Goal: Task Accomplishment & Management: Use online tool/utility

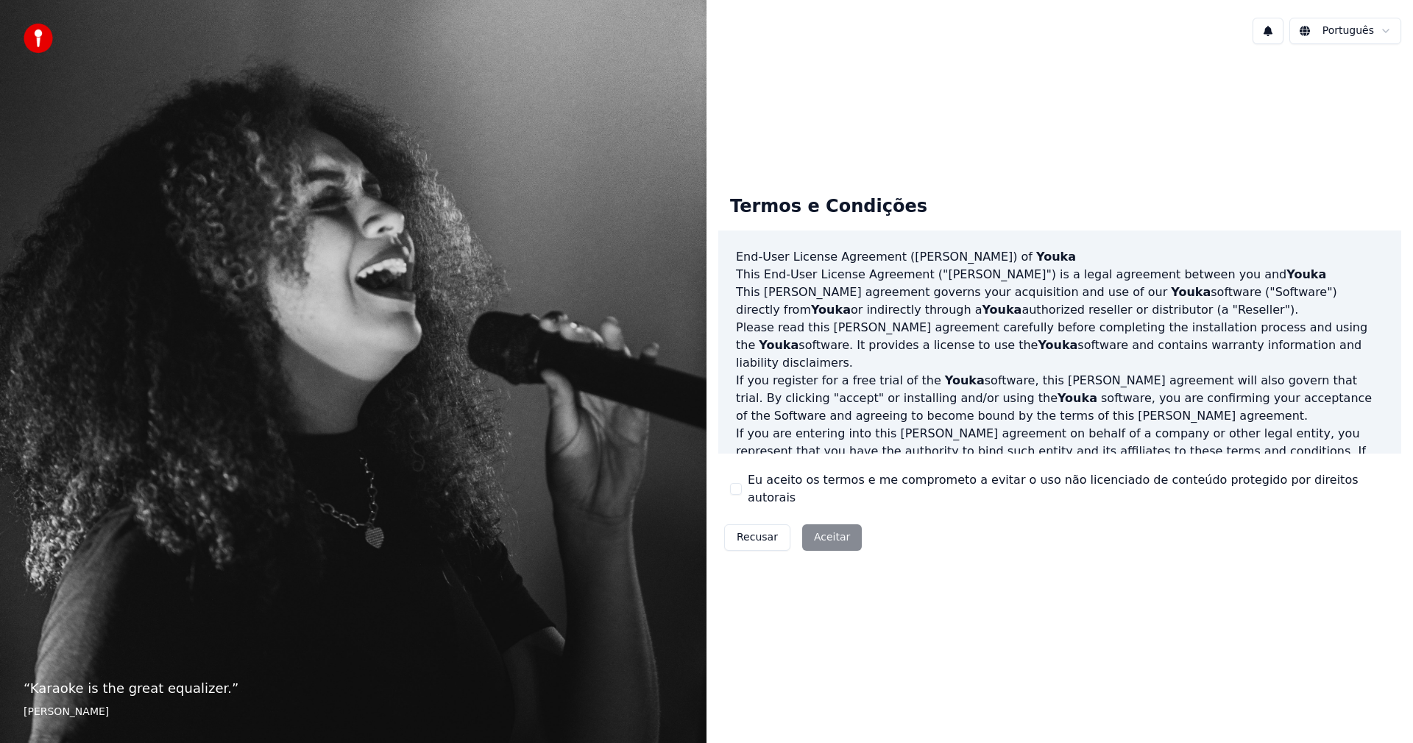
click at [735, 492] on button "Eu aceito os termos e me comprometo a evitar o uso não licenciado de conteúdo p…" at bounding box center [736, 489] width 12 height 12
click at [829, 529] on button "Aceitar" at bounding box center [832, 537] width 60 height 26
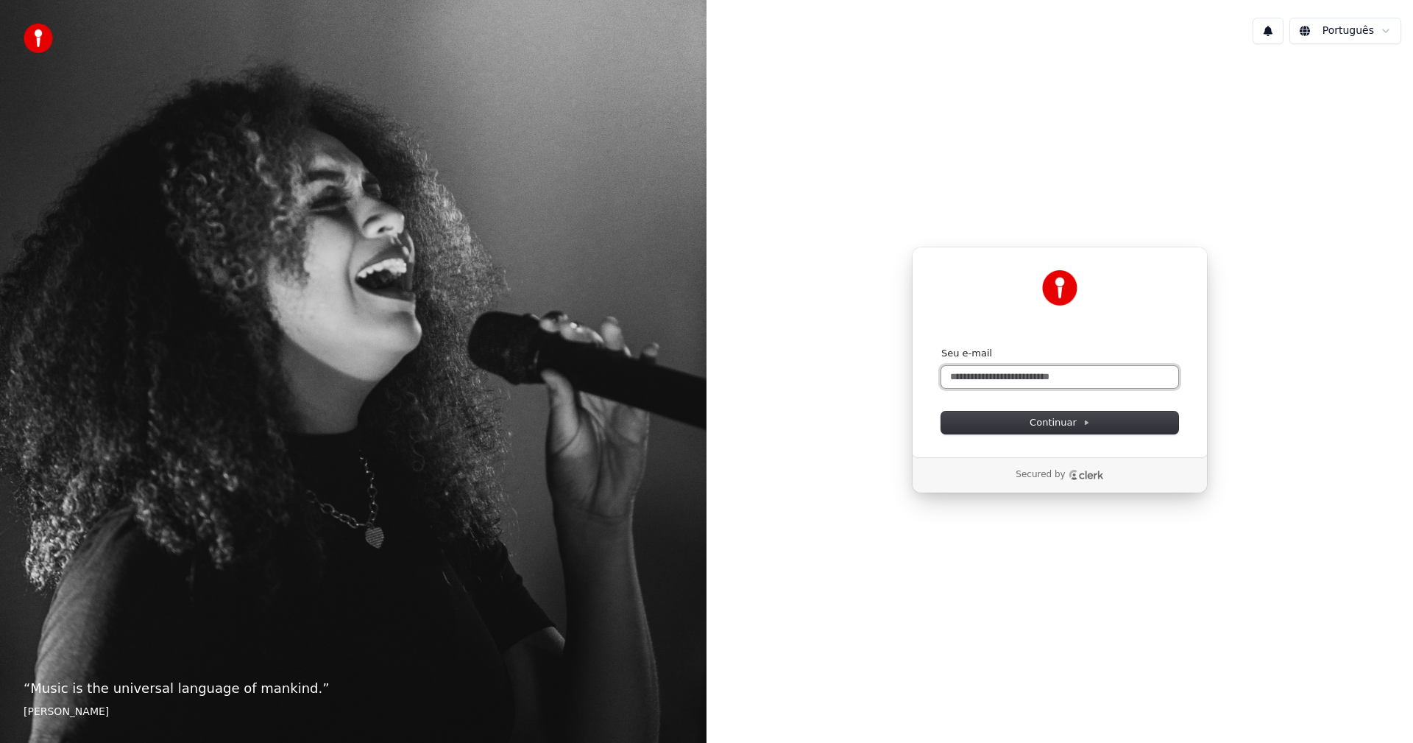
click at [987, 375] on input "Seu e-mail" at bounding box center [1059, 377] width 237 height 22
click at [1058, 422] on span "Continuar" at bounding box center [1060, 422] width 60 height 13
type input "**********"
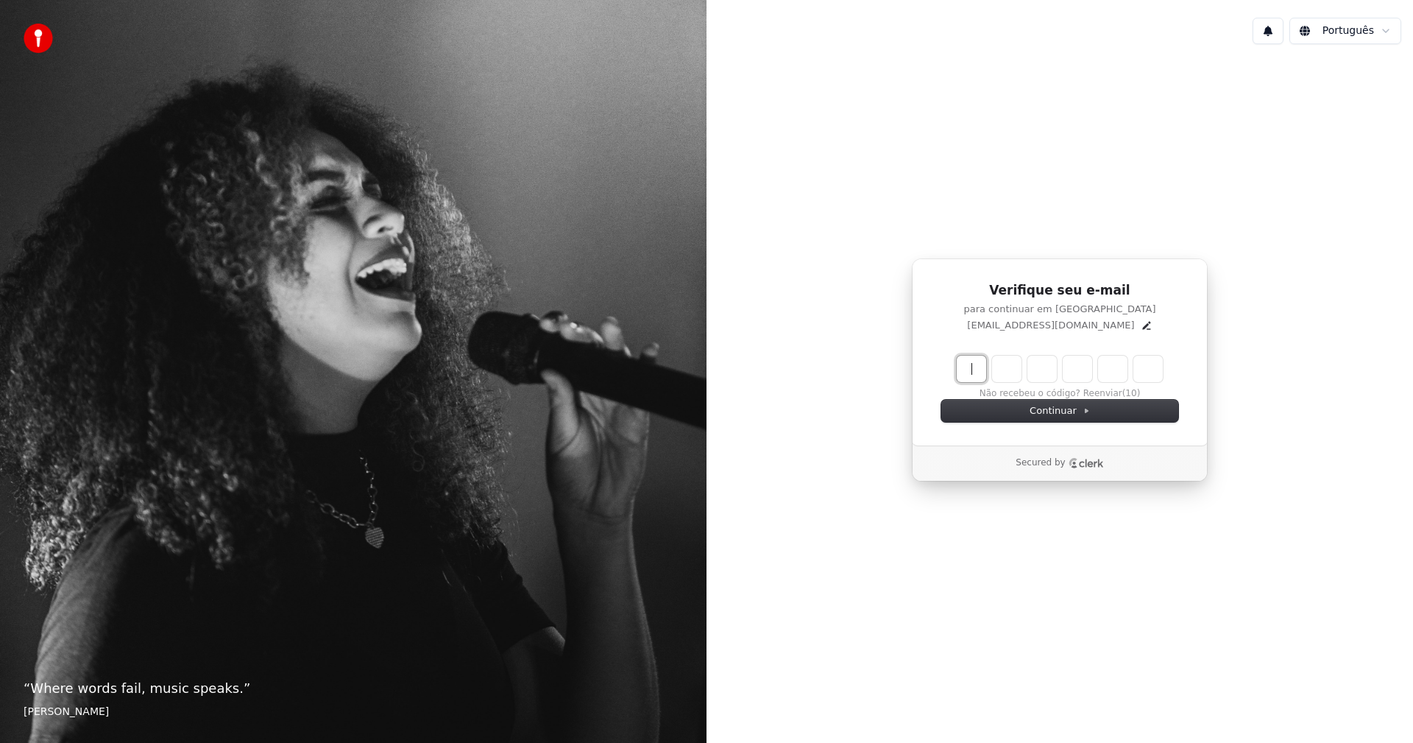
click at [970, 369] on input "Enter verification code" at bounding box center [1075, 368] width 236 height 26
type input "******"
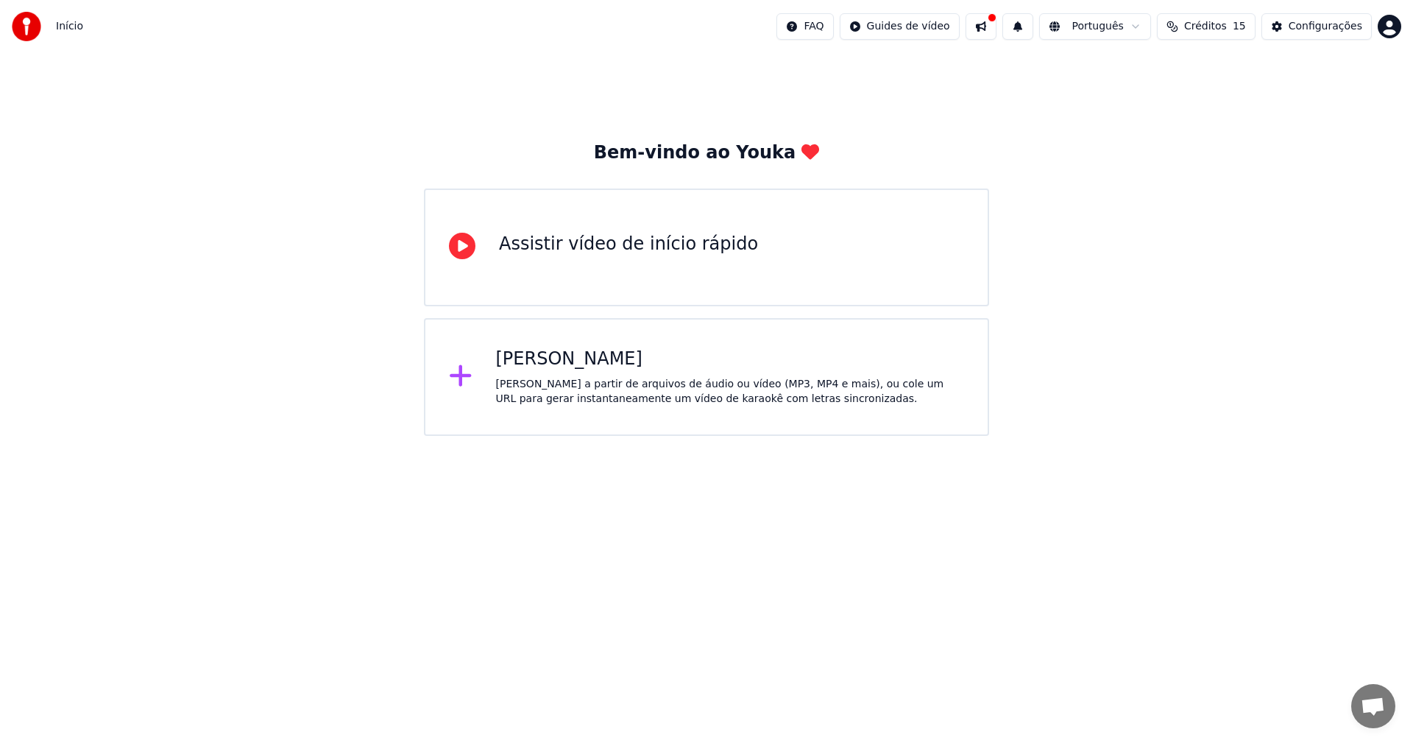
click at [577, 372] on div "Criar Karaokê Crie karaokê a partir de arquivos de áudio ou vídeo (MP3, MP4 e m…" at bounding box center [730, 376] width 469 height 59
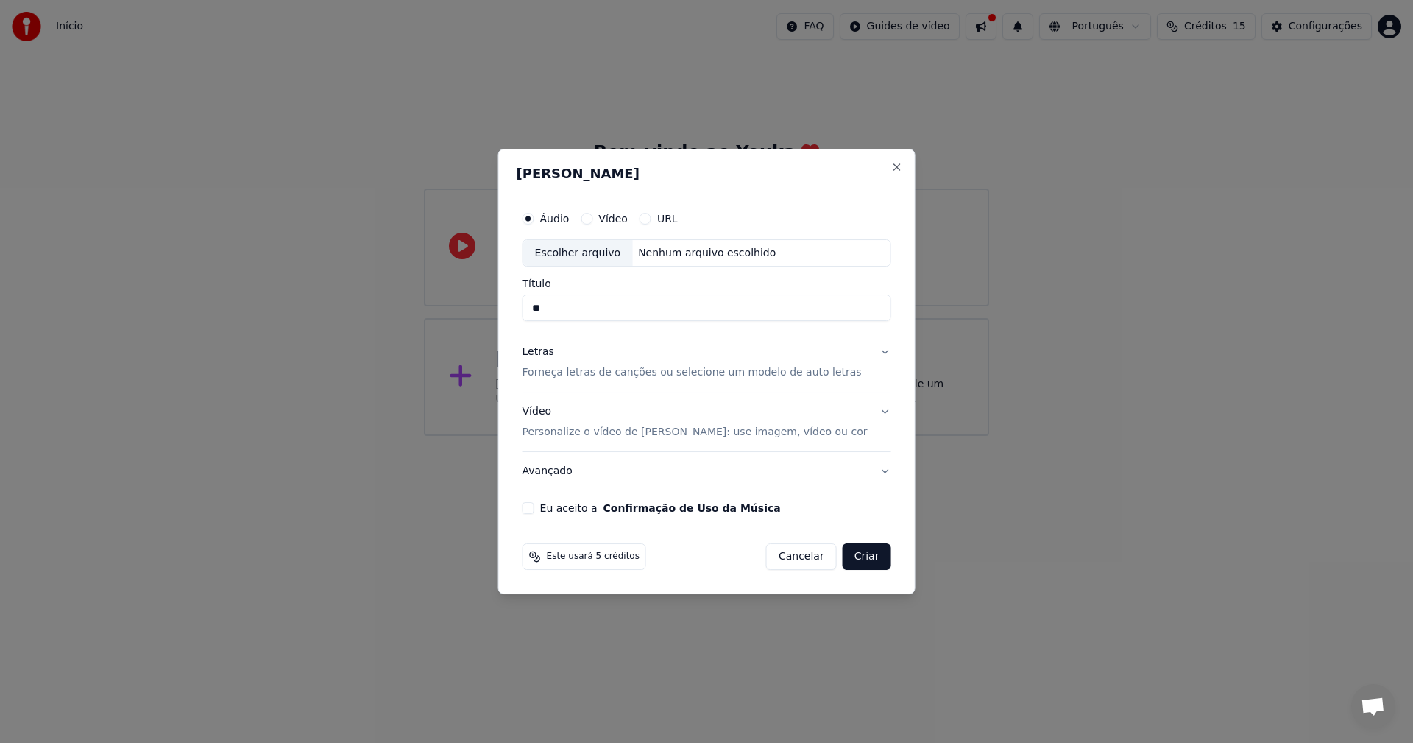
type input "*"
type input "*******"
click at [534, 507] on button "Eu aceito a Confirmação de Uso da Música" at bounding box center [529, 508] width 12 height 12
click at [651, 216] on button "URL" at bounding box center [646, 219] width 12 height 12
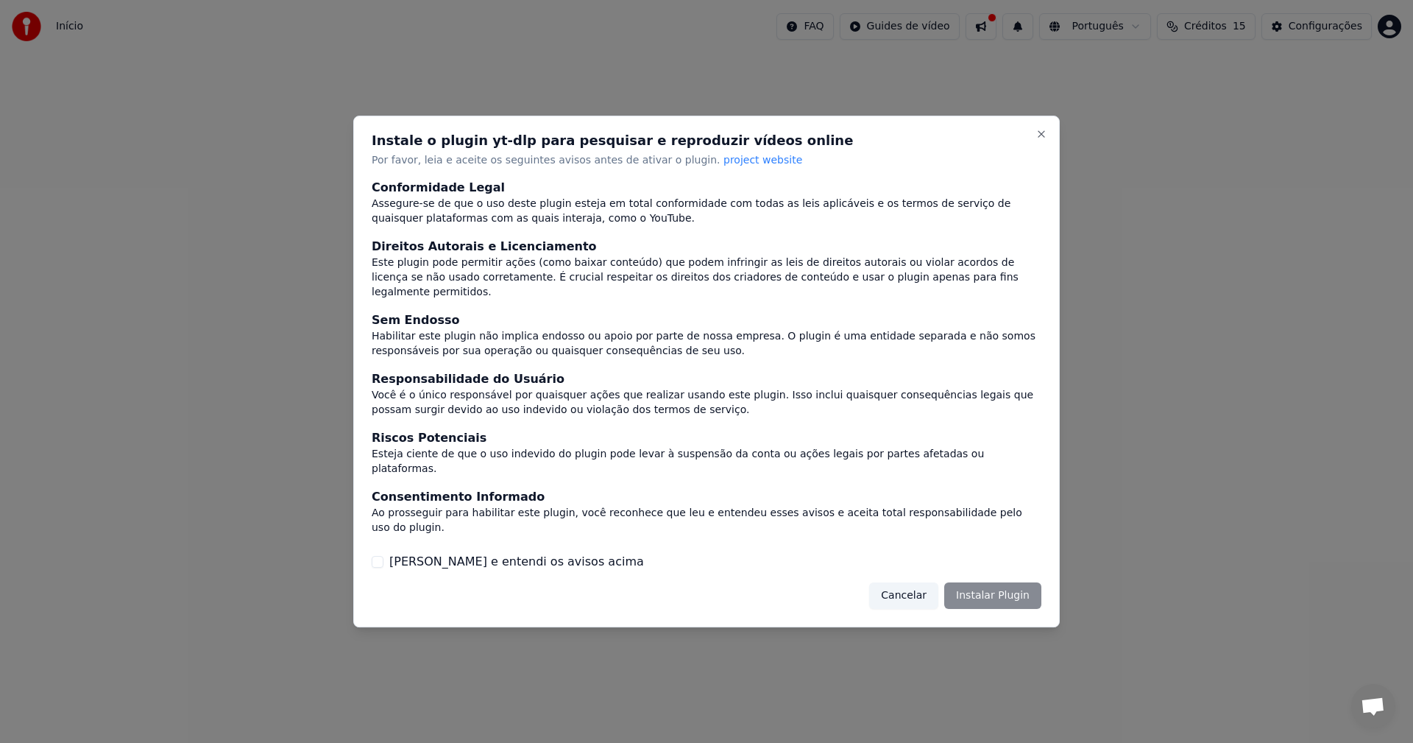
click at [916, 582] on button "Cancelar" at bounding box center [903, 595] width 69 height 26
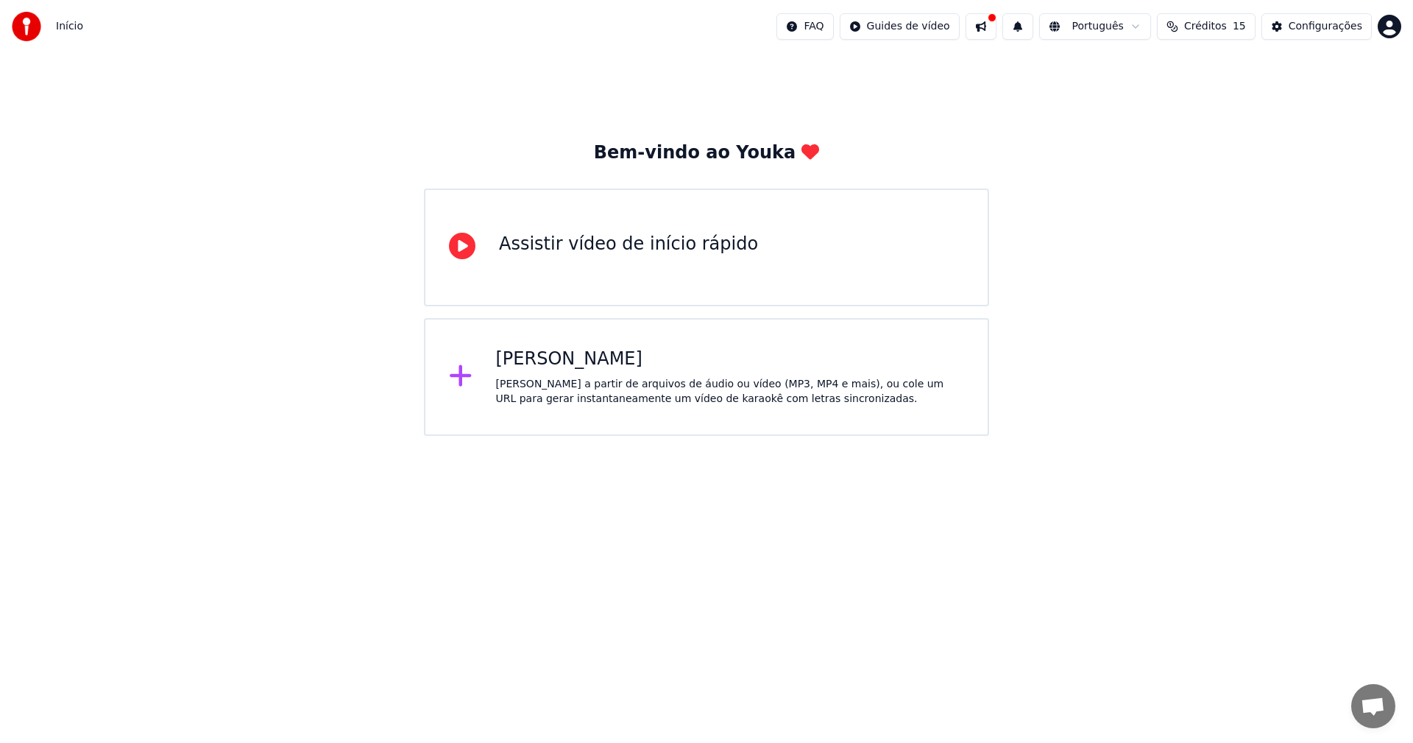
click at [569, 365] on div "[PERSON_NAME]" at bounding box center [730, 359] width 469 height 24
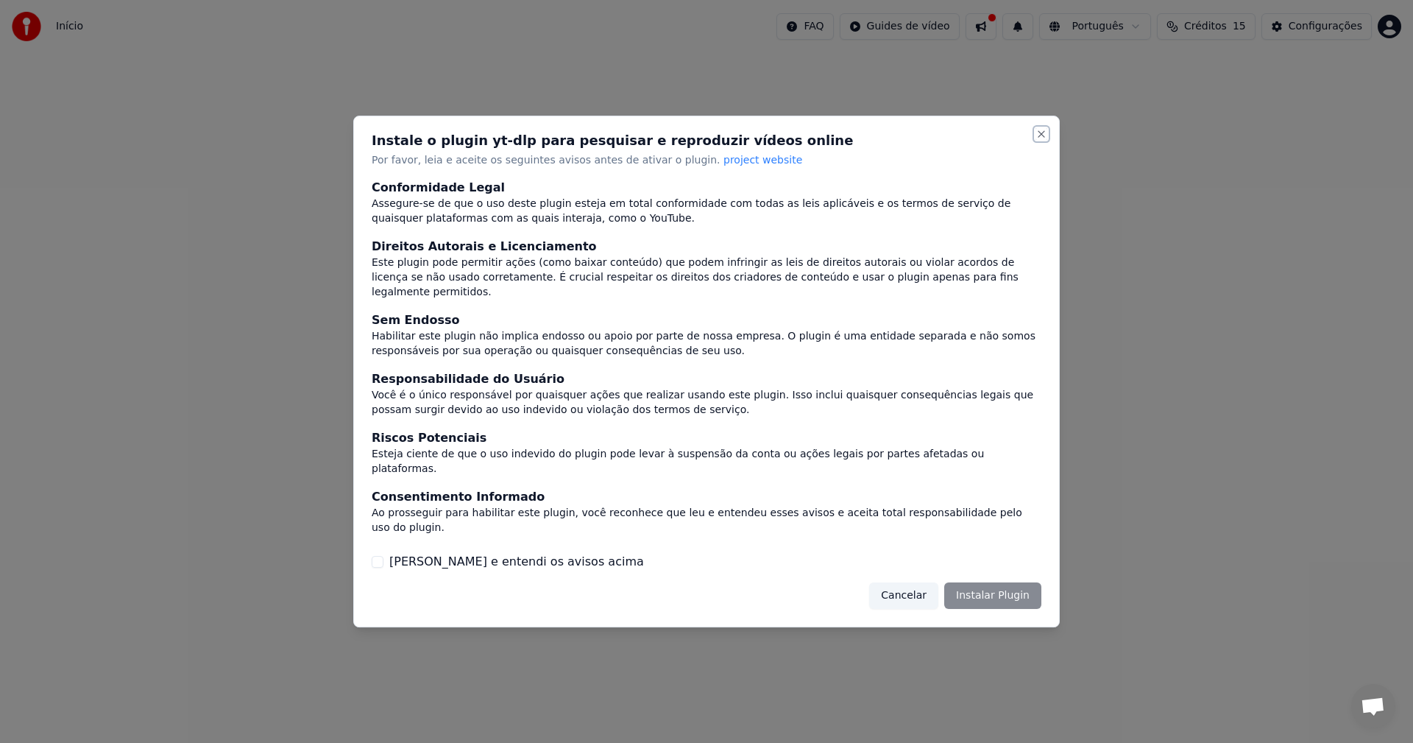
click at [1041, 140] on button "Close" at bounding box center [1041, 134] width 12 height 12
click at [1040, 140] on button "Close" at bounding box center [1041, 134] width 12 height 12
click at [917, 582] on button "Cancelar" at bounding box center [903, 595] width 69 height 26
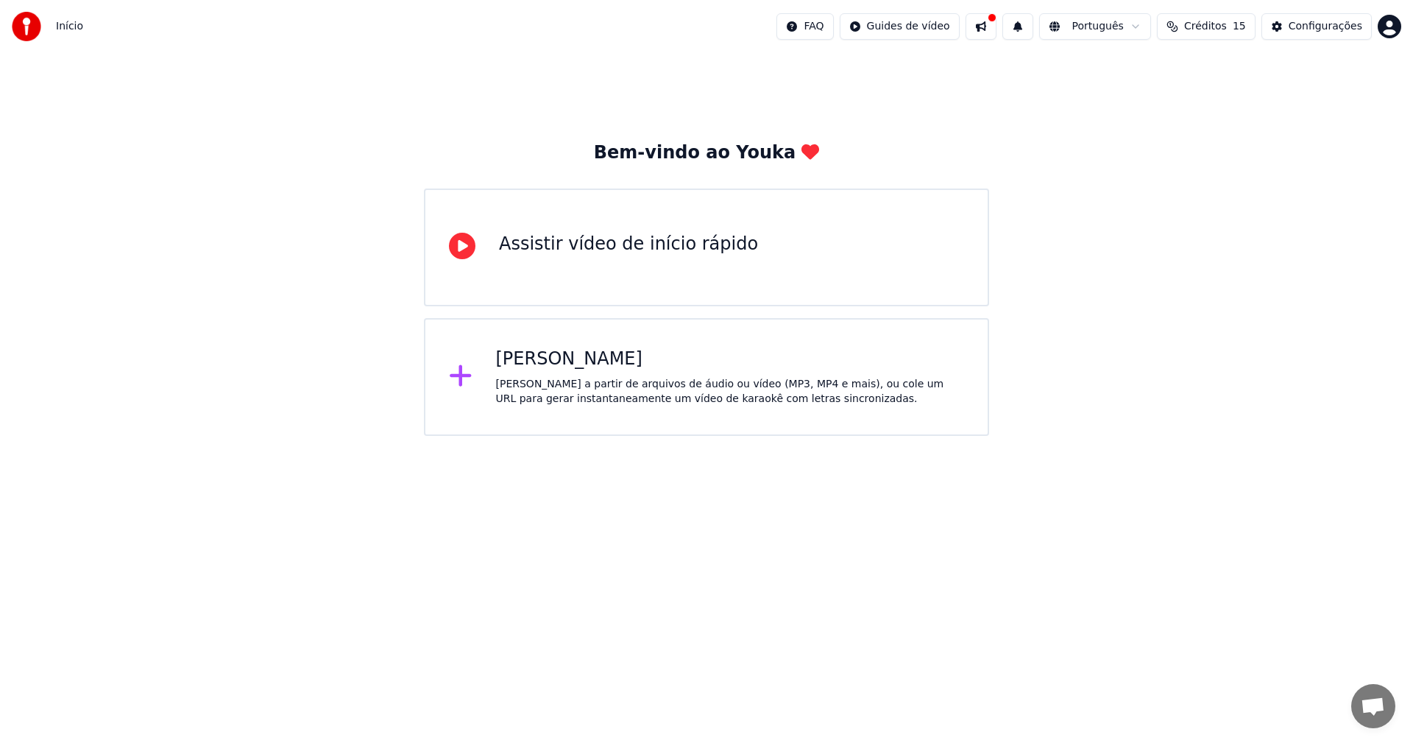
click at [720, 411] on div "Criar Karaokê Crie karaokê a partir de arquivos de áudio ou vídeo (MP3, MP4 e m…" at bounding box center [706, 377] width 565 height 118
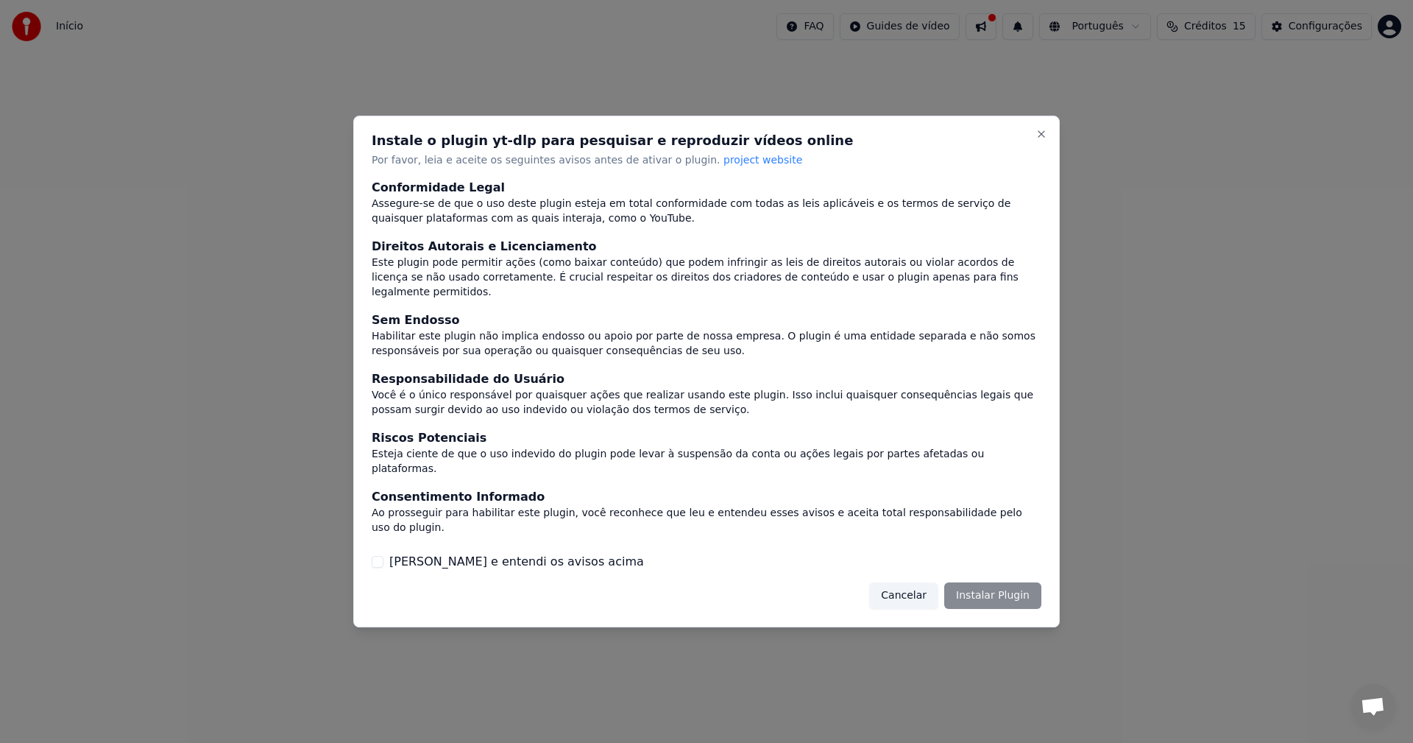
click at [373, 556] on button "[PERSON_NAME] e entendi os avisos acima" at bounding box center [378, 562] width 12 height 12
click at [993, 582] on button "Instalar Plugin" at bounding box center [992, 595] width 97 height 26
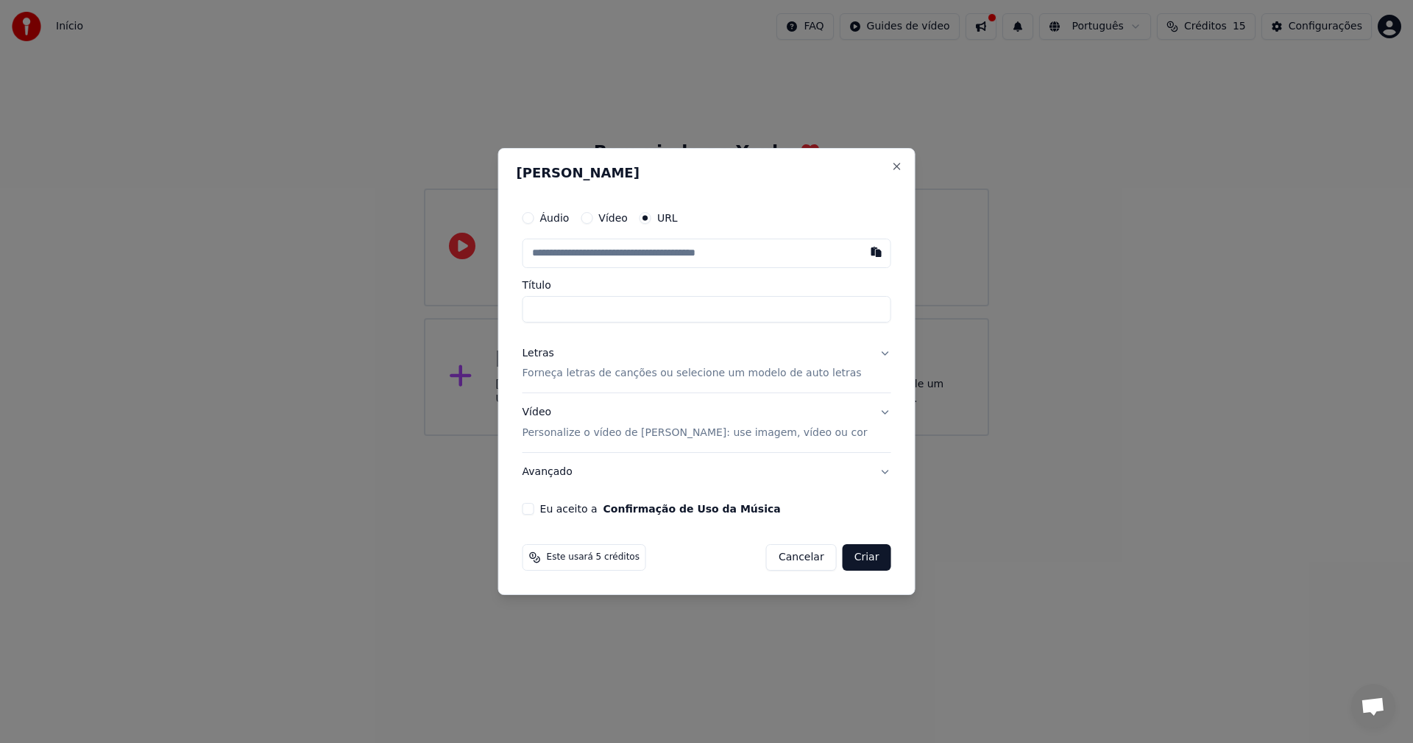
click at [534, 216] on button "Áudio" at bounding box center [529, 218] width 12 height 12
click at [592, 216] on button "Vídeo" at bounding box center [587, 219] width 12 height 12
click at [534, 217] on button "Áudio" at bounding box center [529, 219] width 12 height 12
click at [587, 252] on div "Escolher arquivo" at bounding box center [578, 253] width 110 height 26
click at [665, 312] on input "**********" at bounding box center [707, 308] width 369 height 26
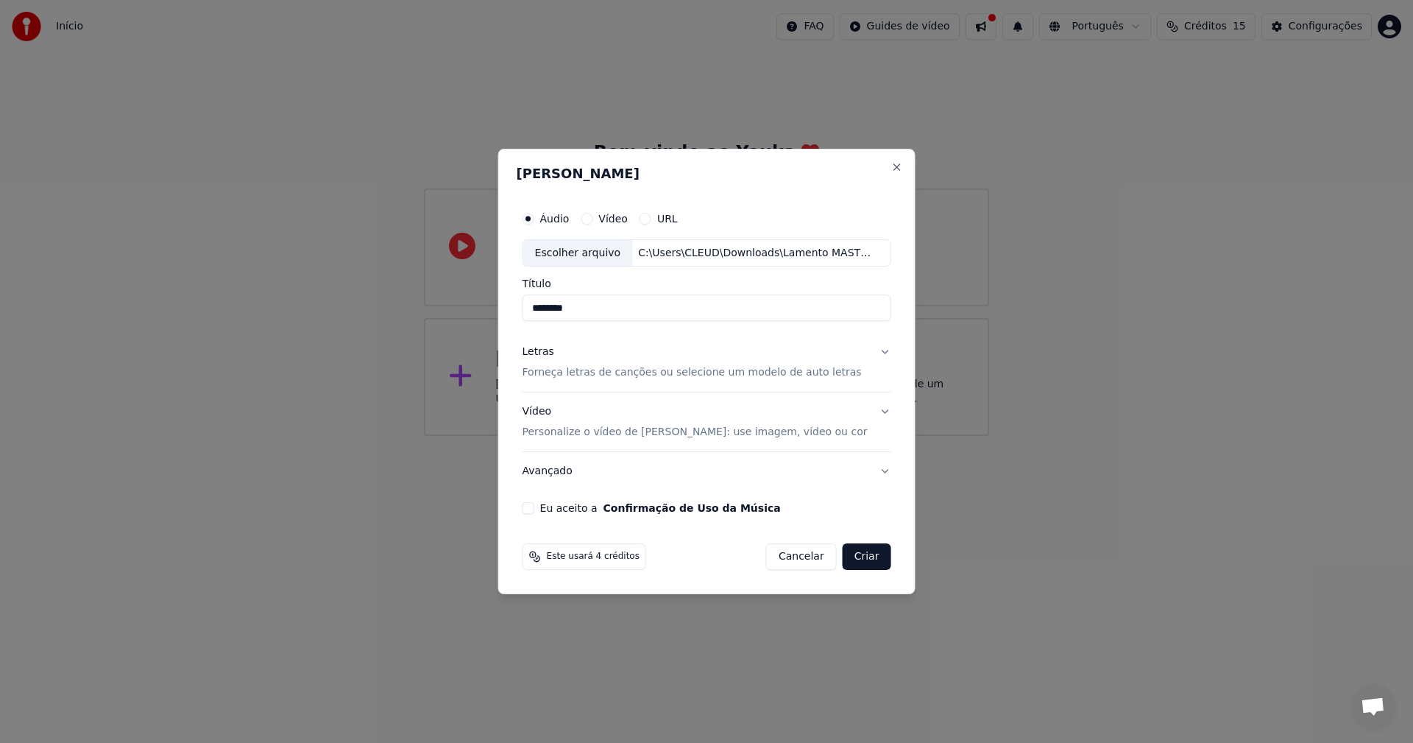
type input "*******"
click at [877, 350] on button "Letras Forneça letras de canções ou selecione um modelo de auto letras" at bounding box center [707, 362] width 369 height 59
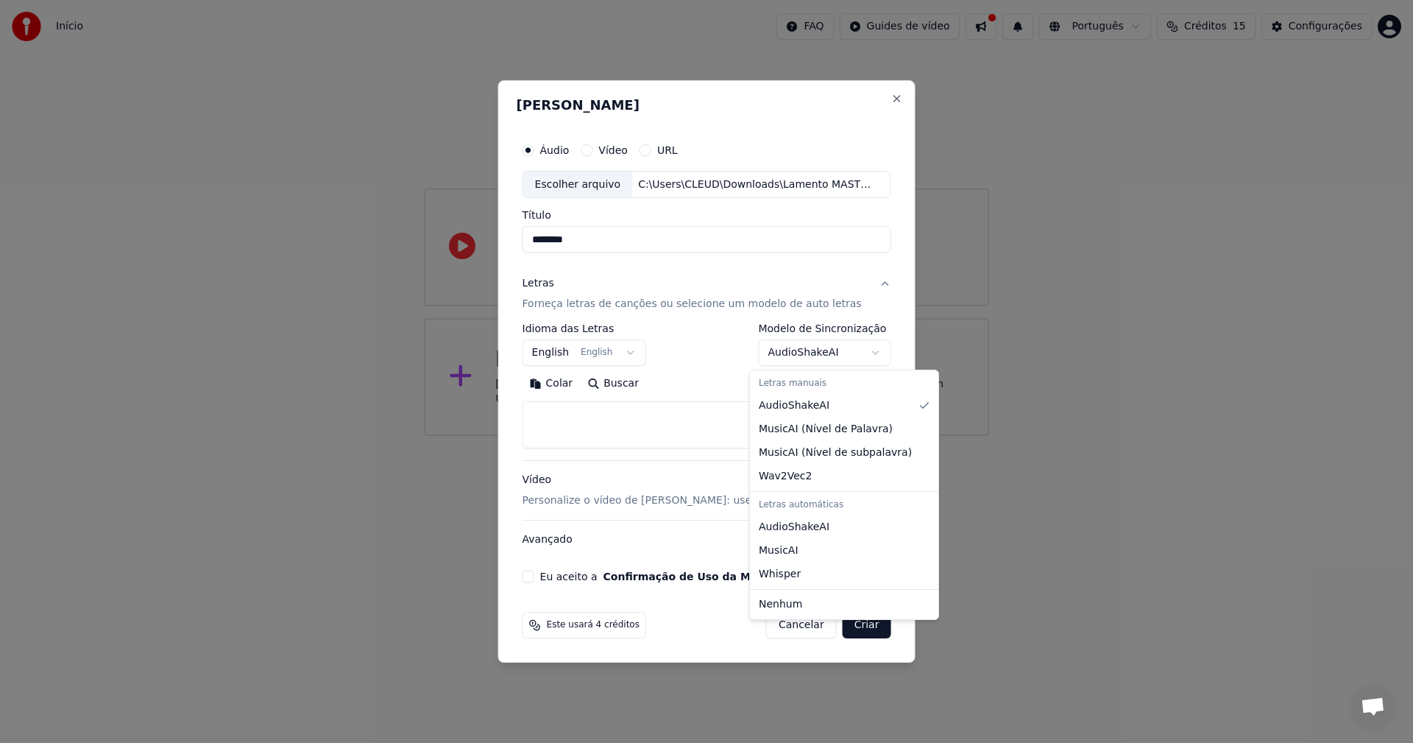
click at [862, 353] on body "**********" at bounding box center [706, 218] width 1413 height 436
click at [678, 344] on body "**********" at bounding box center [706, 218] width 1413 height 436
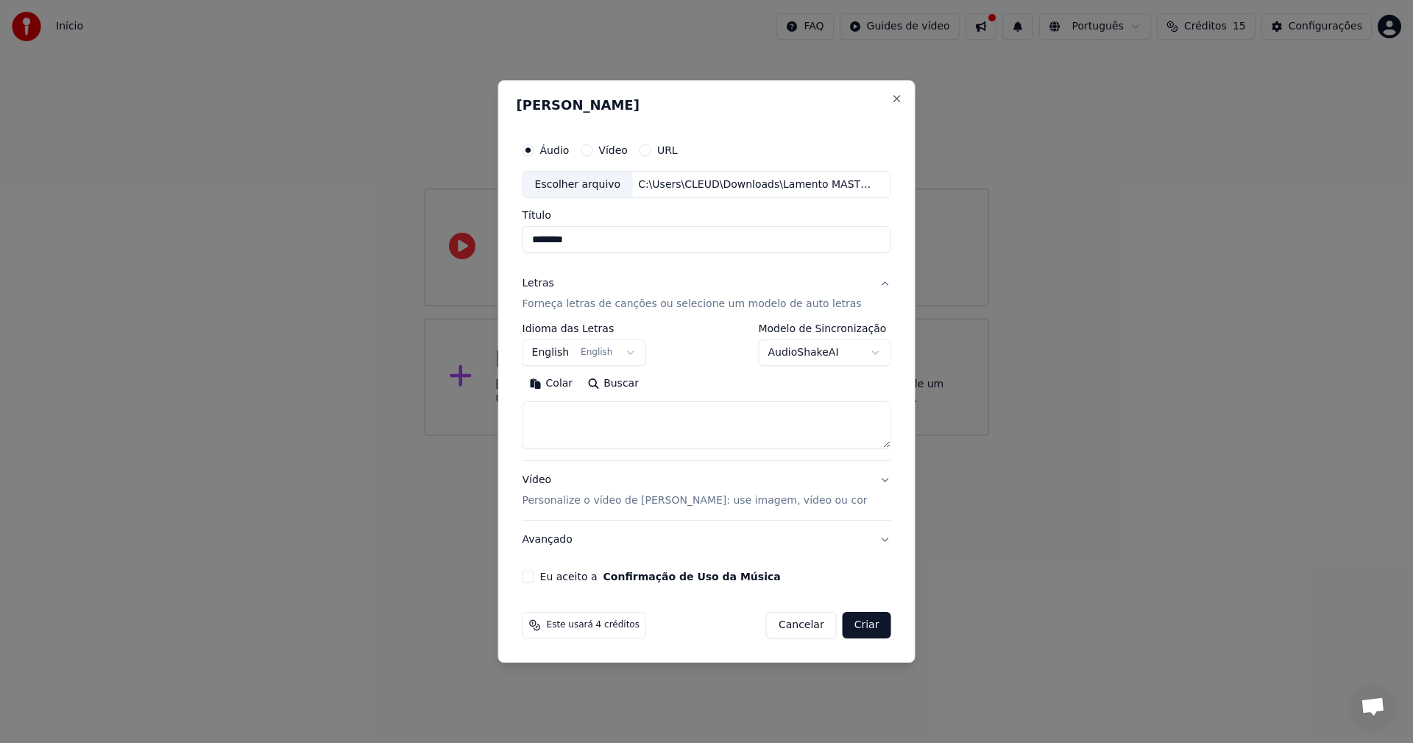
click at [628, 350] on button "English English" at bounding box center [585, 353] width 124 height 26
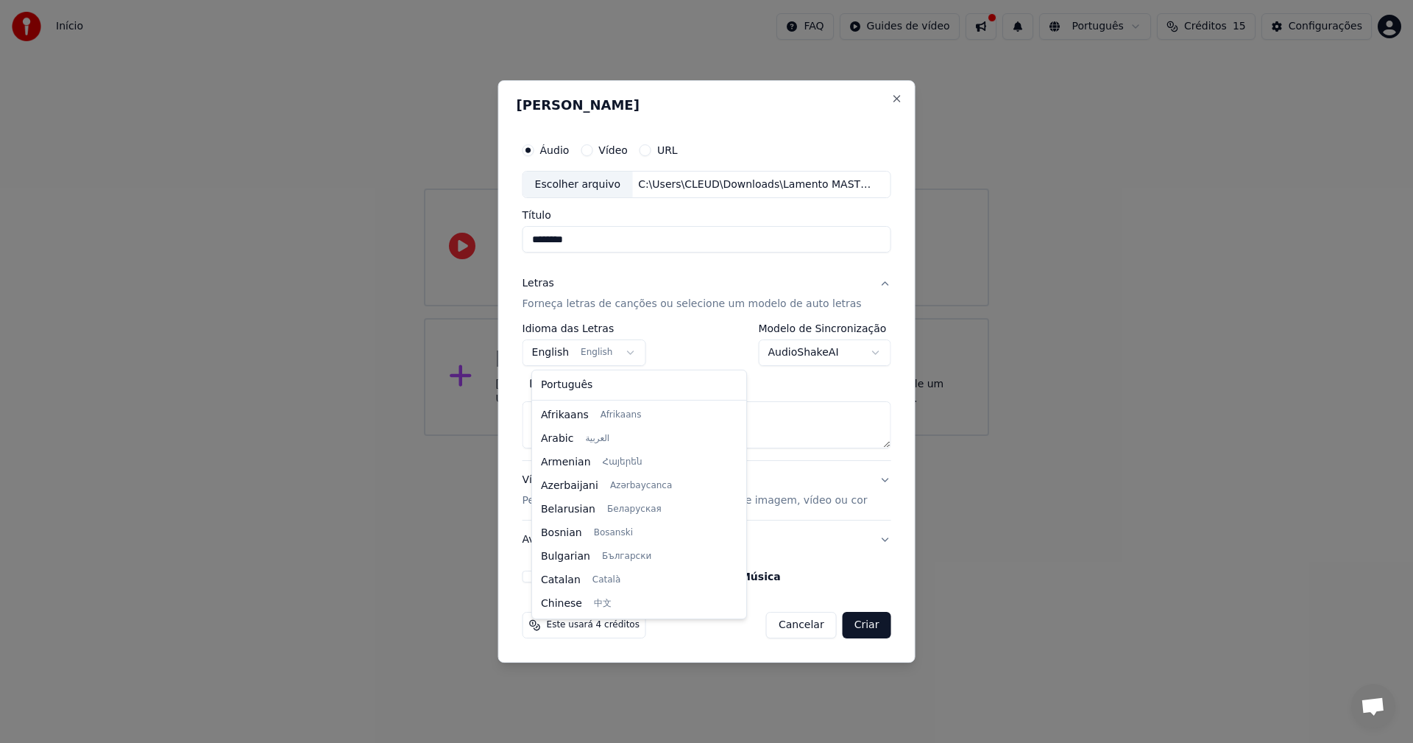
scroll to position [118, 0]
select select "**"
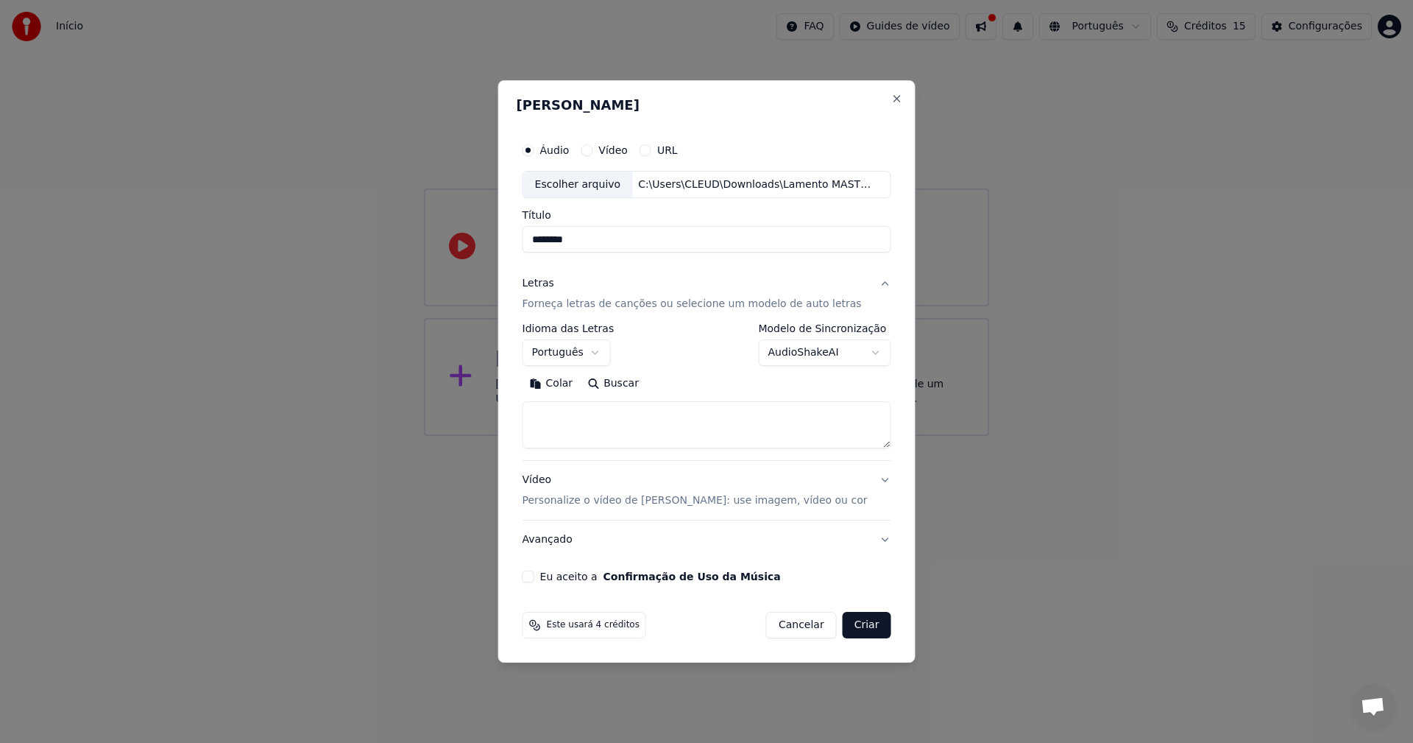
click at [617, 386] on button "Buscar" at bounding box center [613, 384] width 66 height 24
click at [634, 430] on textarea at bounding box center [707, 425] width 369 height 47
click at [561, 380] on button "Colar" at bounding box center [552, 384] width 58 height 24
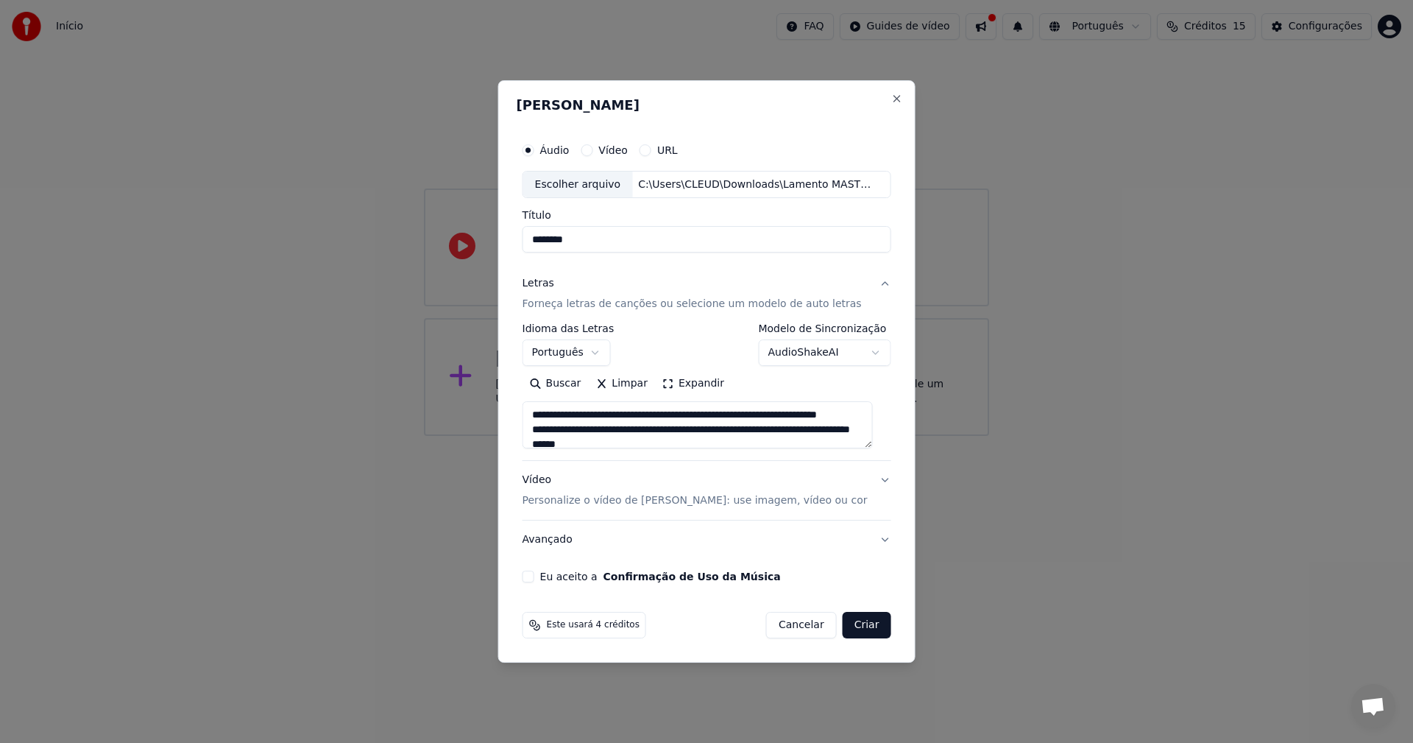
click at [875, 478] on button "Vídeo Personalize o vídeo de karaokê: use imagem, vídeo ou cor" at bounding box center [707, 490] width 369 height 59
type textarea "**********"
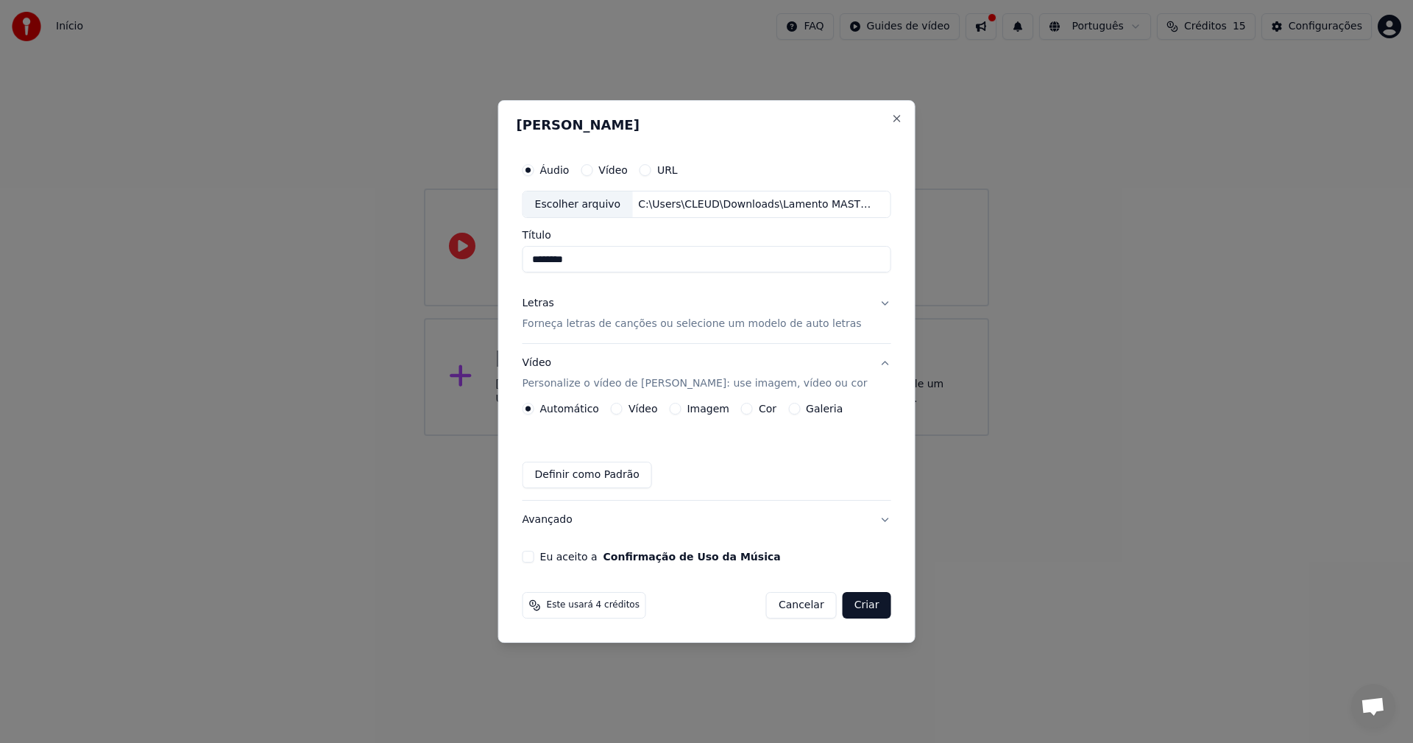
click at [623, 406] on button "Vídeo" at bounding box center [617, 409] width 12 height 12
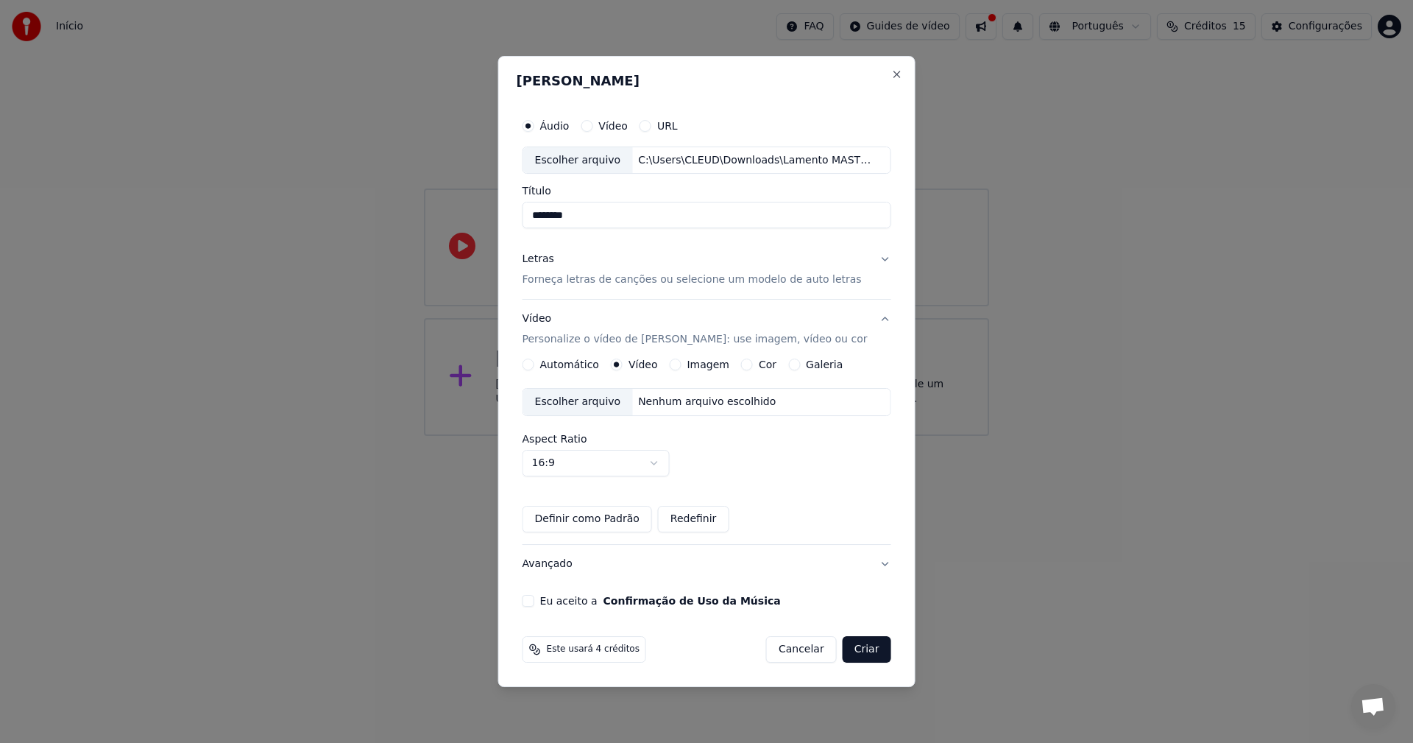
click at [663, 436] on body "Início FAQ Guides de vídeo Português Créditos 15 Configurações Bem-vindo ao You…" at bounding box center [706, 218] width 1413 height 436
click at [534, 600] on button "Eu aceito a Confirmação de Uso da Música" at bounding box center [529, 601] width 12 height 12
click at [592, 127] on button "Vídeo" at bounding box center [587, 126] width 12 height 12
click at [847, 653] on button "Criar" at bounding box center [867, 649] width 49 height 26
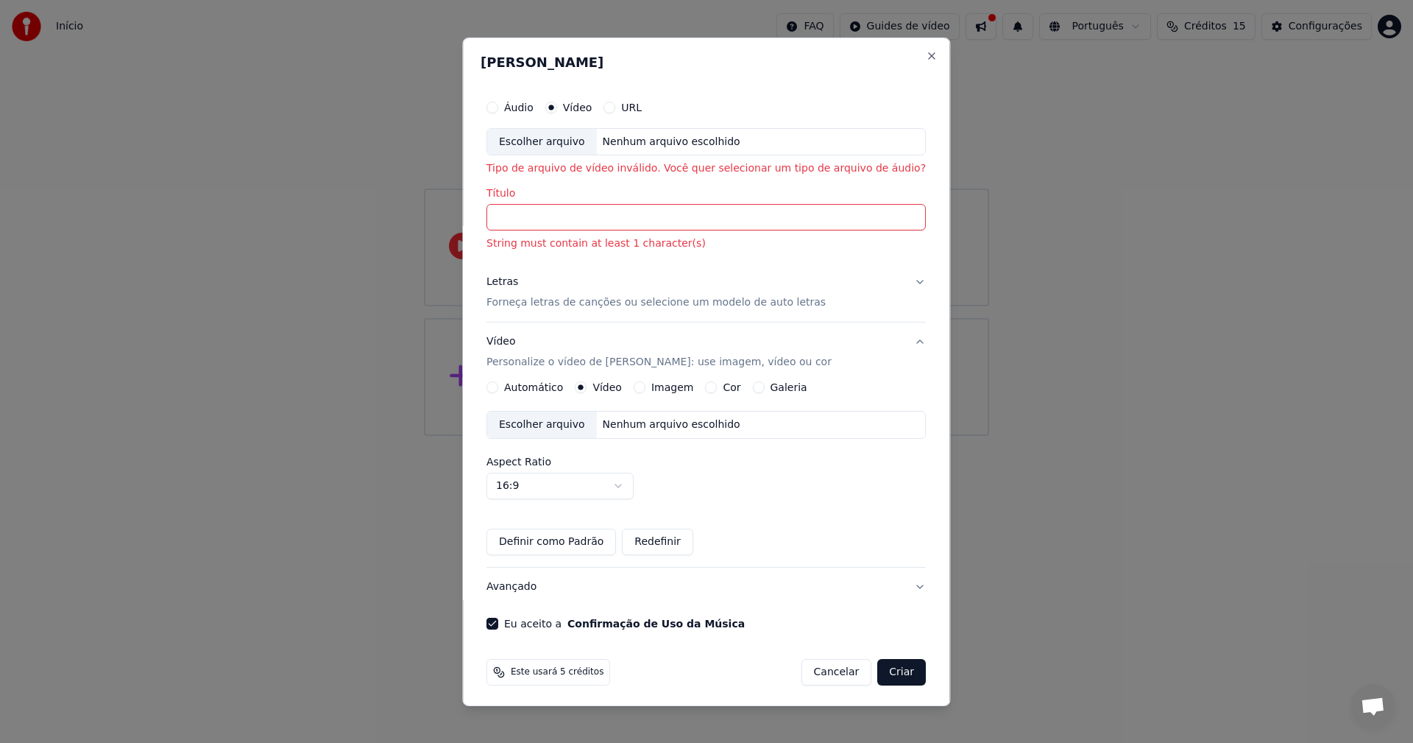
click at [573, 220] on input "Título" at bounding box center [705, 217] width 439 height 26
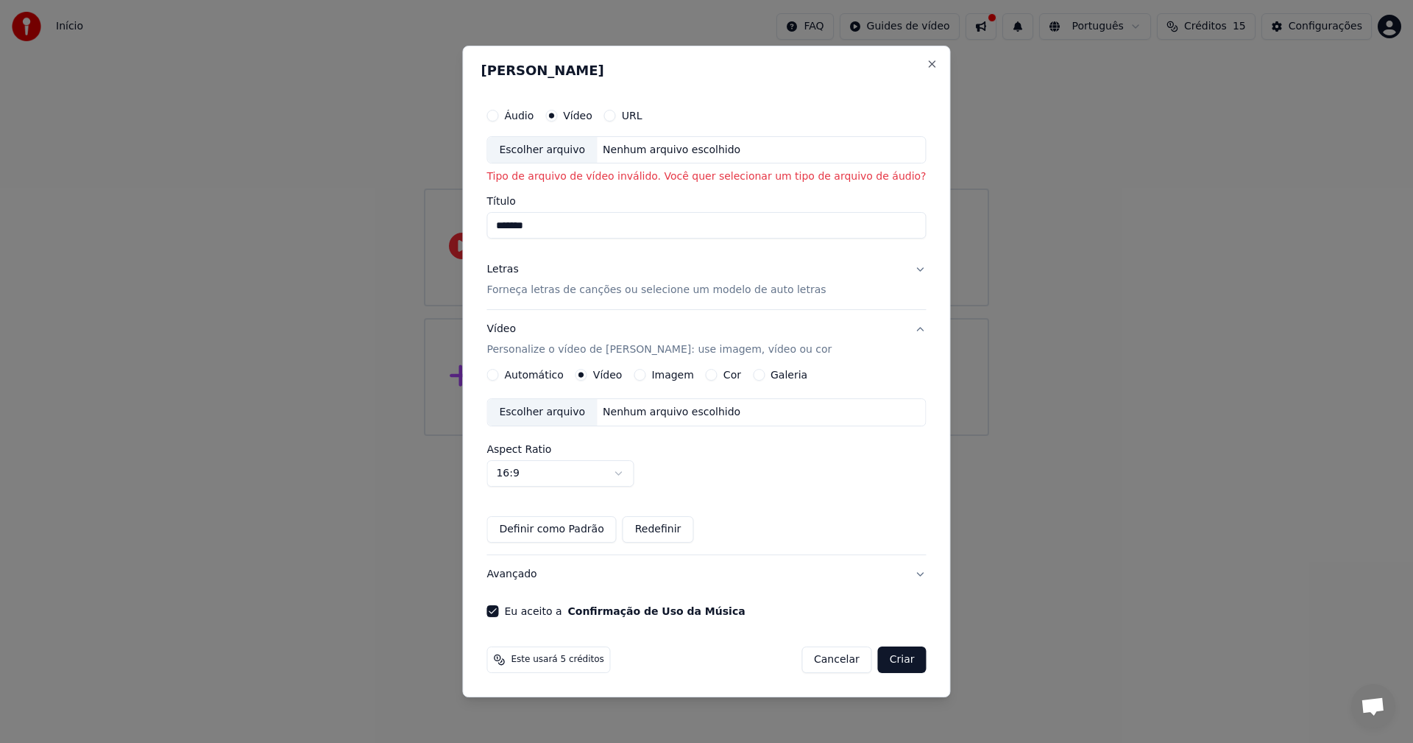
type input "*******"
click at [498, 113] on button "Áudio" at bounding box center [492, 116] width 12 height 12
click at [544, 224] on input "Título" at bounding box center [705, 226] width 439 height 26
click at [557, 116] on button "Vídeo" at bounding box center [551, 116] width 12 height 12
click at [553, 217] on input "Título" at bounding box center [705, 226] width 439 height 26
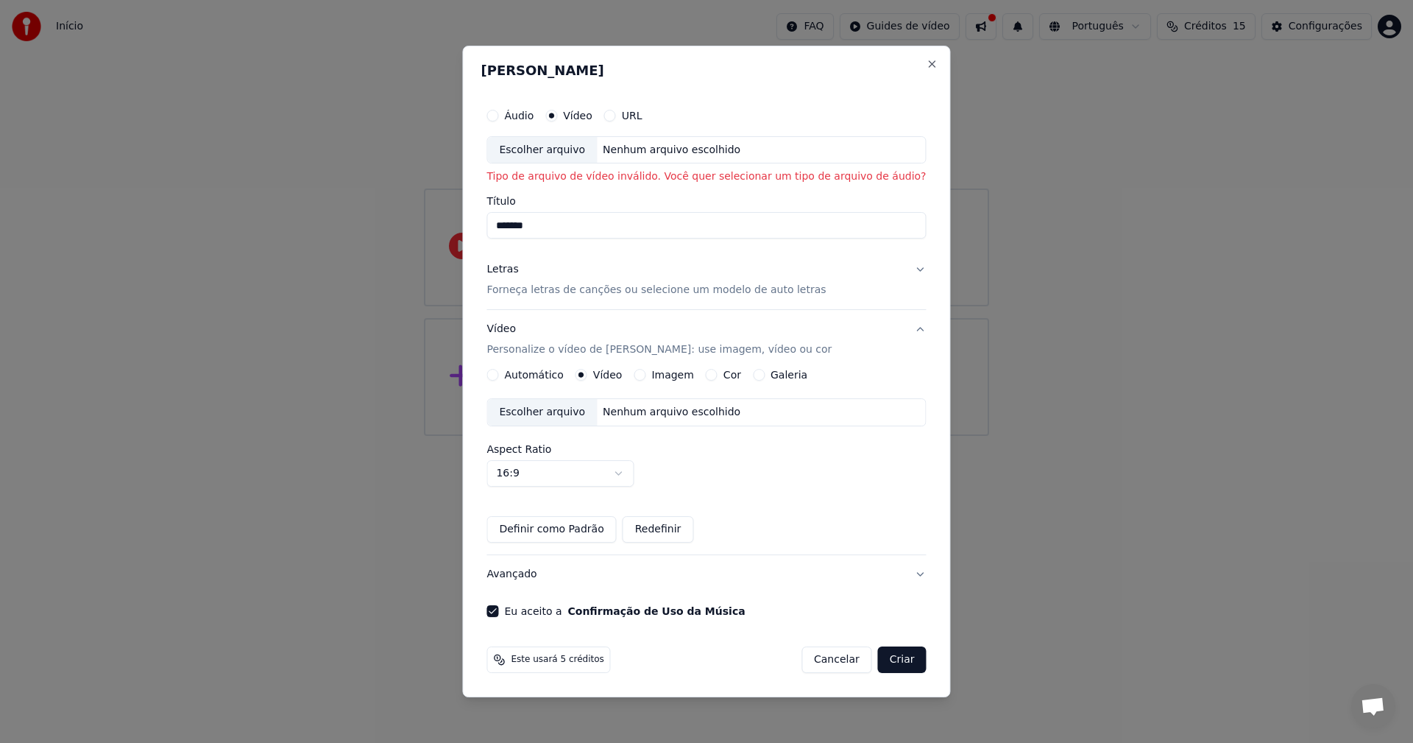
type input "*******"
click at [623, 288] on p "Forneça letras de canções ou selecione um modelo de auto letras" at bounding box center [655, 290] width 339 height 15
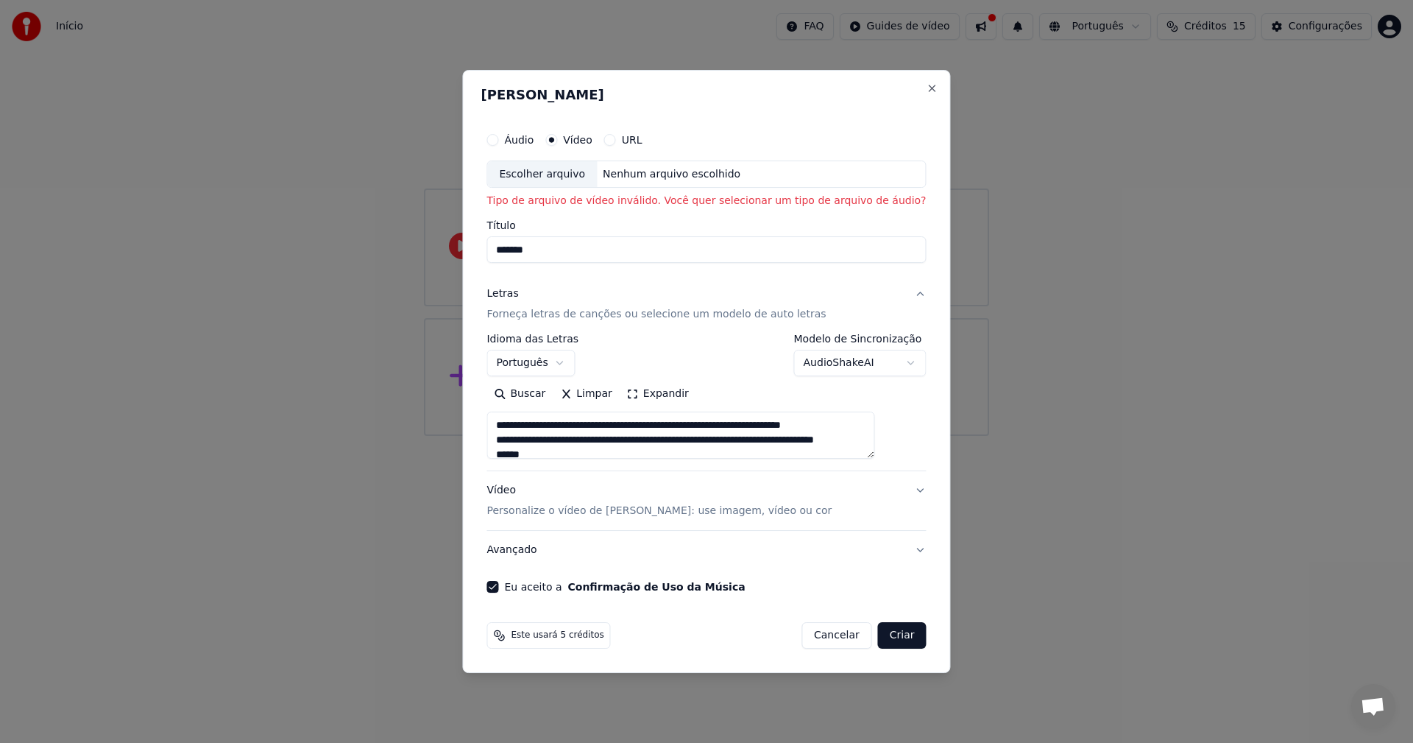
click at [885, 638] on button "Criar" at bounding box center [902, 635] width 49 height 26
type textarea "**********"
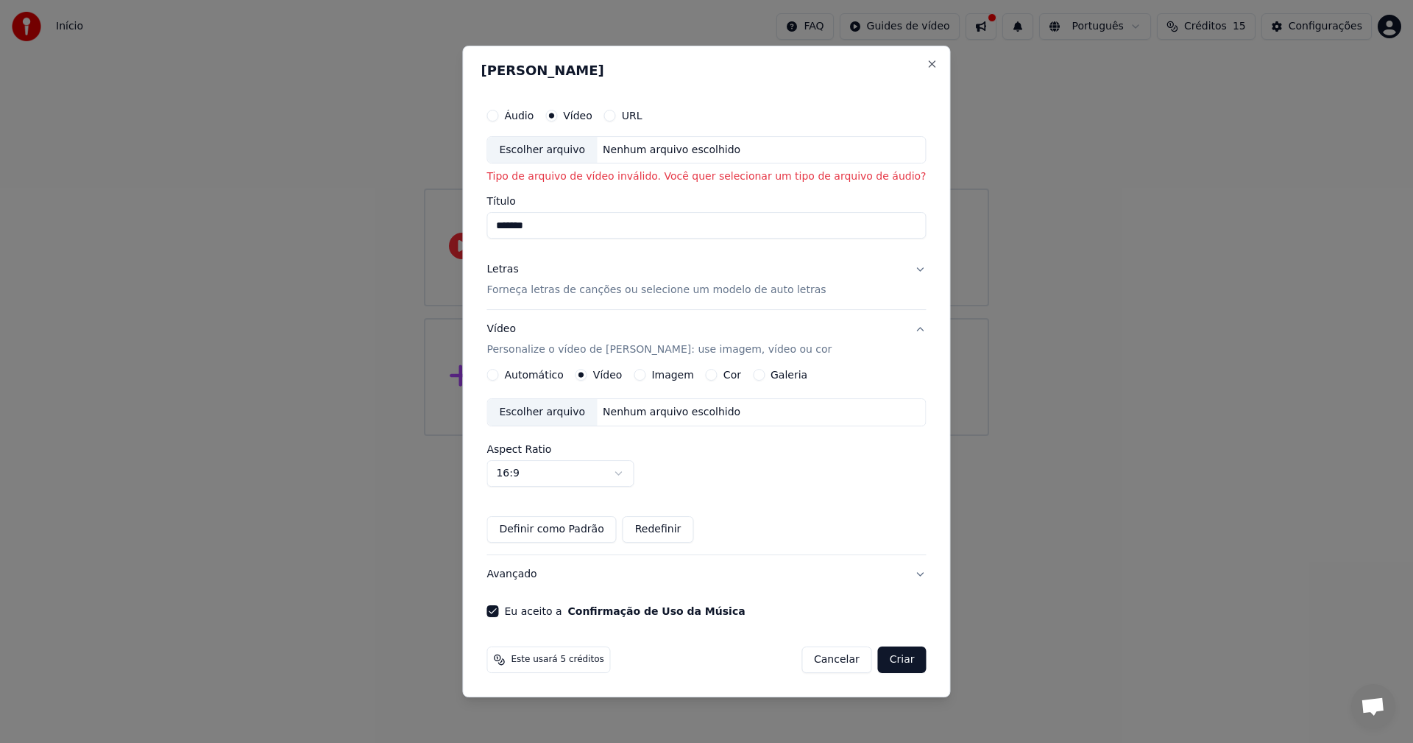
click at [878, 657] on button "Criar" at bounding box center [902, 659] width 49 height 26
click at [498, 113] on button "Áudio" at bounding box center [492, 116] width 12 height 12
click at [878, 668] on button "Criar" at bounding box center [902, 659] width 49 height 26
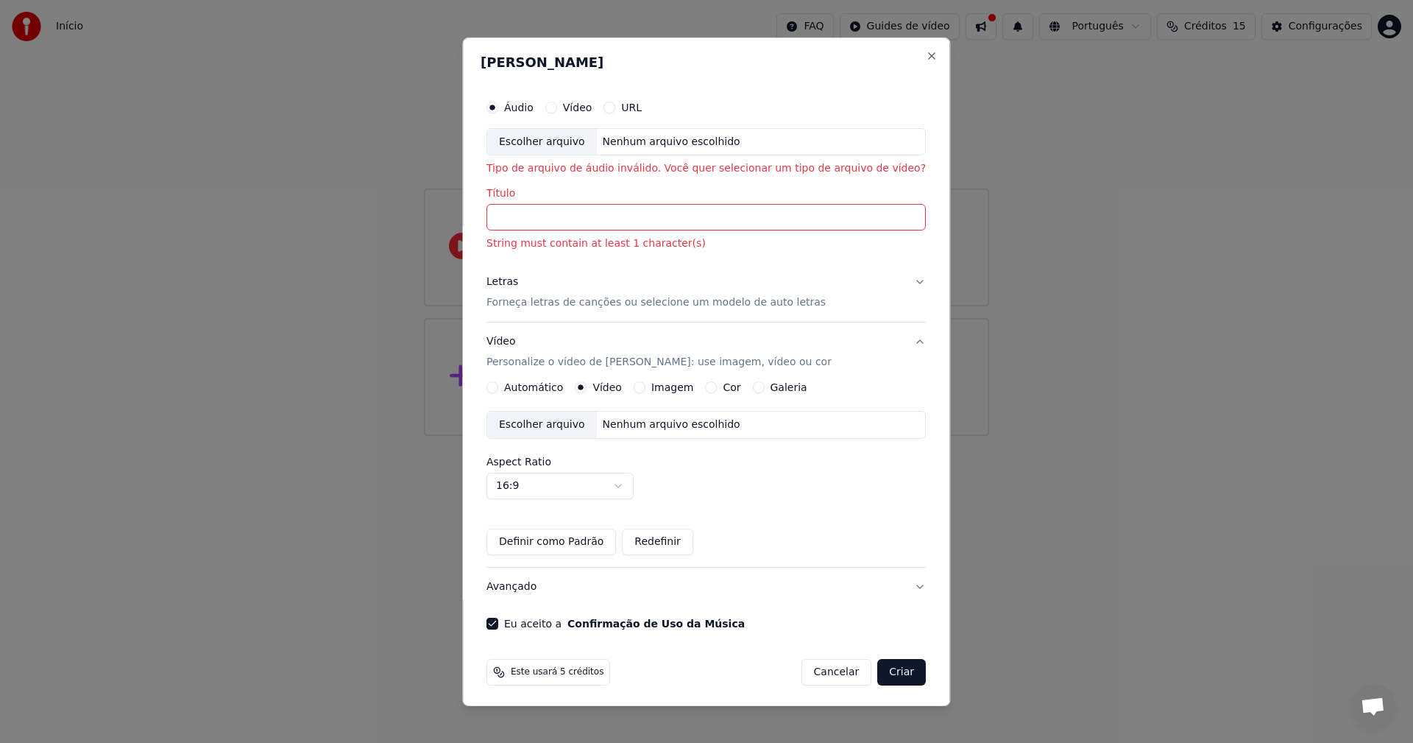
click at [537, 213] on input "Título" at bounding box center [705, 217] width 439 height 26
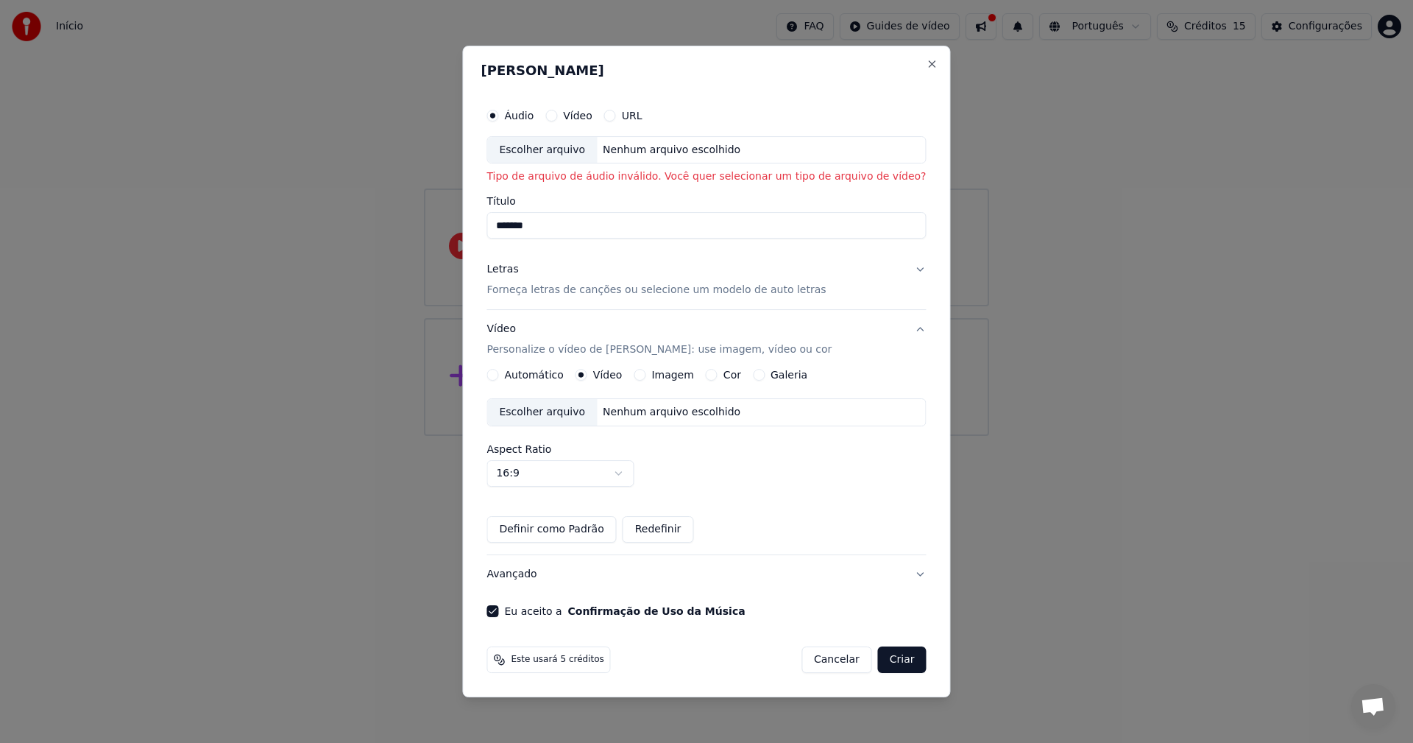
type input "*******"
click at [878, 659] on button "Criar" at bounding box center [902, 659] width 49 height 26
click at [587, 113] on div "Vídeo" at bounding box center [568, 116] width 47 height 12
click at [557, 116] on button "Vídeo" at bounding box center [551, 116] width 12 height 12
click at [554, 144] on div "Escolher arquivo" at bounding box center [542, 150] width 110 height 26
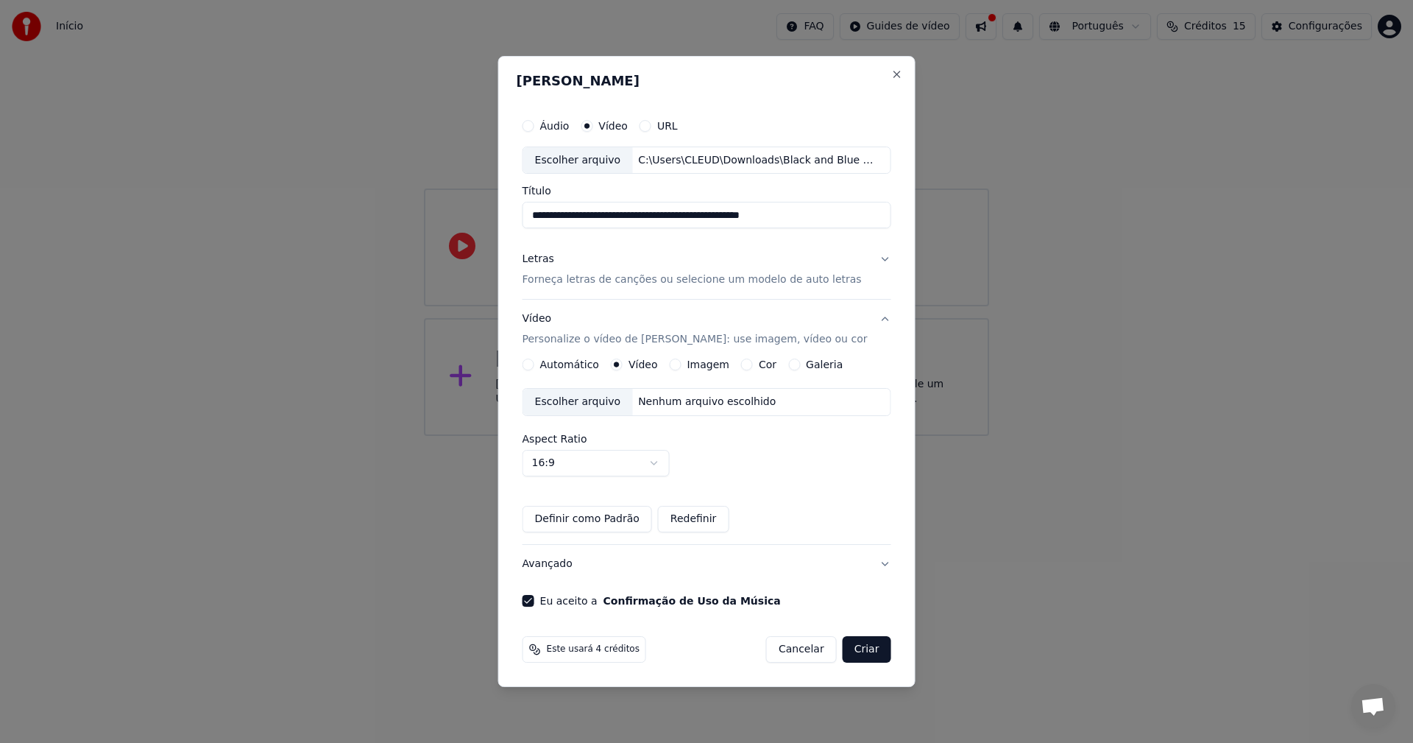
click at [869, 650] on button "Criar" at bounding box center [867, 649] width 49 height 26
click at [851, 651] on button "Criar" at bounding box center [867, 649] width 49 height 26
click at [855, 651] on button "Criar" at bounding box center [867, 649] width 49 height 26
click at [828, 219] on input "**********" at bounding box center [707, 215] width 369 height 26
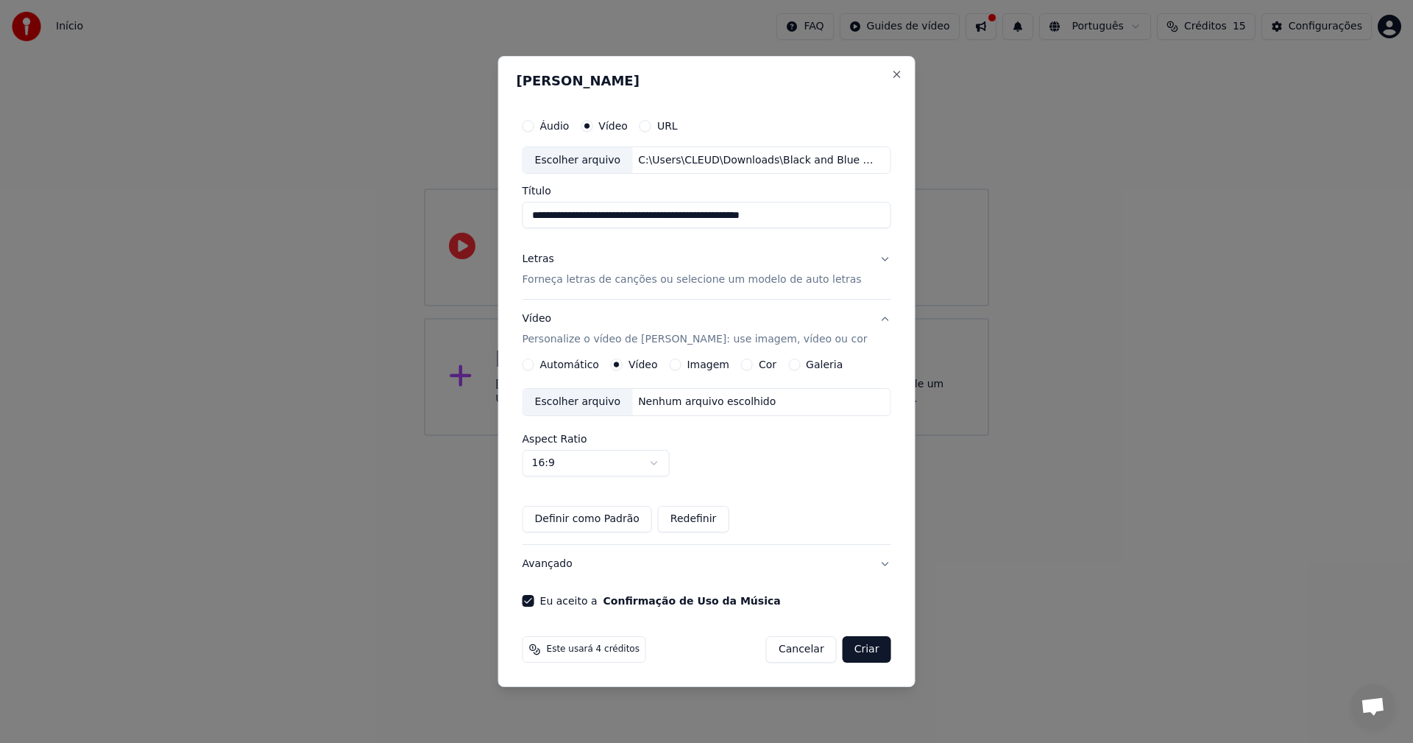
click at [828, 219] on input "**********" at bounding box center [707, 215] width 369 height 26
type input "*******"
click at [534, 124] on button "Áudio" at bounding box center [529, 126] width 12 height 12
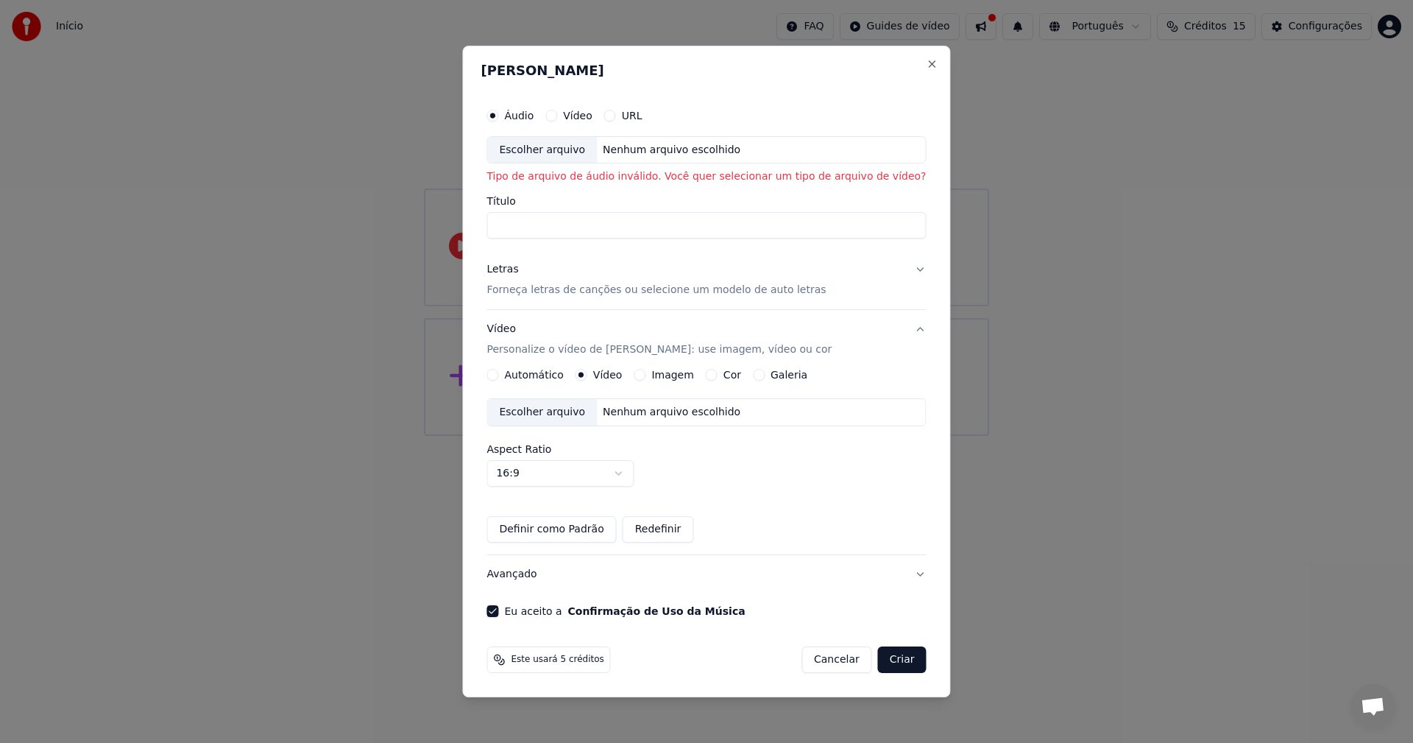
click at [540, 149] on div "Escolher arquivo" at bounding box center [542, 150] width 110 height 26
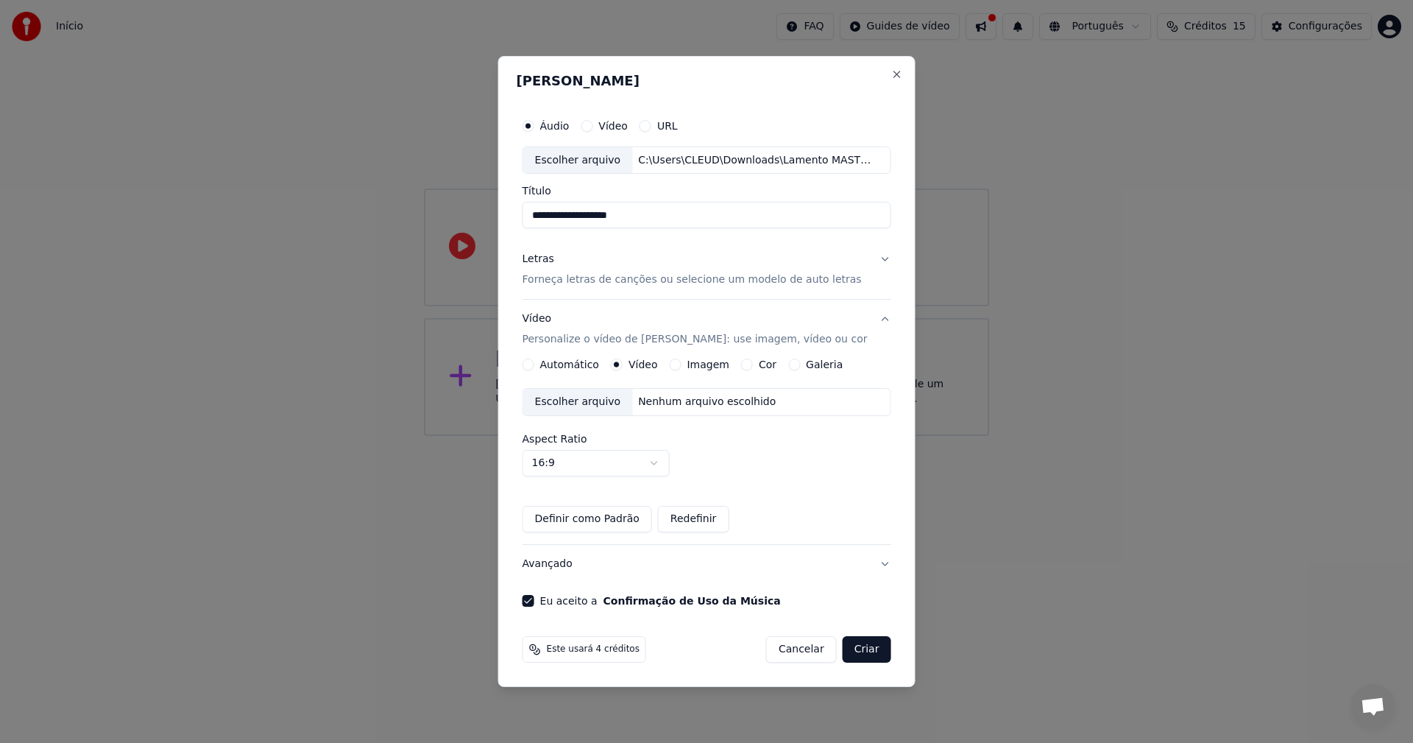
click at [866, 645] on button "Criar" at bounding box center [867, 649] width 49 height 26
click at [662, 220] on input "**********" at bounding box center [707, 215] width 369 height 26
type input "*******"
click at [645, 288] on button "Letras Forneça letras de canções ou selecione um modelo de auto letras" at bounding box center [707, 270] width 369 height 59
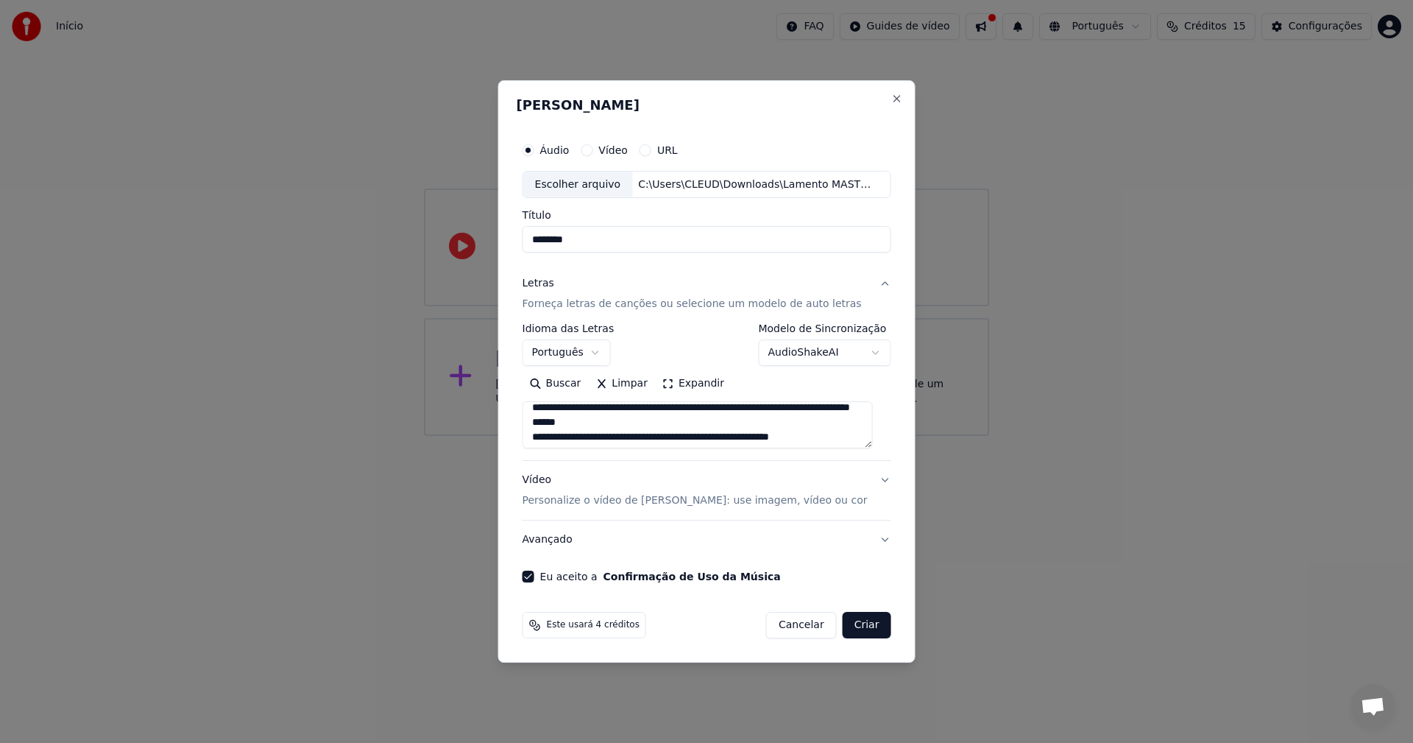
scroll to position [0, 0]
click at [846, 623] on button "Criar" at bounding box center [867, 625] width 49 height 26
type textarea "**********"
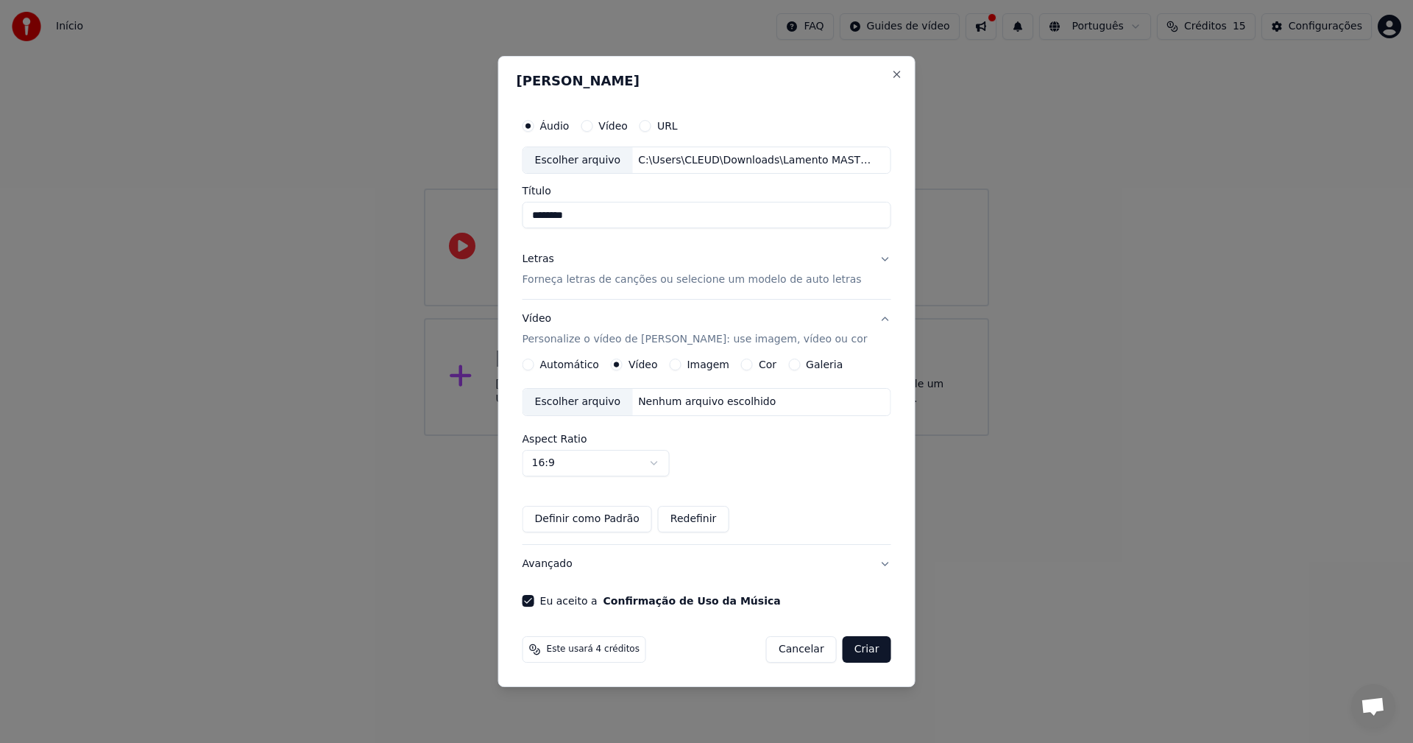
click at [857, 646] on button "Criar" at bounding box center [867, 649] width 49 height 26
click at [657, 436] on body "Início FAQ Guides de vídeo Português Créditos 15 Configurações Bem-vindo ao You…" at bounding box center [706, 218] width 1413 height 436
click at [652, 436] on body "Início FAQ Guides de vídeo Português Créditos 15 Configurações Bem-vindo ao You…" at bounding box center [706, 218] width 1413 height 436
select select "****"
click at [855, 653] on button "Criar" at bounding box center [867, 649] width 49 height 26
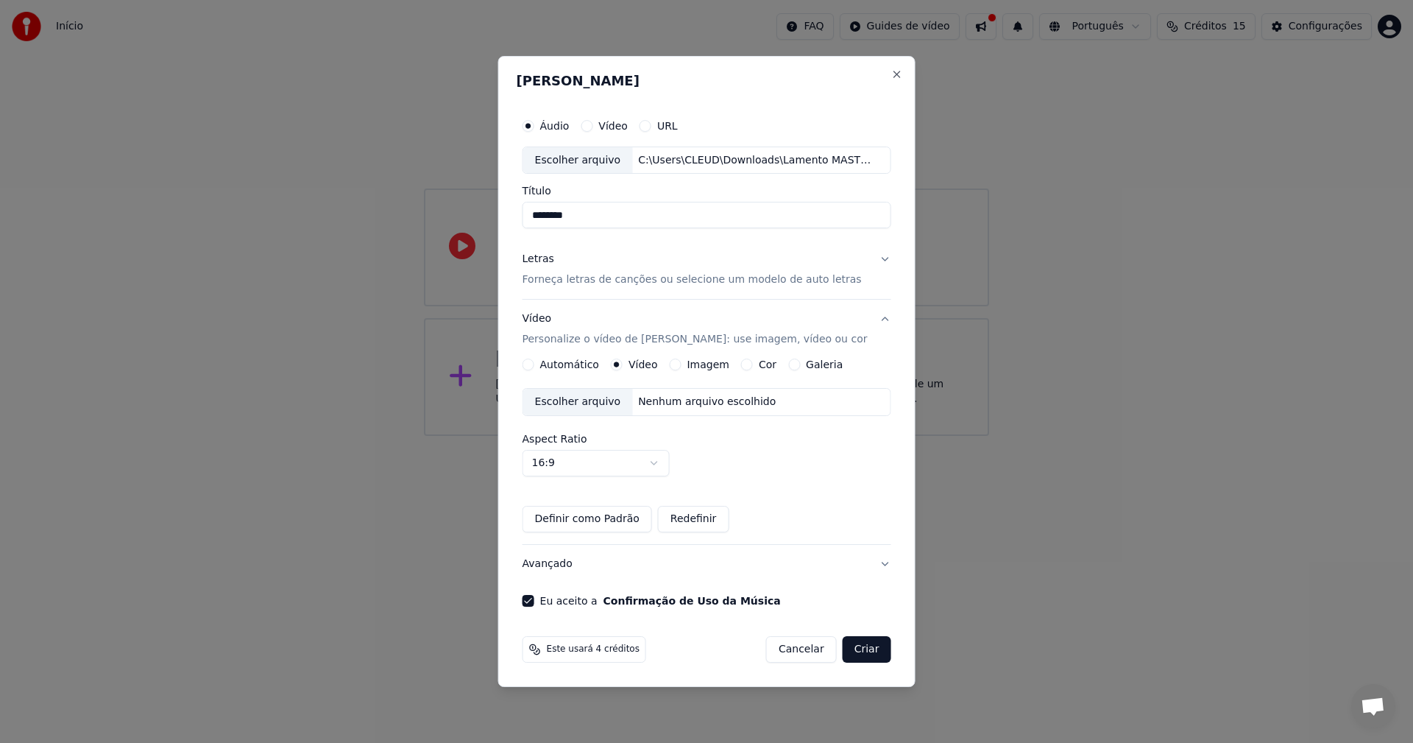
click at [615, 124] on label "Vídeo" at bounding box center [612, 126] width 29 height 10
click at [592, 124] on button "Vídeo" at bounding box center [587, 126] width 12 height 12
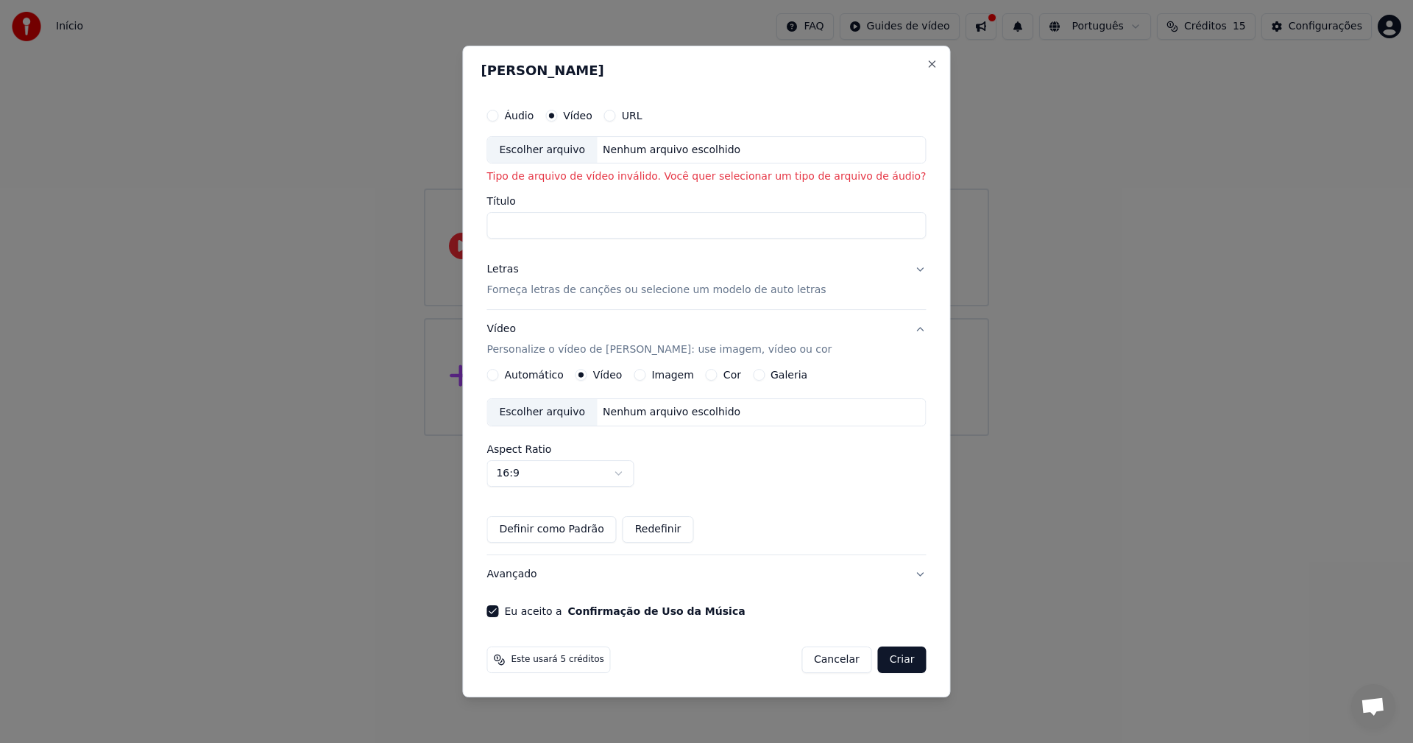
click at [498, 112] on button "Áudio" at bounding box center [492, 116] width 12 height 12
click at [601, 123] on div "Áudio Vídeo URL" at bounding box center [705, 115] width 439 height 29
click at [557, 116] on button "Vídeo" at bounding box center [551, 116] width 12 height 12
click at [498, 116] on button "Áudio" at bounding box center [492, 116] width 12 height 12
click at [582, 152] on div "Escolher arquivo" at bounding box center [542, 150] width 110 height 26
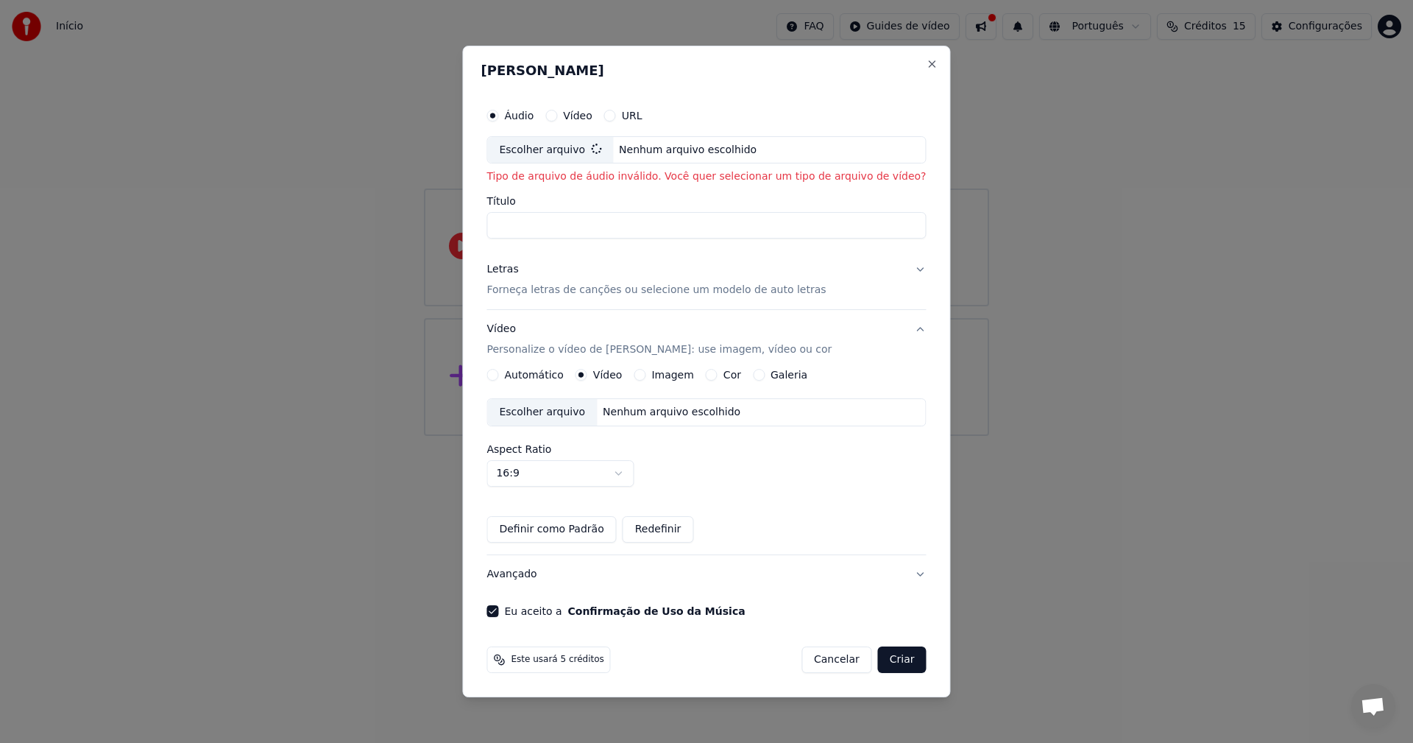
type input "**********"
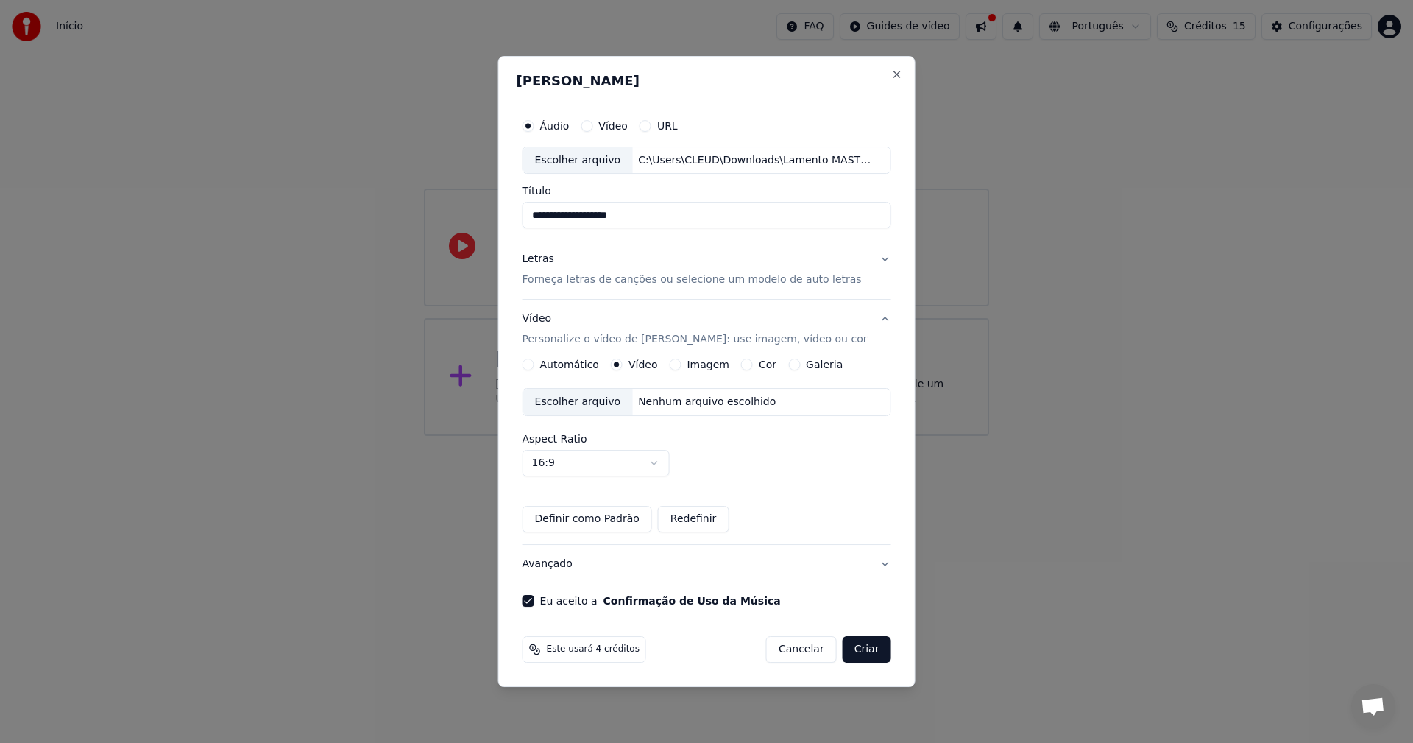
click at [857, 649] on button "Criar" at bounding box center [867, 649] width 49 height 26
click at [534, 364] on button "Automático" at bounding box center [529, 364] width 12 height 12
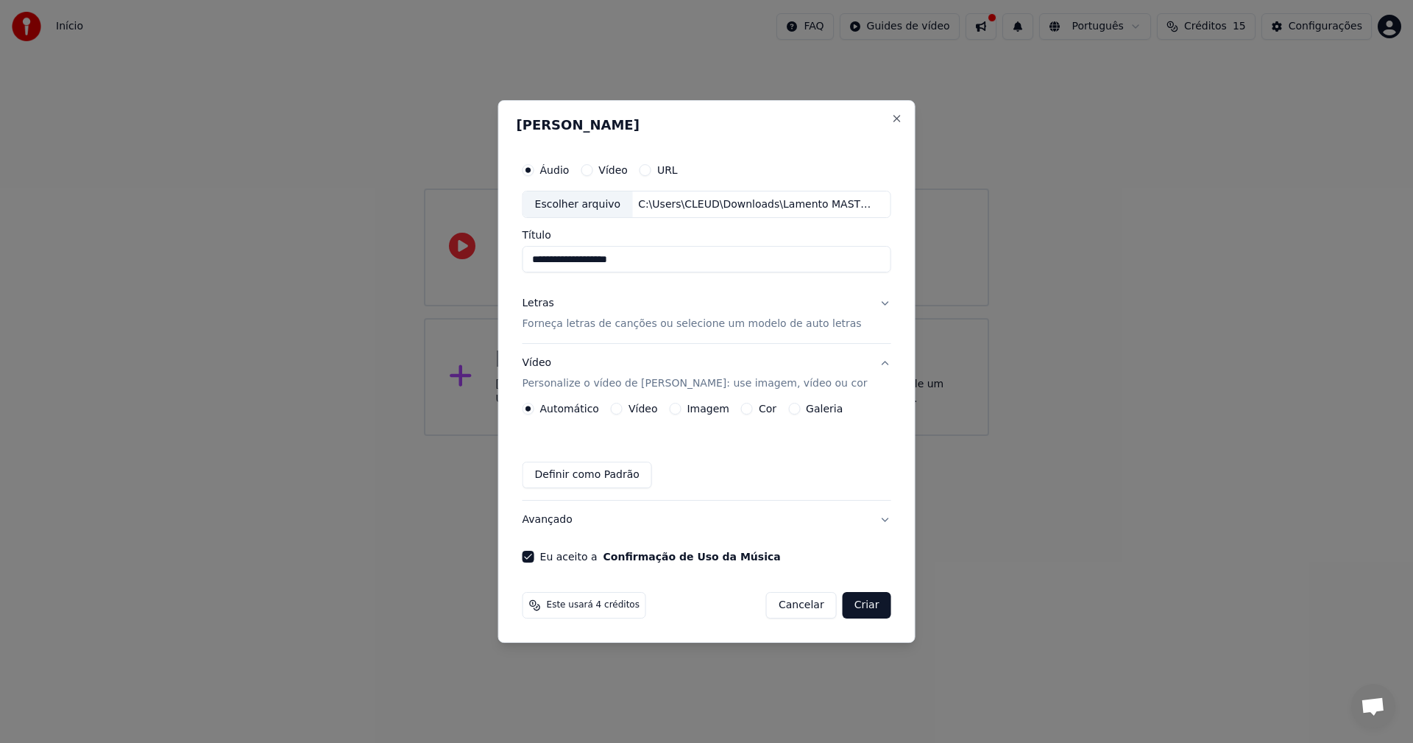
click at [860, 610] on button "Criar" at bounding box center [867, 605] width 49 height 26
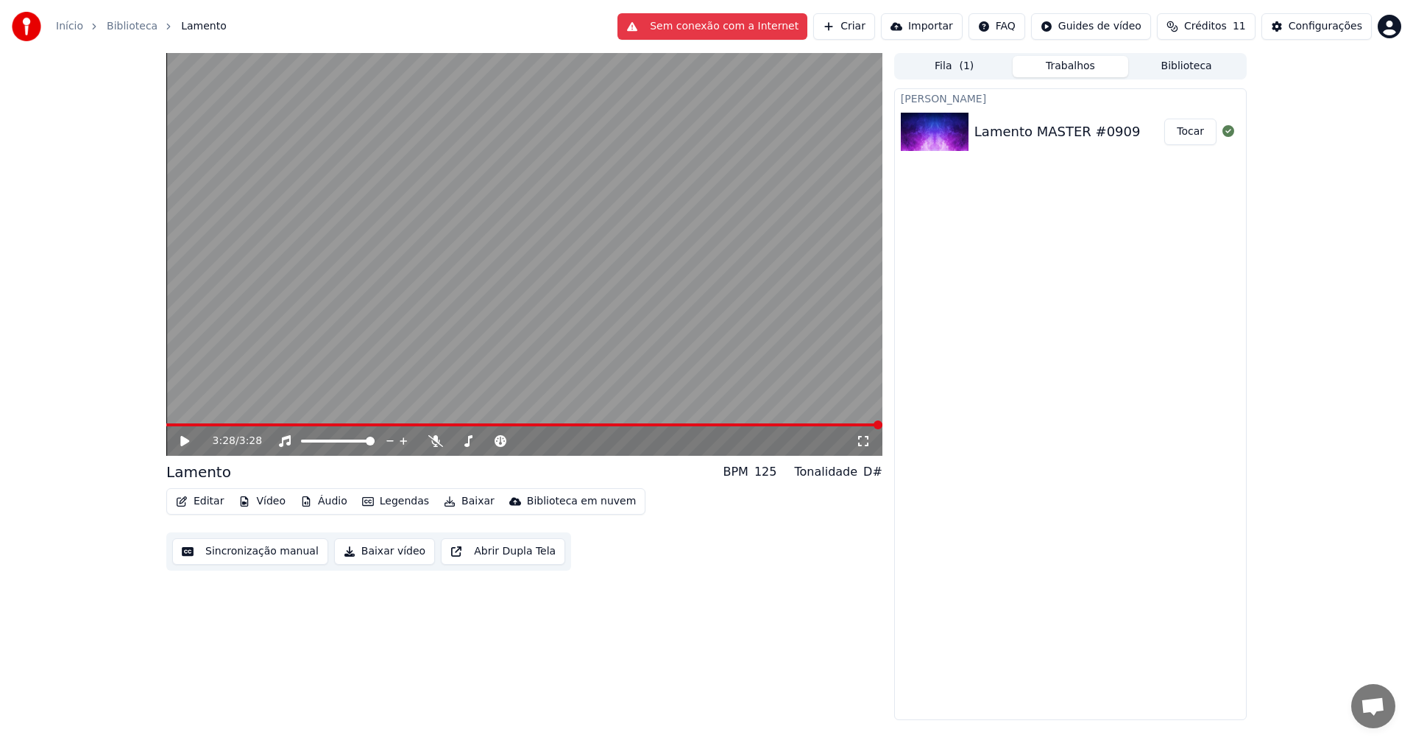
click at [177, 442] on div "3:28 / 3:28" at bounding box center [524, 440] width 704 height 15
click at [181, 439] on icon at bounding box center [184, 441] width 9 height 10
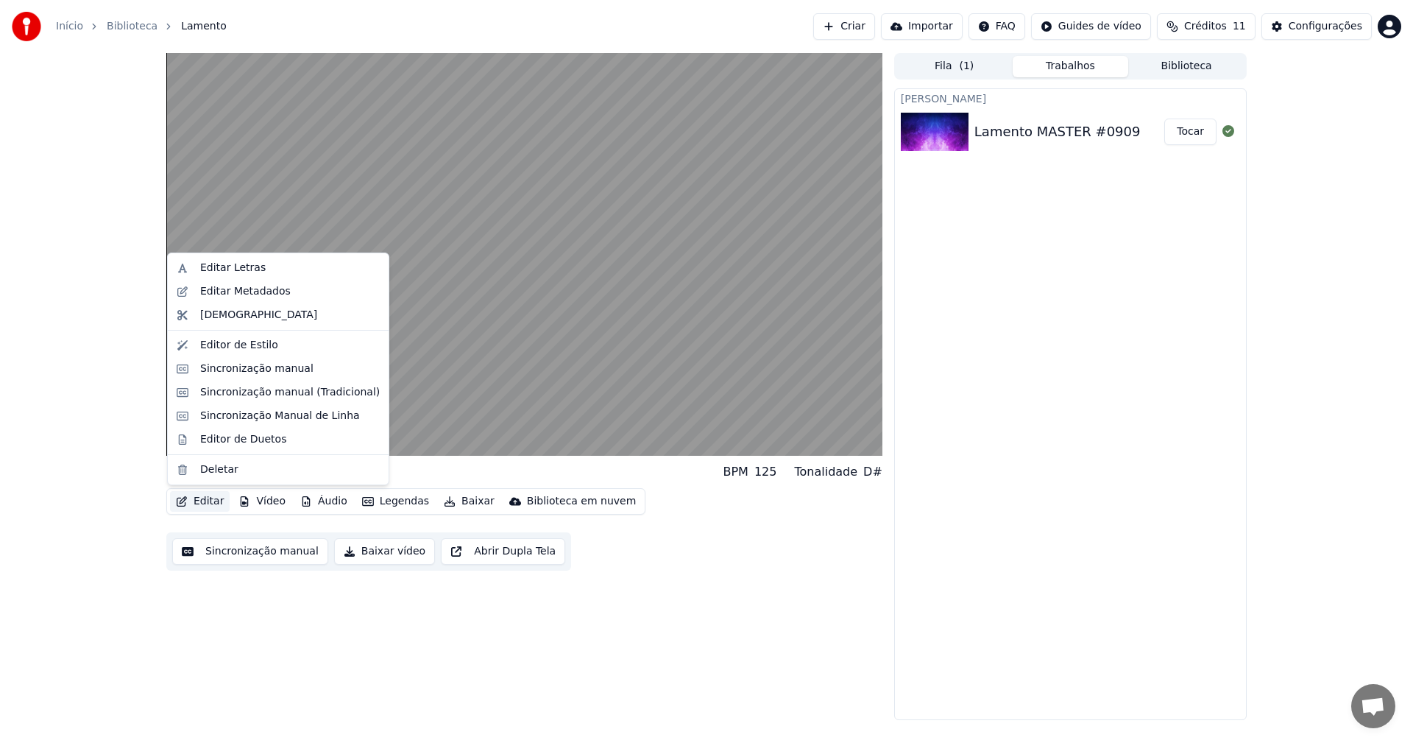
click at [200, 503] on button "Editar" at bounding box center [200, 501] width 60 height 21
click at [237, 269] on div "Editar Letras" at bounding box center [232, 268] width 65 height 15
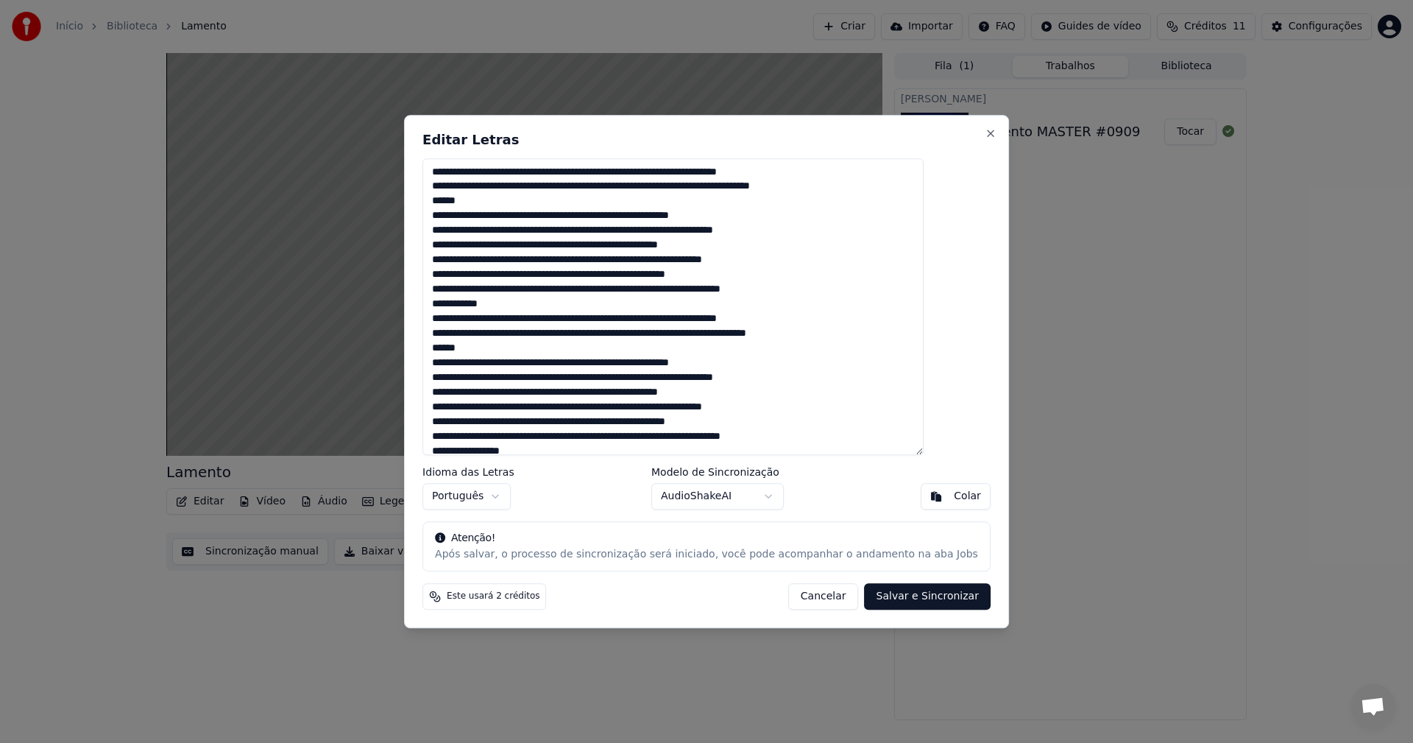
scroll to position [10, 0]
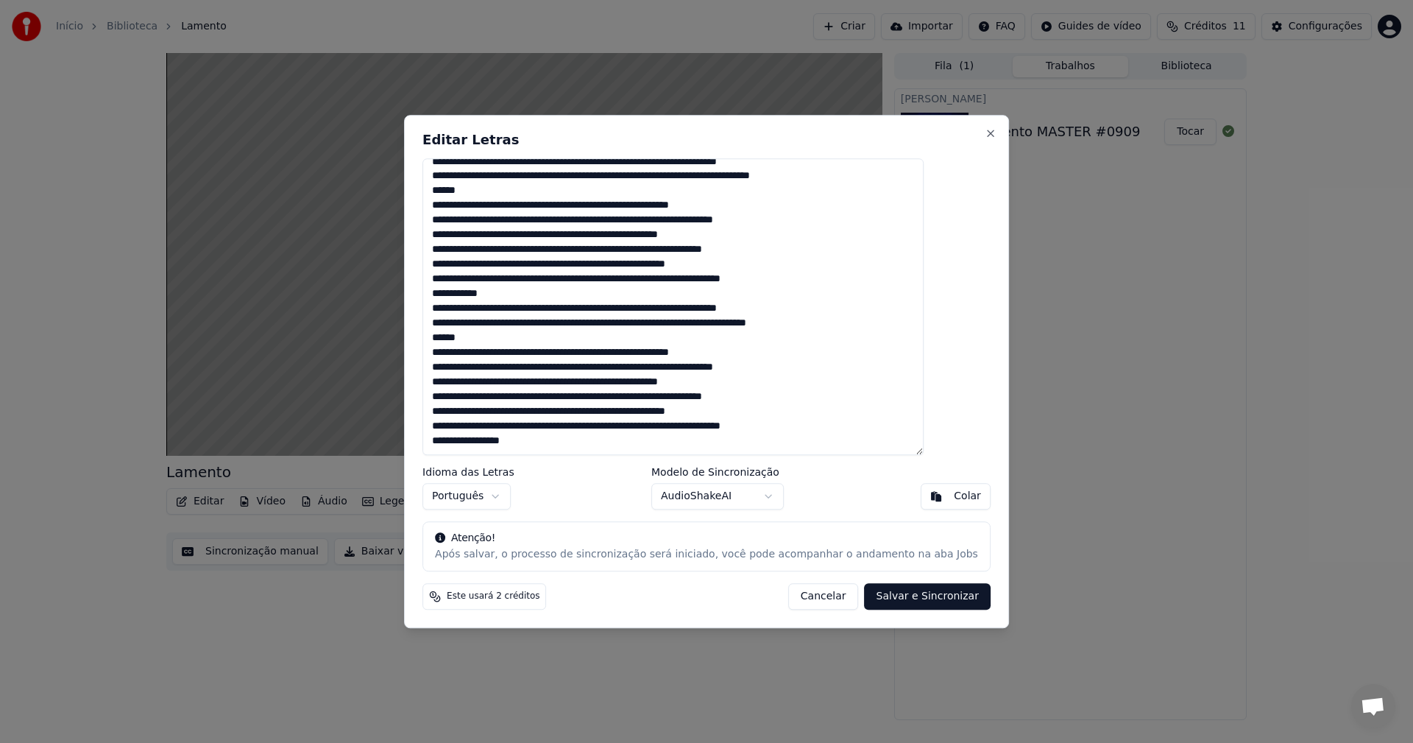
click at [493, 340] on textarea at bounding box center [672, 306] width 501 height 297
click at [548, 443] on textarea at bounding box center [672, 306] width 501 height 297
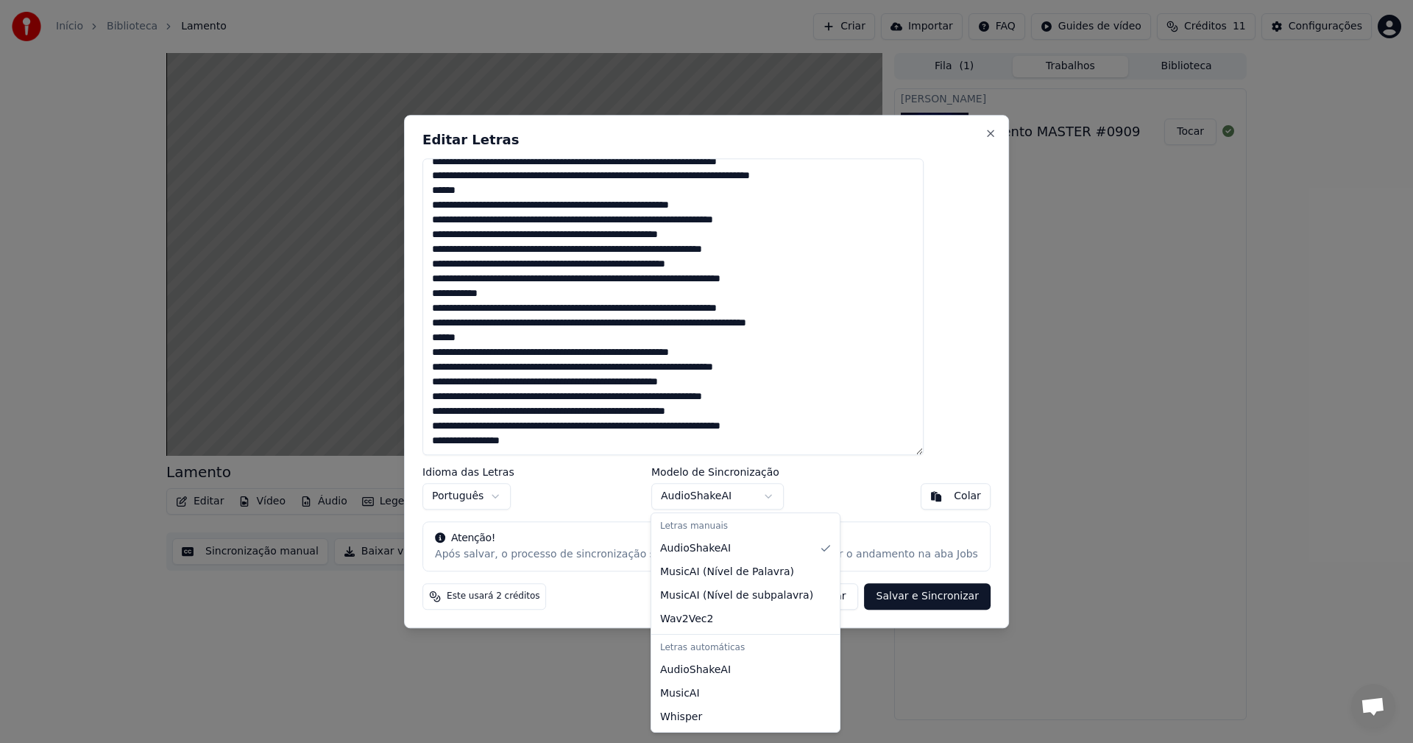
click at [765, 491] on body "Início Biblioteca Lamento Criar Importar FAQ Guides de vídeo Créditos 11 Config…" at bounding box center [706, 371] width 1413 height 743
click at [821, 467] on body "Início Biblioteca Lamento Criar Importar FAQ Guides de vídeo Créditos 11 Config…" at bounding box center [706, 371] width 1413 height 743
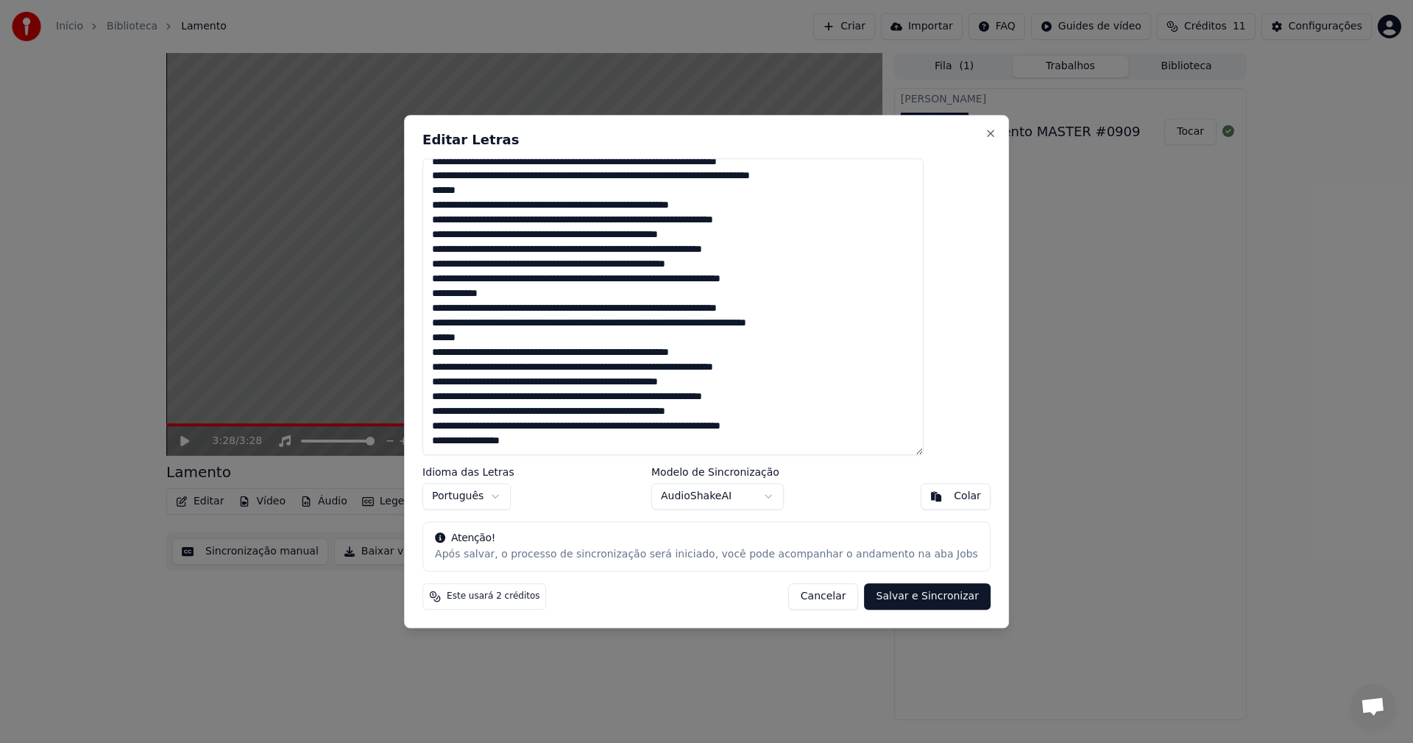
click at [564, 441] on textarea at bounding box center [672, 306] width 501 height 297
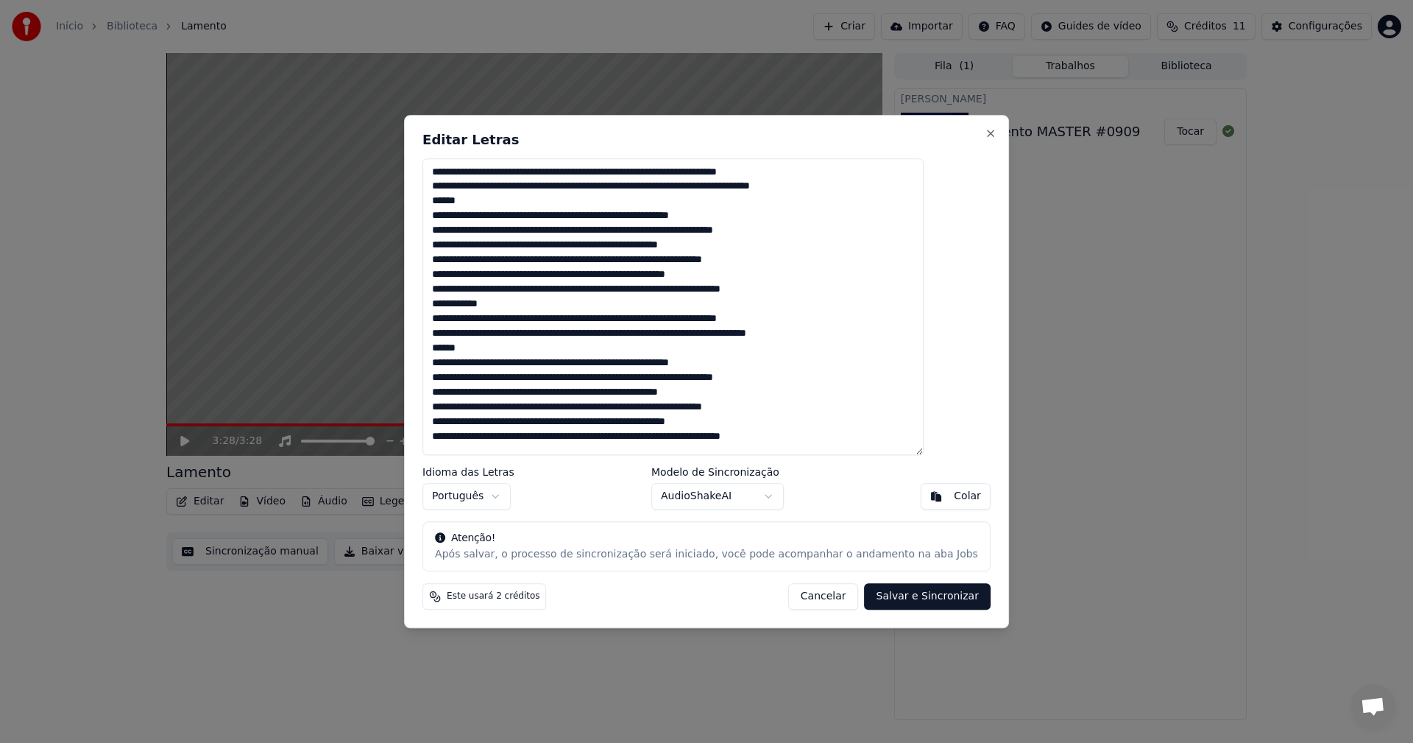
scroll to position [0, 0]
click at [540, 304] on textarea at bounding box center [672, 306] width 501 height 297
drag, startPoint x: 461, startPoint y: 362, endPoint x: 839, endPoint y: 433, distance: 384.1
click at [839, 433] on textarea at bounding box center [672, 306] width 501 height 297
click at [849, 438] on textarea at bounding box center [672, 306] width 501 height 297
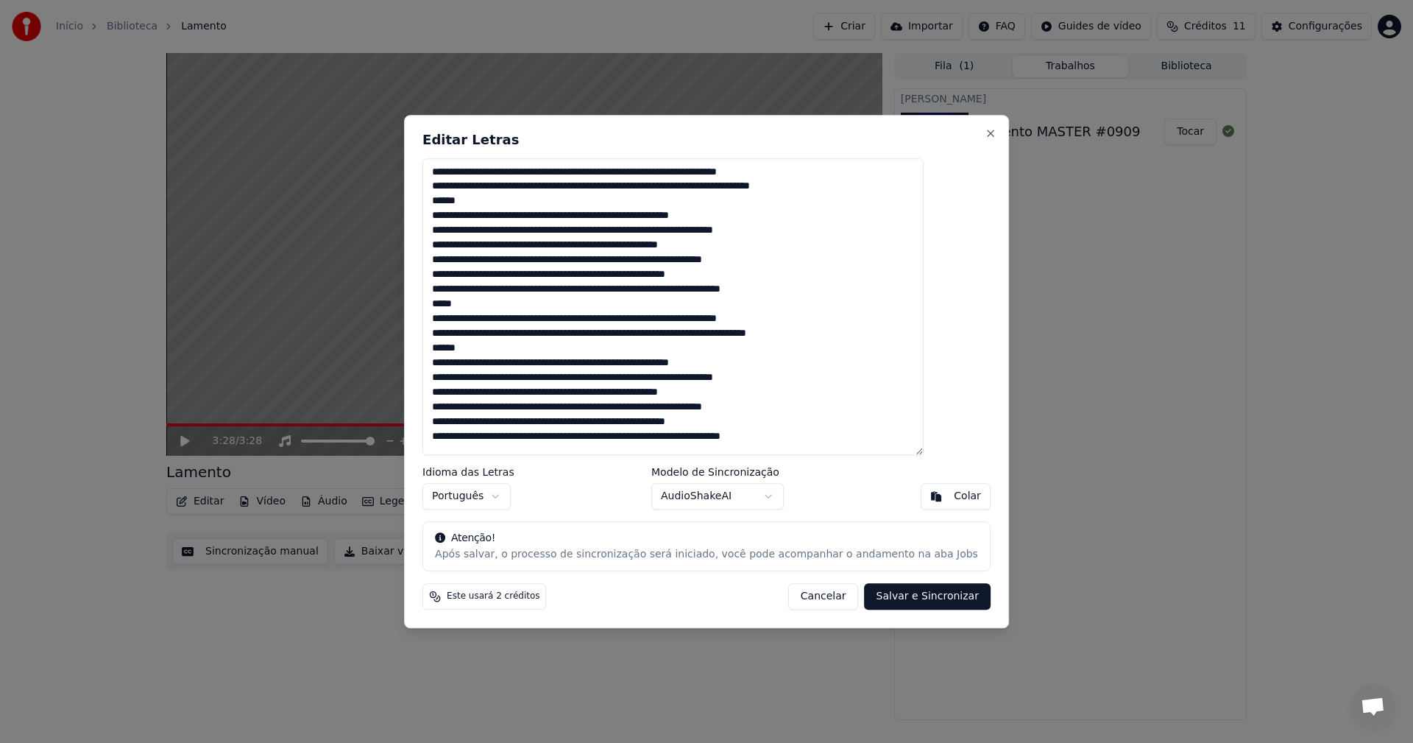
scroll to position [4, 0]
paste textarea "**********"
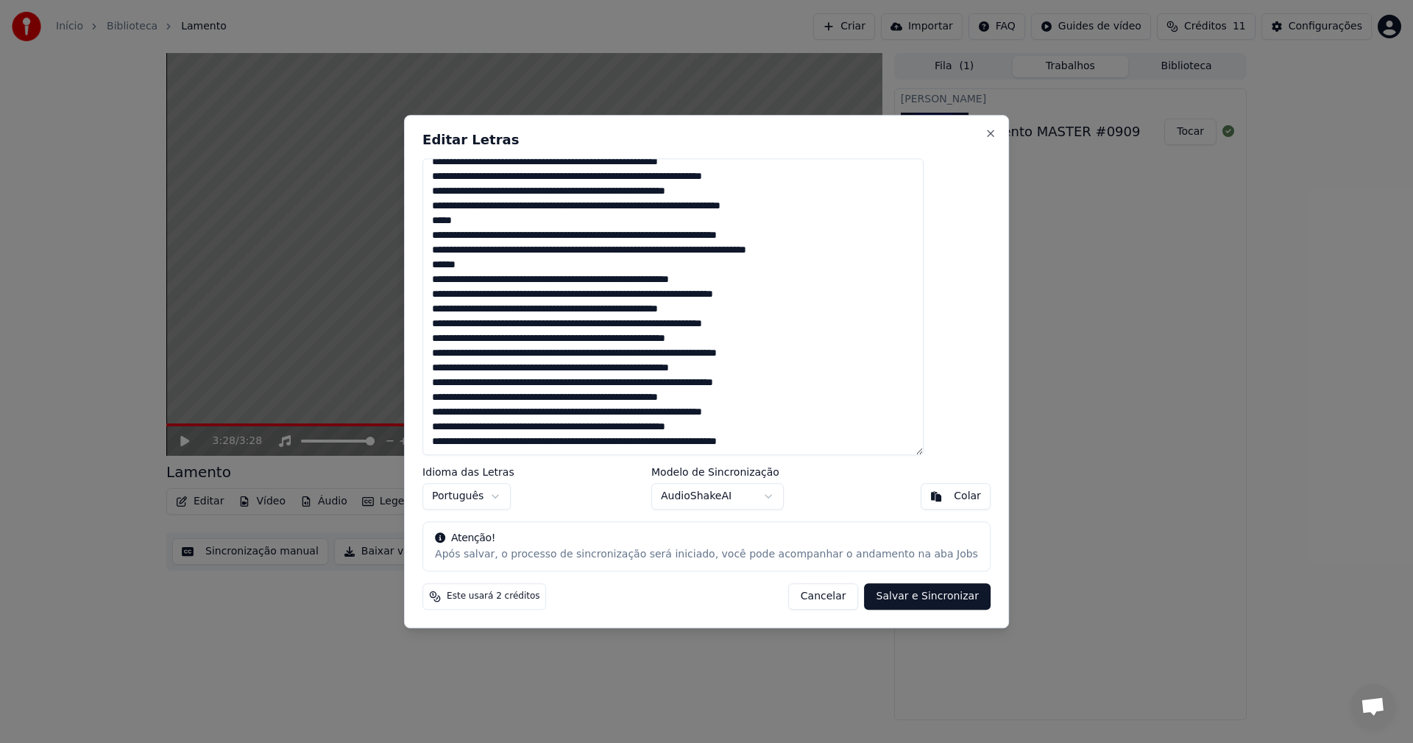
scroll to position [84, 0]
type textarea "**********"
click at [907, 598] on button "Salvar e Sincronizar" at bounding box center [928, 596] width 126 height 26
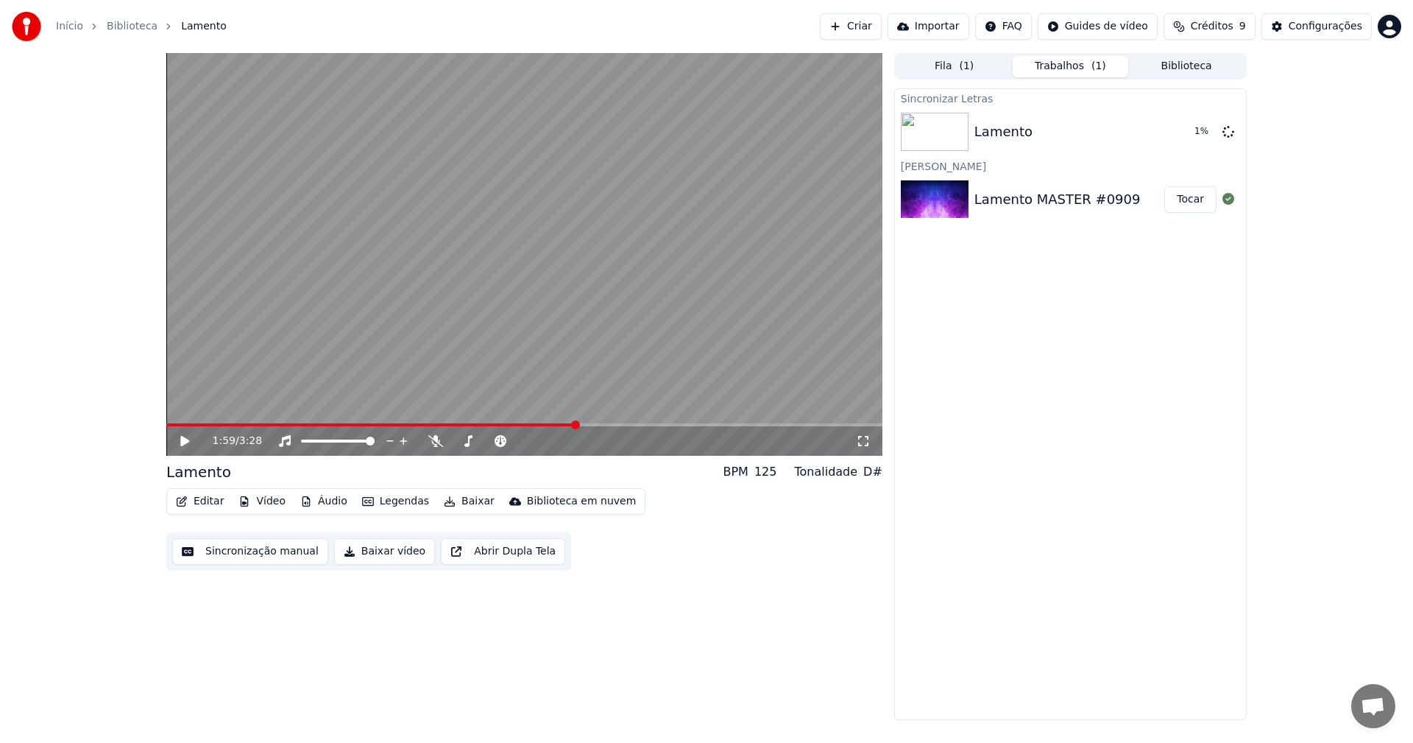
click at [575, 428] on span at bounding box center [575, 424] width 9 height 9
click at [169, 435] on div "1:59 / 3:28" at bounding box center [524, 440] width 716 height 29
click at [181, 437] on icon at bounding box center [184, 441] width 9 height 10
click at [184, 438] on icon at bounding box center [184, 440] width 7 height 9
click at [1103, 136] on div "Lamento" at bounding box center [1069, 131] width 190 height 21
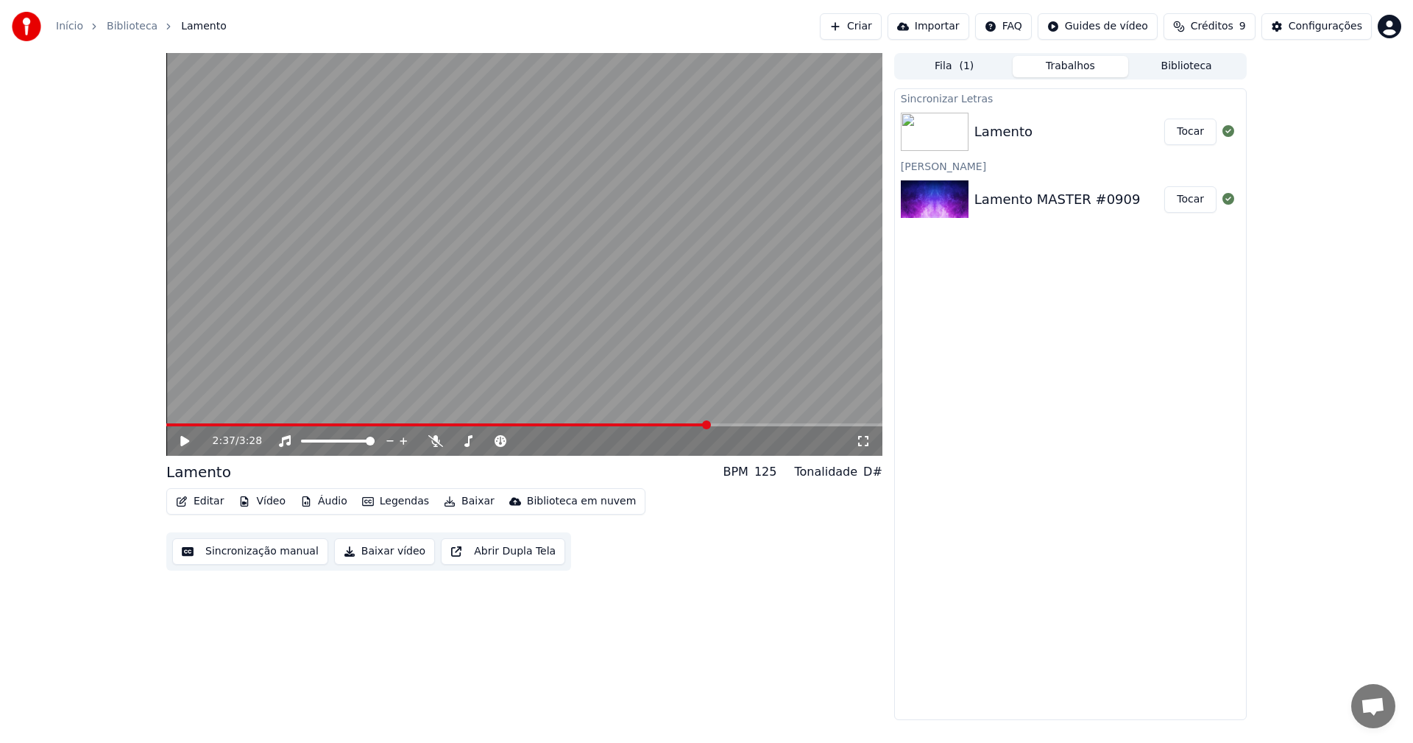
click at [1185, 132] on button "Tocar" at bounding box center [1190, 131] width 52 height 26
click at [785, 422] on span at bounding box center [782, 424] width 9 height 9
click at [718, 423] on span at bounding box center [718, 424] width 9 height 9
click at [579, 425] on span at bounding box center [372, 424] width 413 height 3
click at [509, 426] on span at bounding box center [372, 424] width 413 height 3
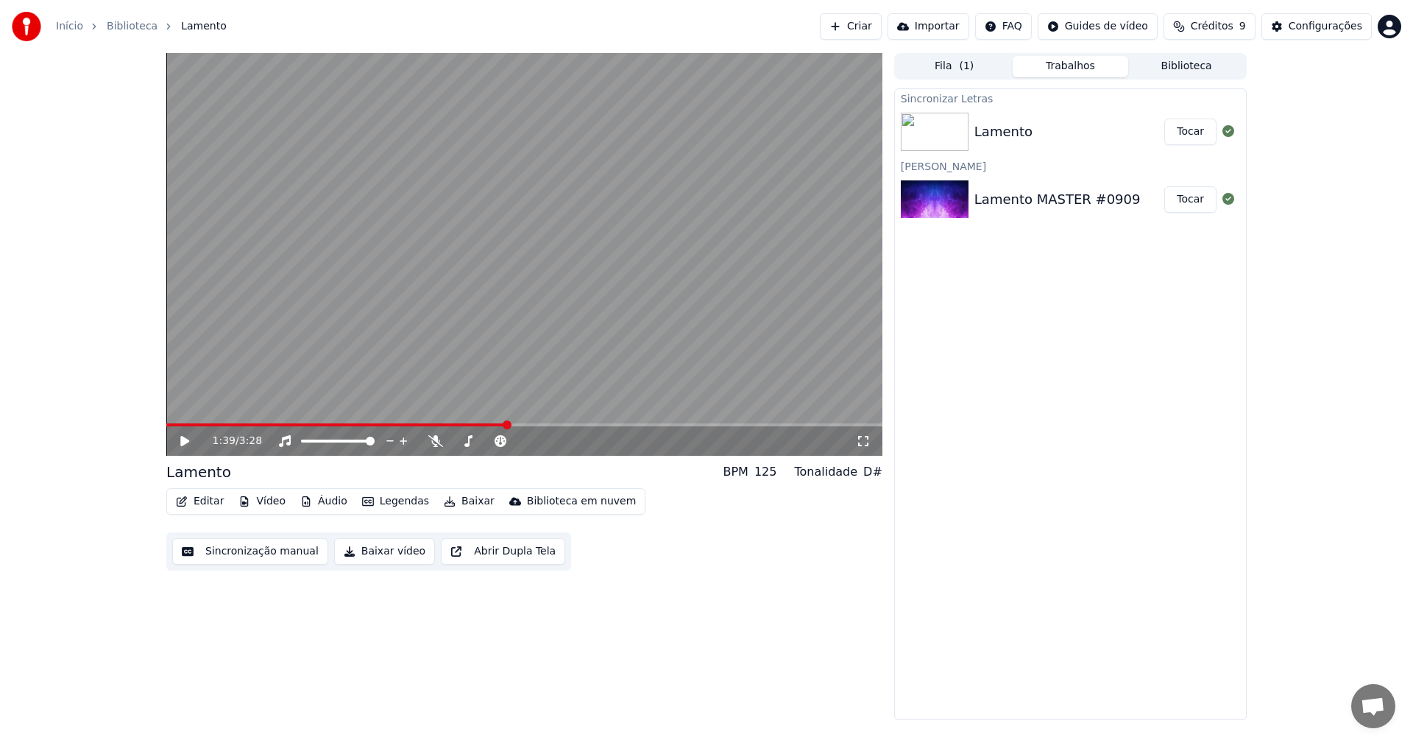
click at [183, 442] on icon at bounding box center [184, 441] width 9 height 10
click at [188, 442] on icon at bounding box center [184, 440] width 7 height 9
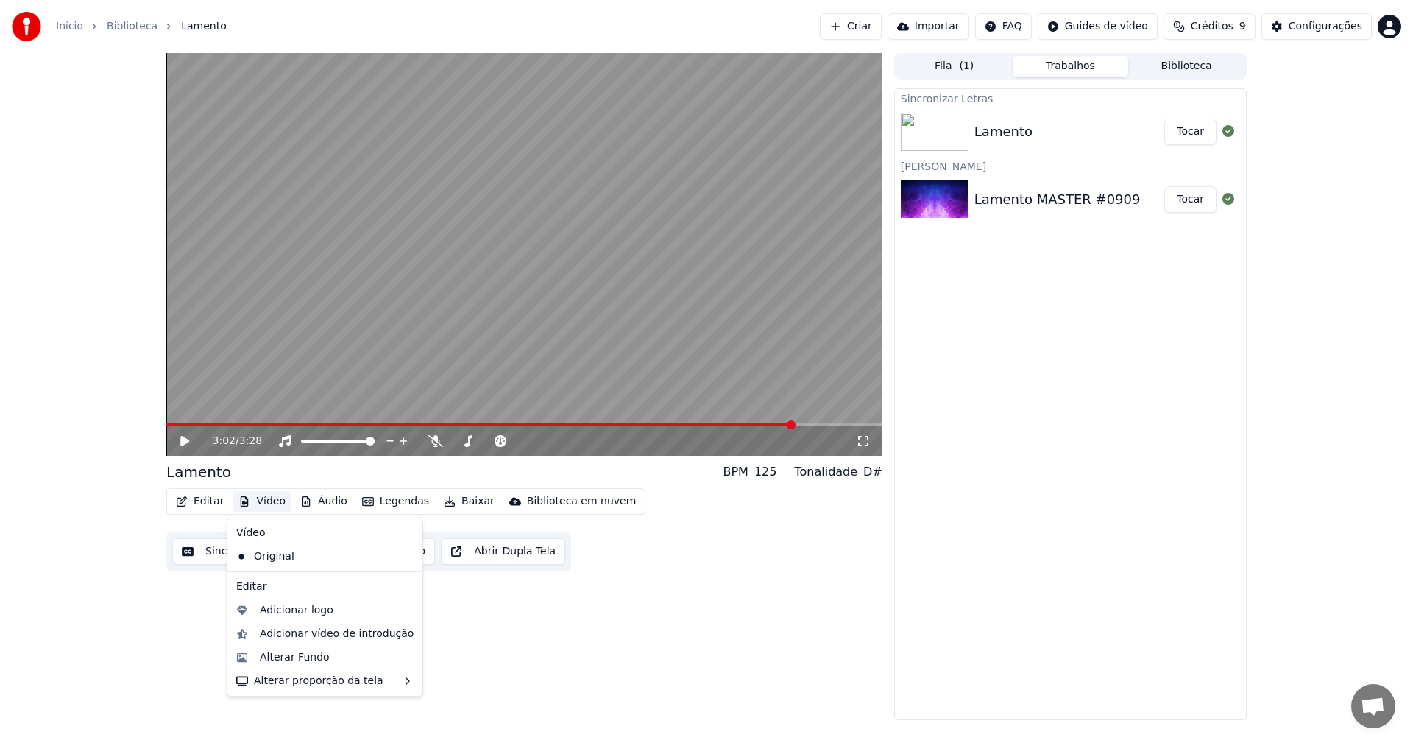
click at [256, 500] on button "Vídeo" at bounding box center [262, 501] width 59 height 21
click at [286, 657] on div "Alterar Fundo" at bounding box center [295, 657] width 70 height 15
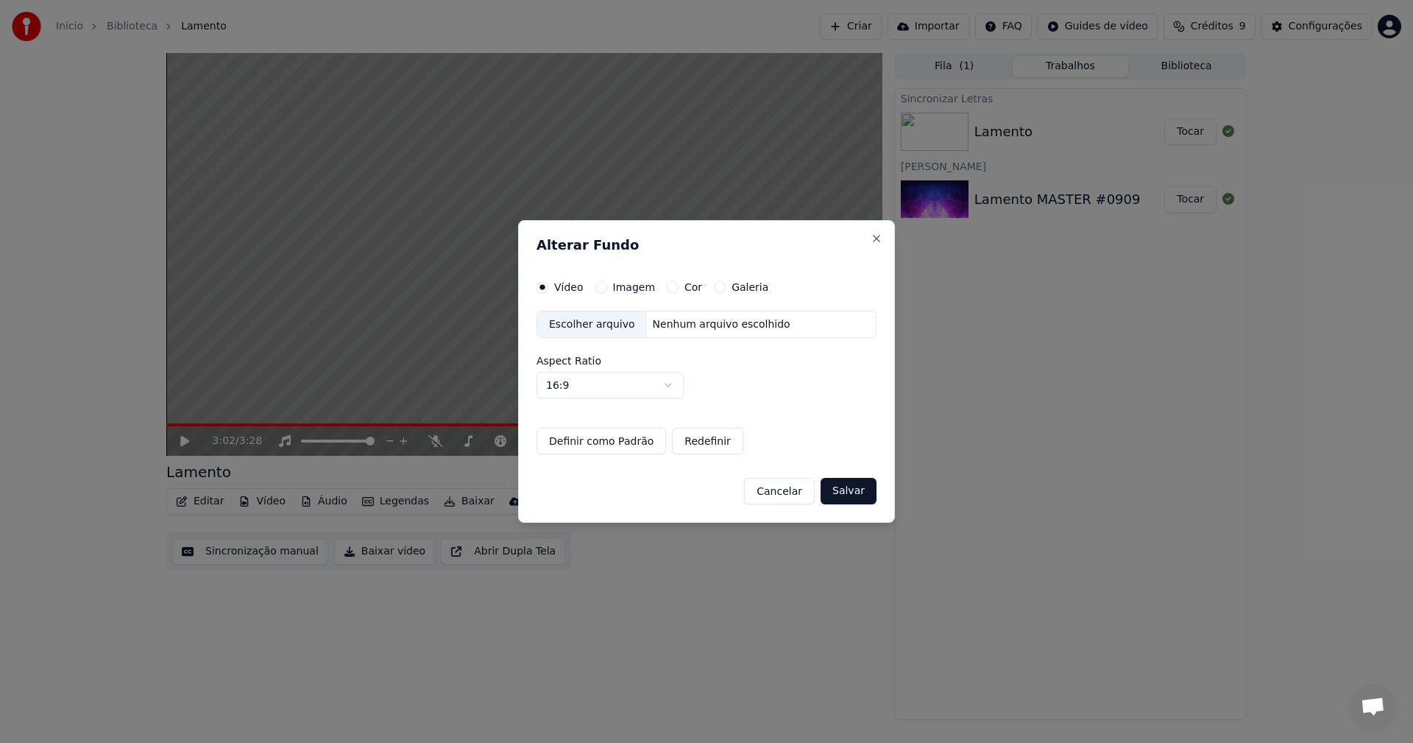
click at [610, 321] on div "Escolher arquivo" at bounding box center [592, 324] width 110 height 26
click at [792, 492] on button "Cancelar" at bounding box center [779, 491] width 71 height 26
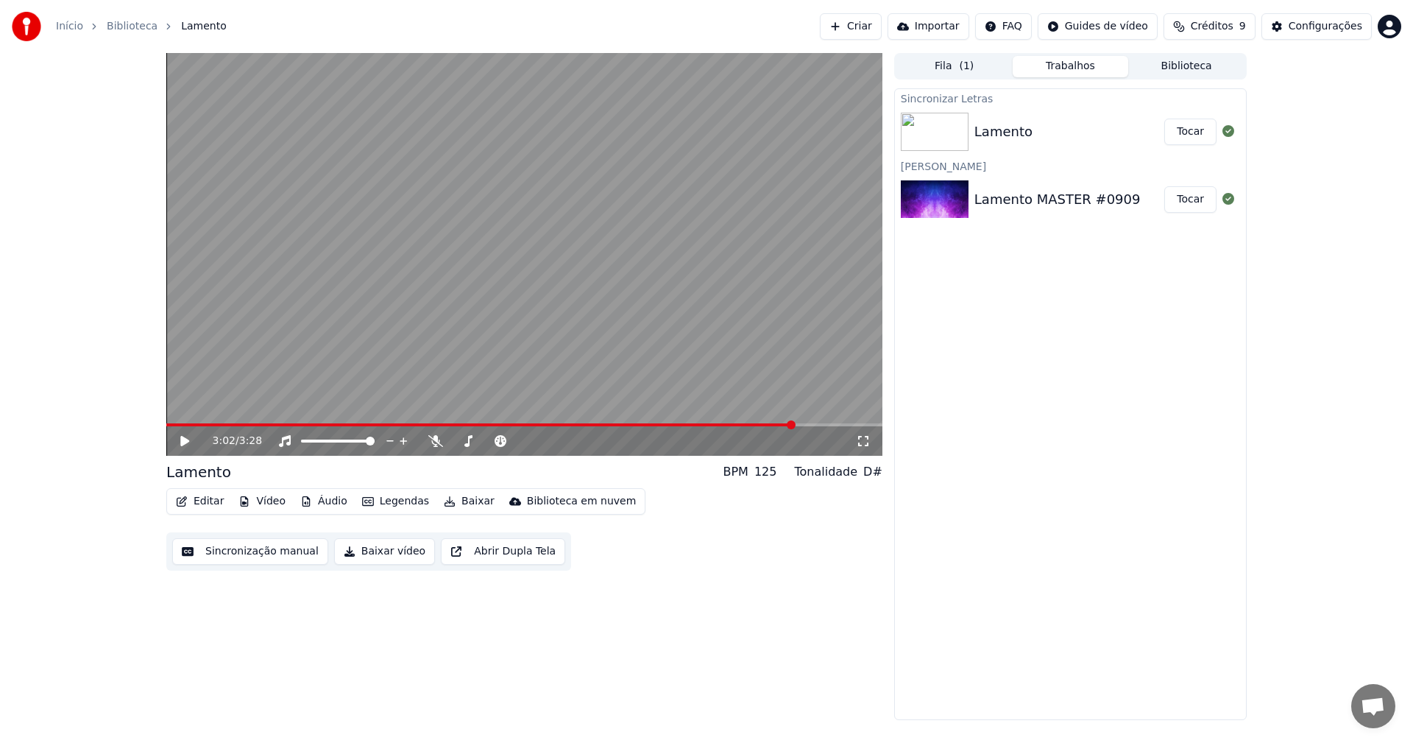
click at [233, 499] on button "Vídeo" at bounding box center [262, 501] width 59 height 21
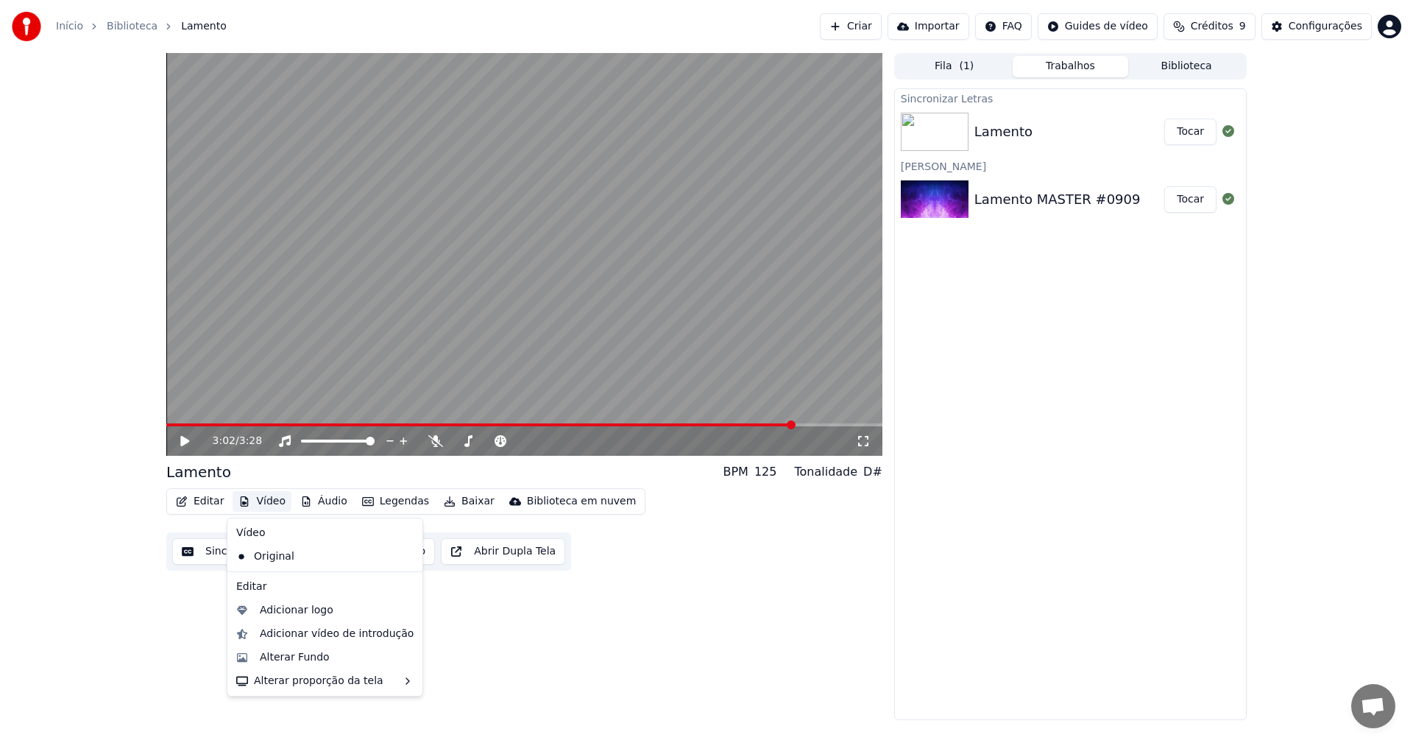
click at [265, 500] on button "Vídeo" at bounding box center [262, 501] width 59 height 21
click at [294, 610] on div "Adicionar logo" at bounding box center [297, 610] width 74 height 15
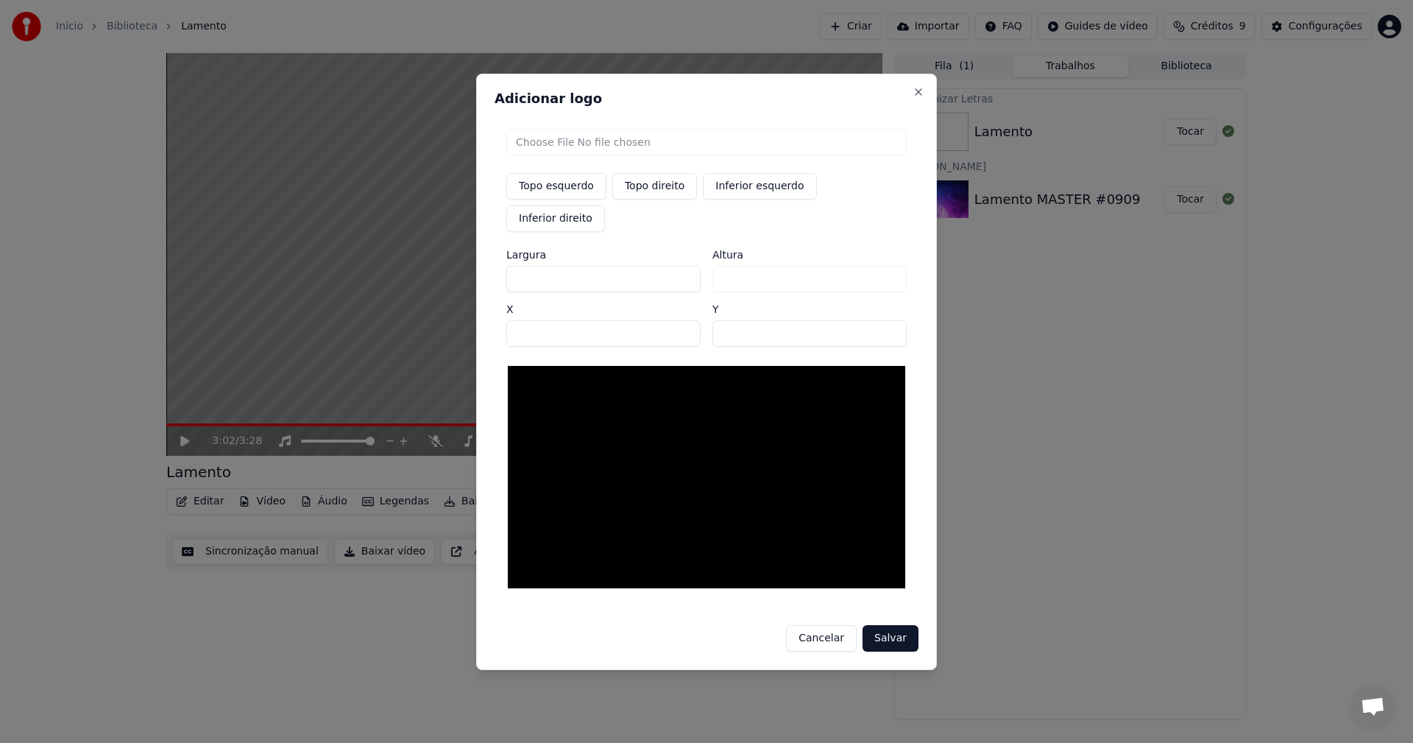
click at [574, 155] on input "file" at bounding box center [706, 142] width 400 height 26
type input "**********"
click at [909, 625] on button "Salvar" at bounding box center [891, 638] width 56 height 26
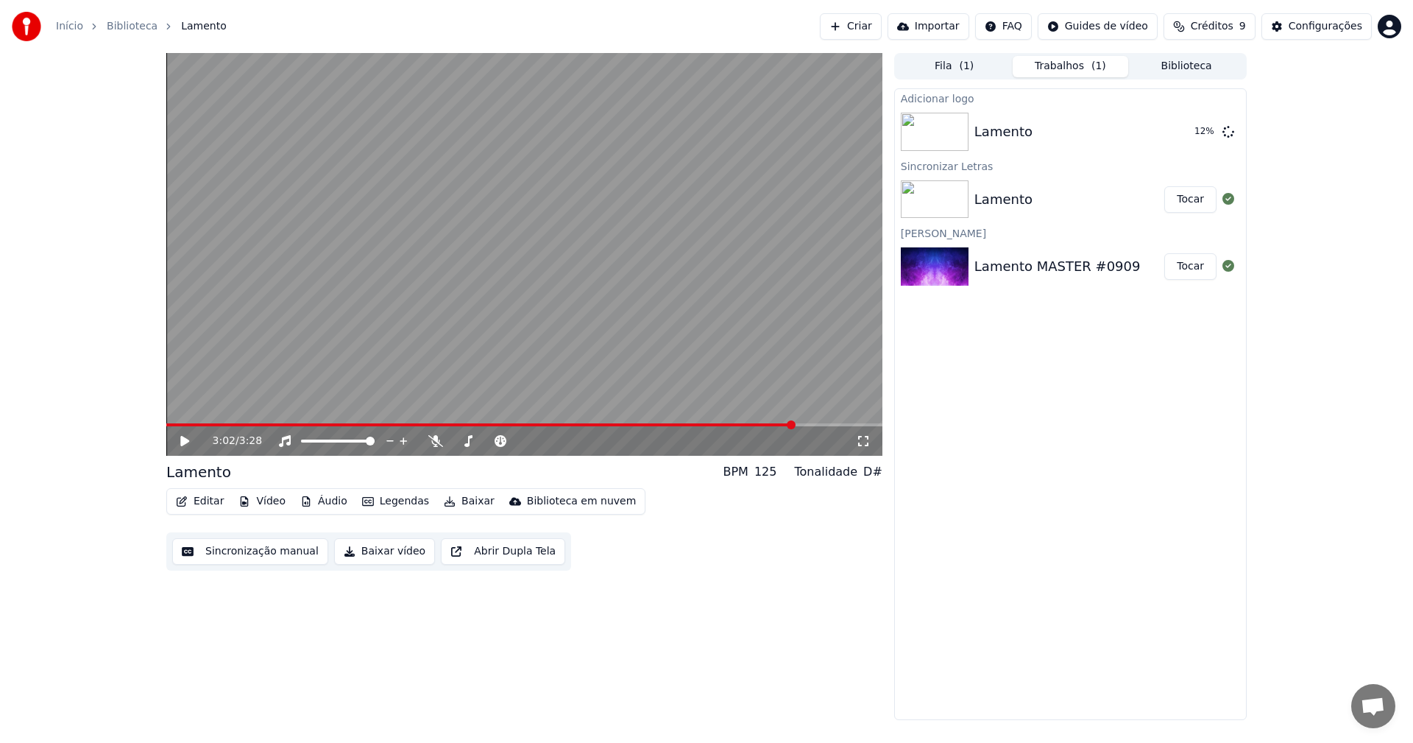
click at [264, 497] on button "Vídeo" at bounding box center [262, 501] width 59 height 21
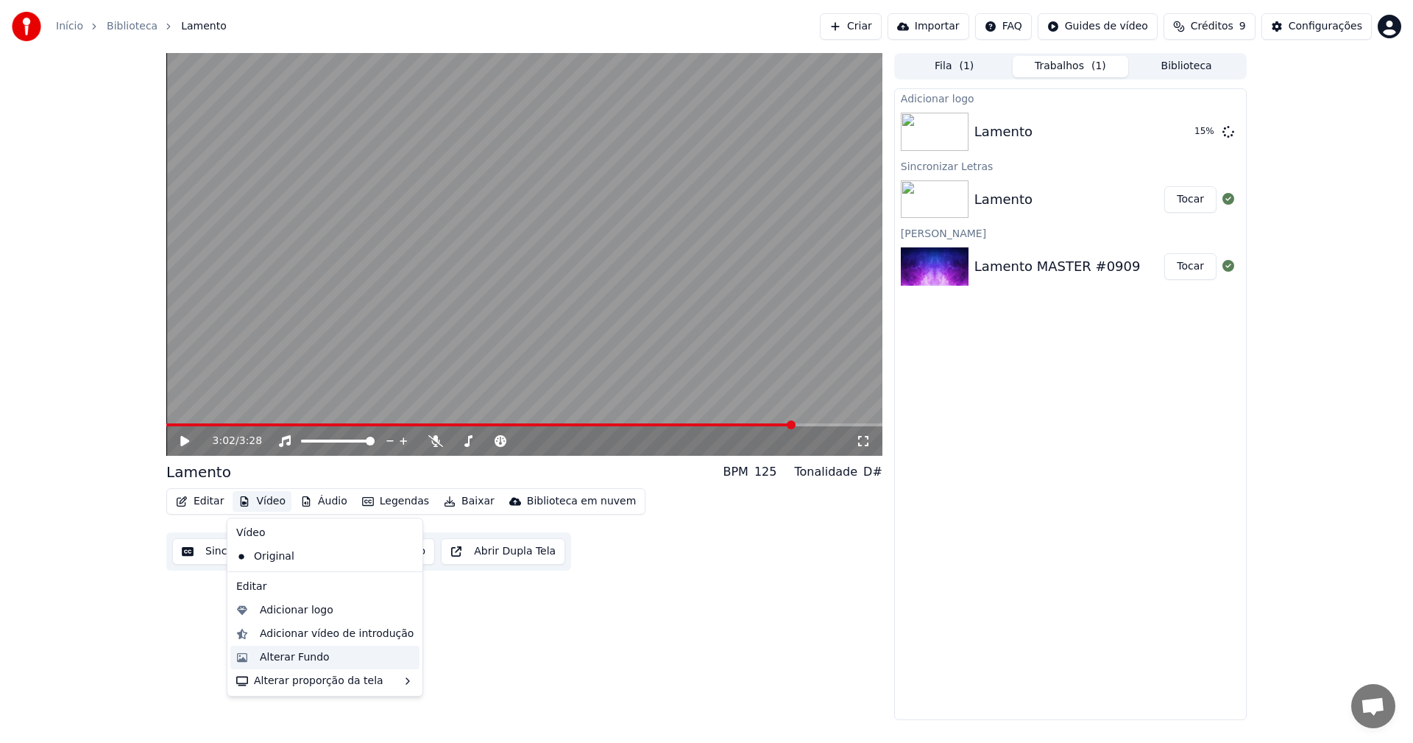
click at [297, 661] on div "Alterar Fundo" at bounding box center [295, 657] width 70 height 15
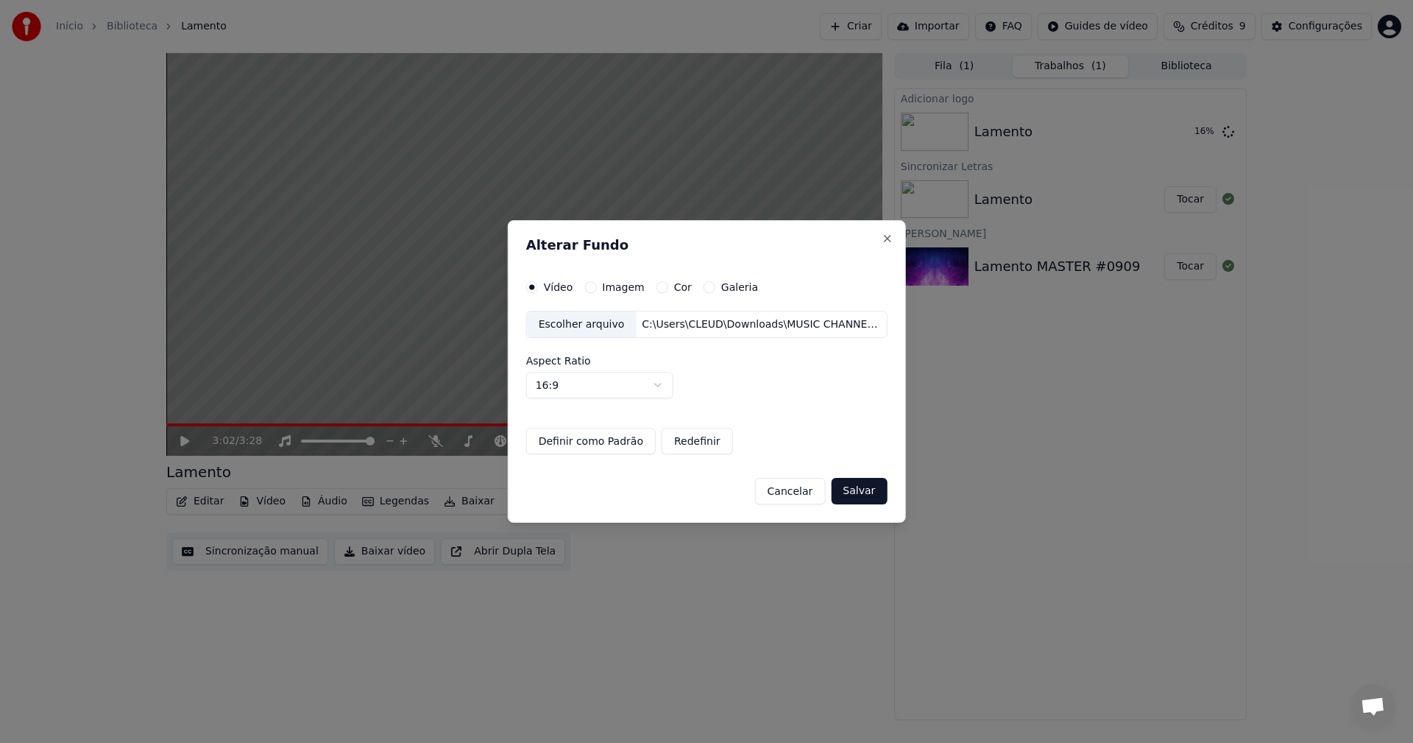
click at [626, 284] on label "Imagem" at bounding box center [623, 287] width 42 height 10
click at [596, 284] on button "Imagem" at bounding box center [590, 287] width 12 height 12
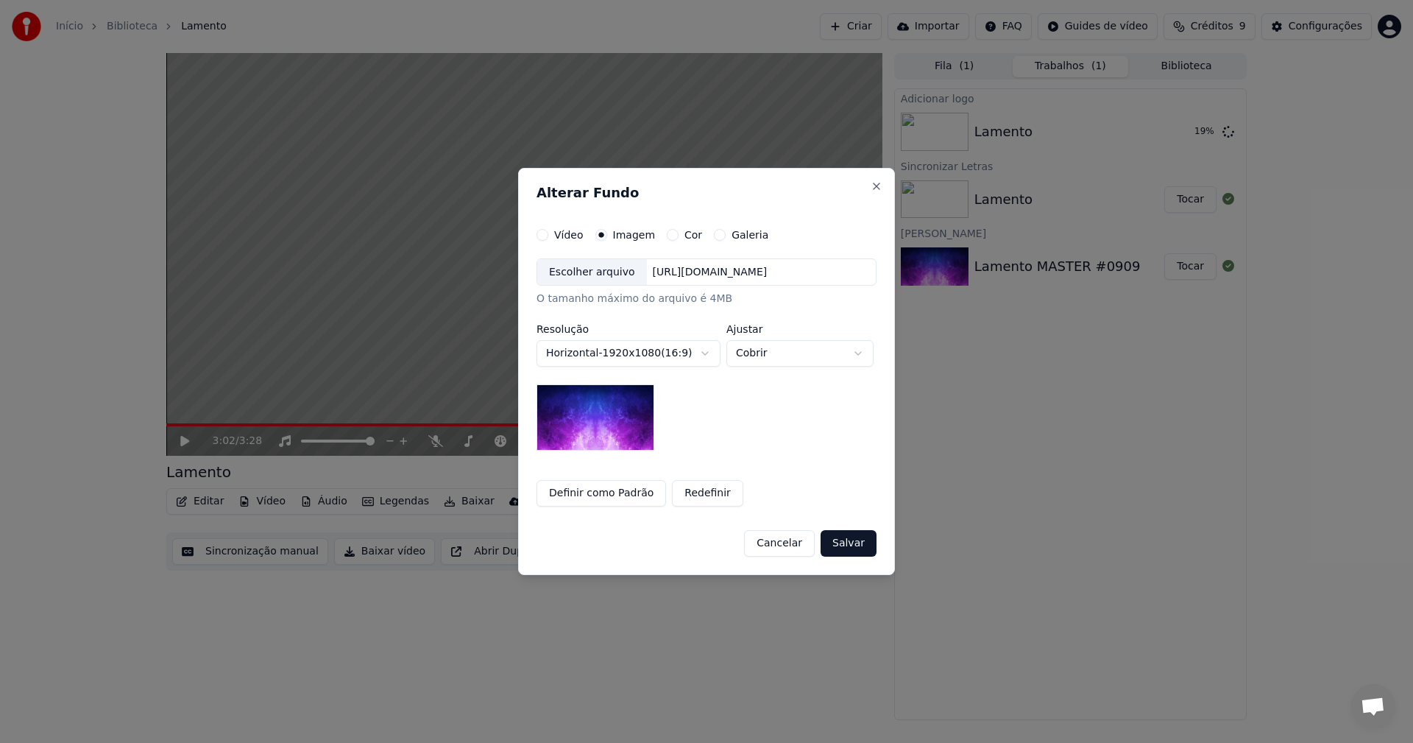
click at [611, 272] on div "Escolher arquivo" at bounding box center [592, 272] width 110 height 26
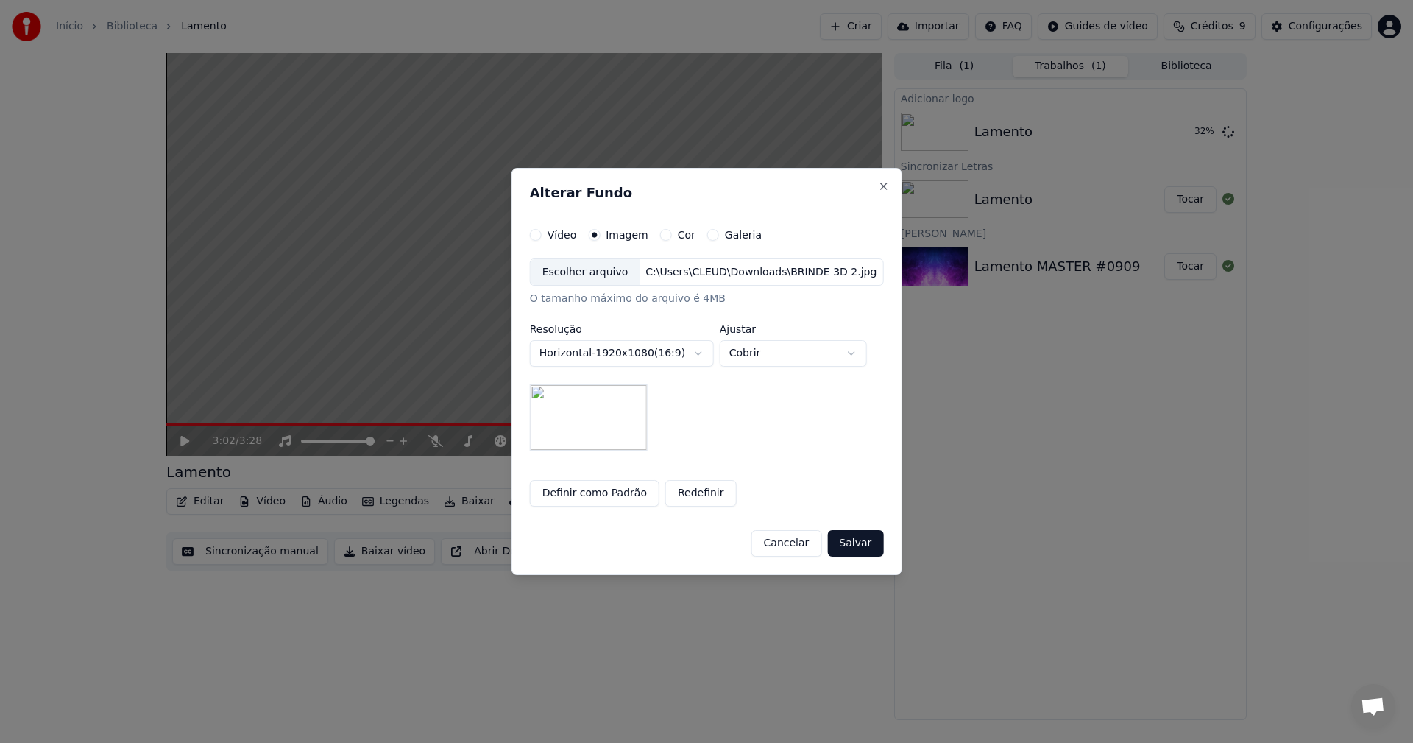
click at [849, 552] on button "Salvar" at bounding box center [855, 543] width 56 height 26
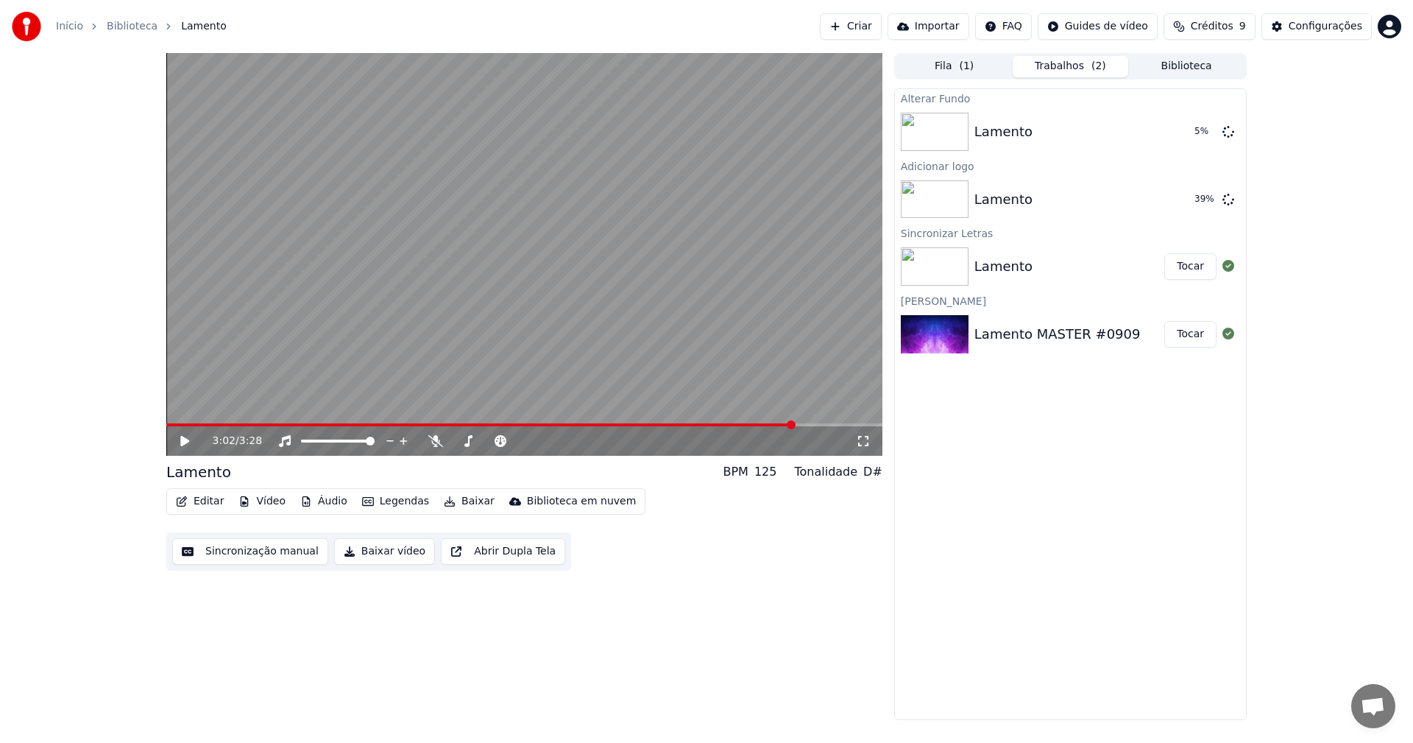
click at [392, 500] on button "Legendas" at bounding box center [395, 501] width 79 height 21
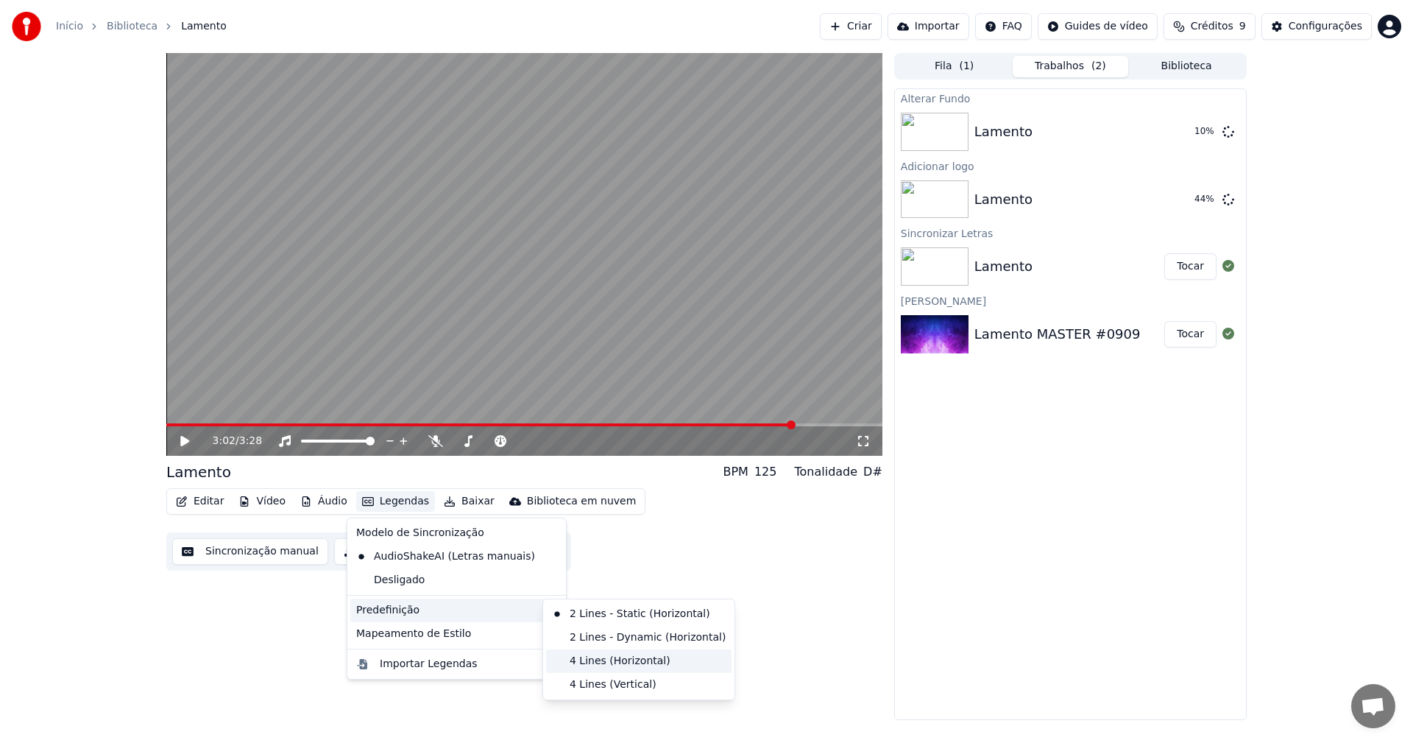
click at [608, 658] on div "4 Lines (Horizontal)" at bounding box center [638, 661] width 185 height 24
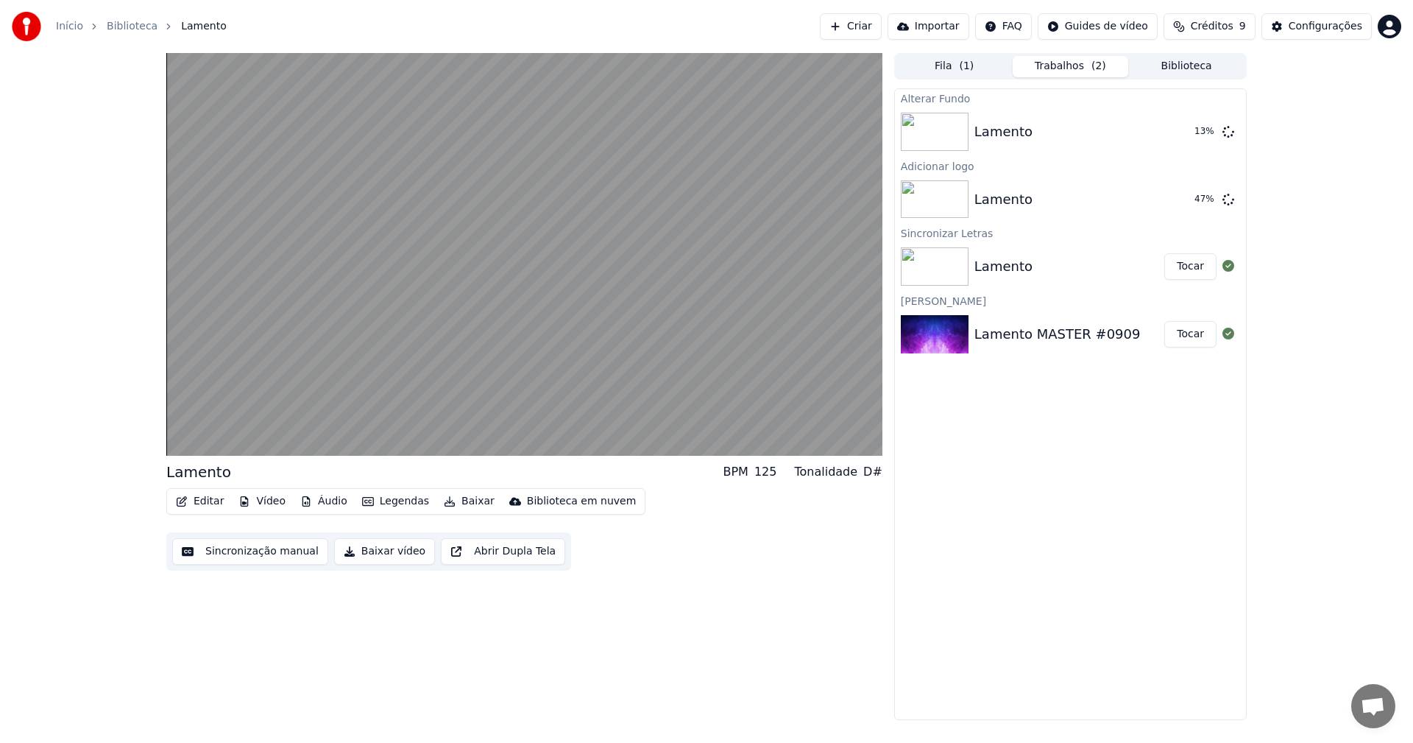
click at [407, 498] on button "Legendas" at bounding box center [395, 501] width 79 height 21
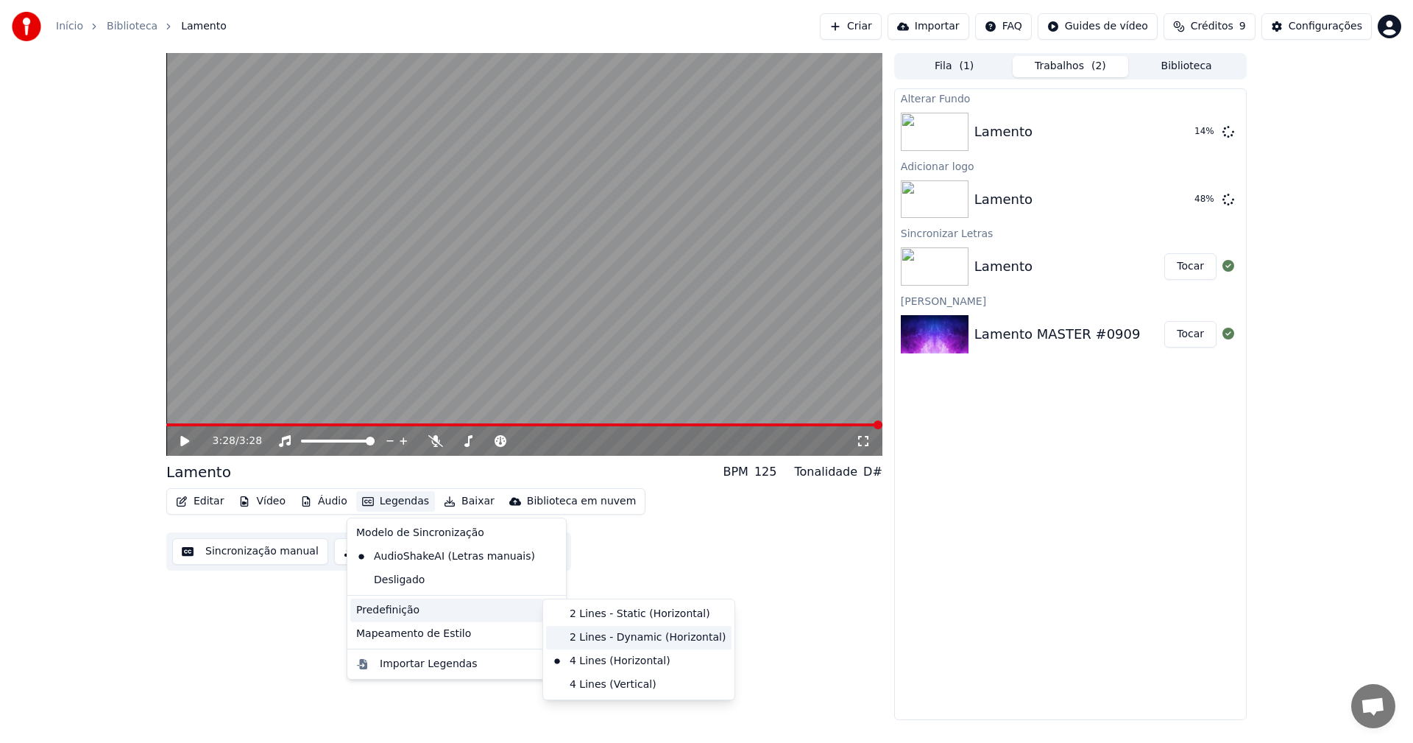
click at [610, 641] on div "2 Lines - Dynamic (Horizontal)" at bounding box center [638, 638] width 185 height 24
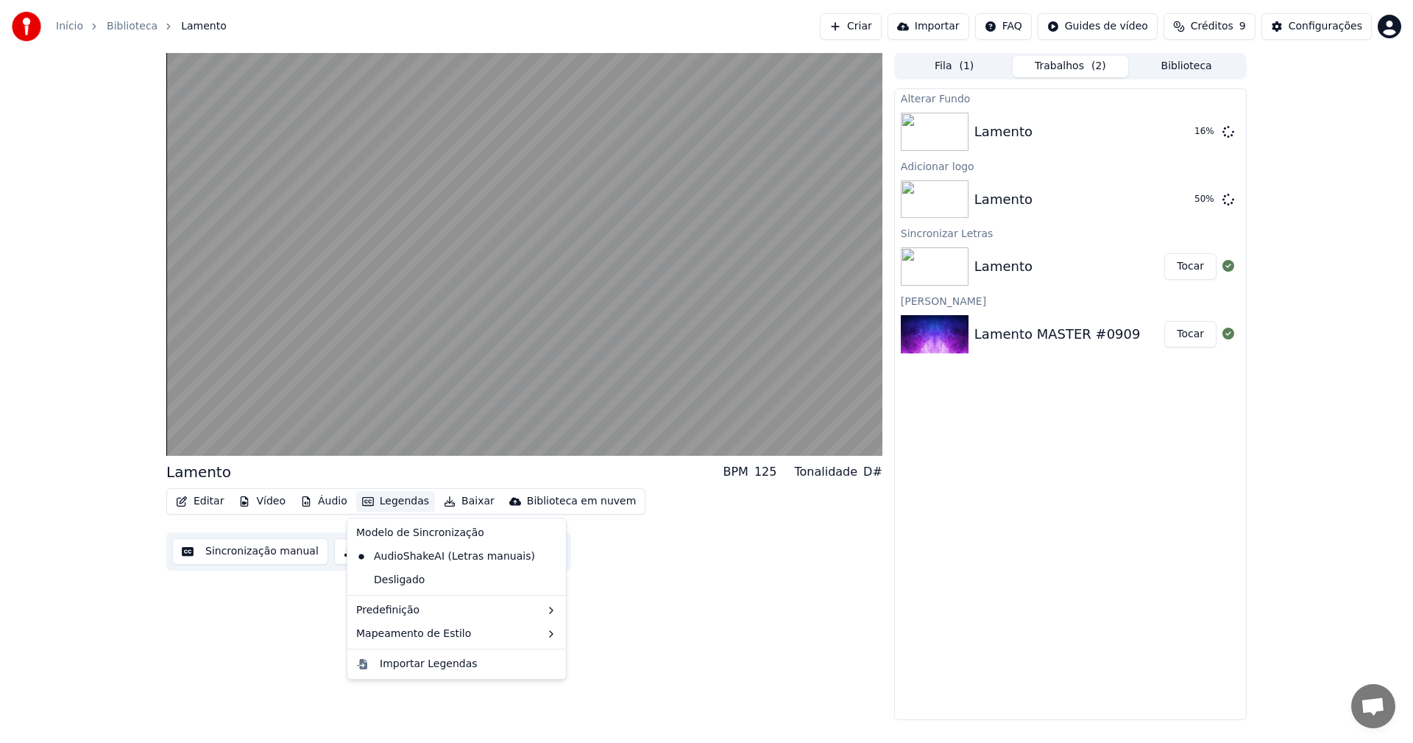
click at [394, 503] on button "Legendas" at bounding box center [395, 501] width 79 height 21
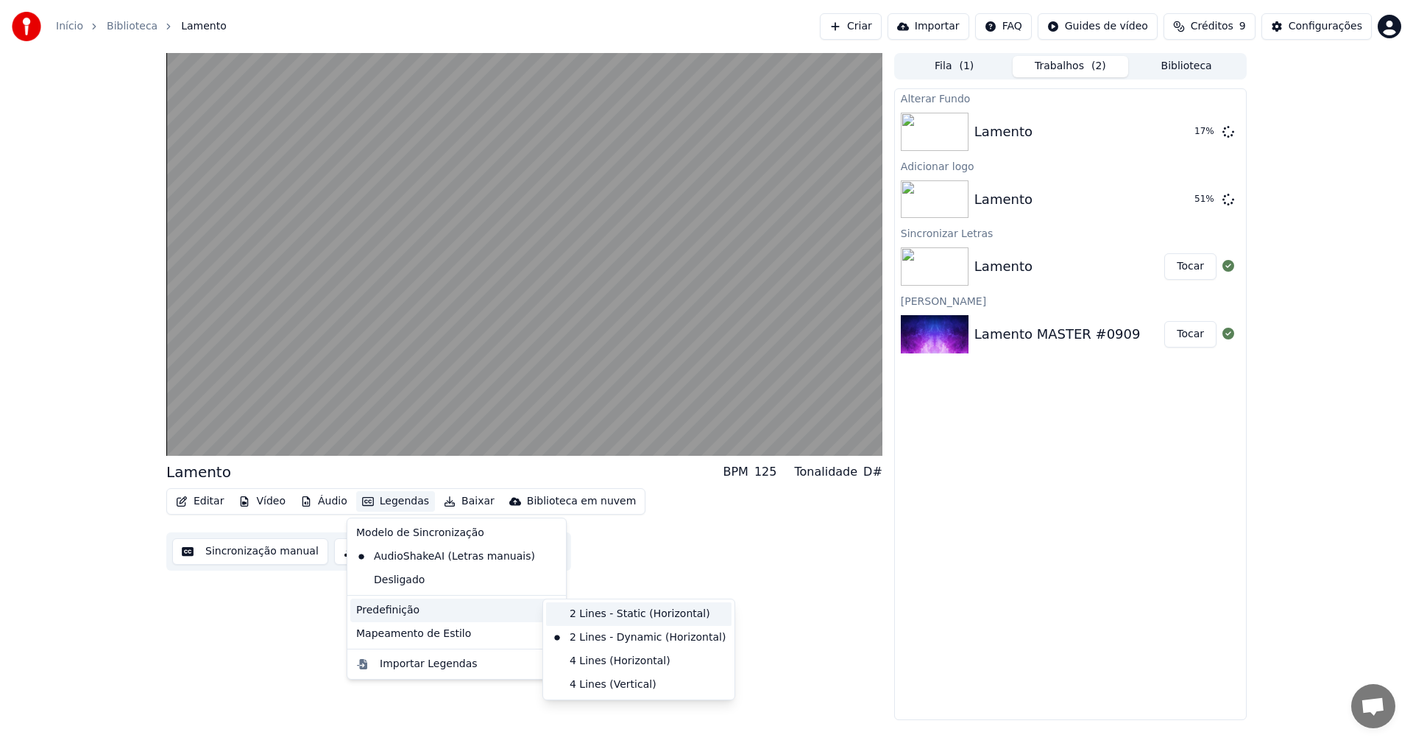
click at [627, 613] on div "2 Lines - Static (Horizontal)" at bounding box center [638, 614] width 185 height 24
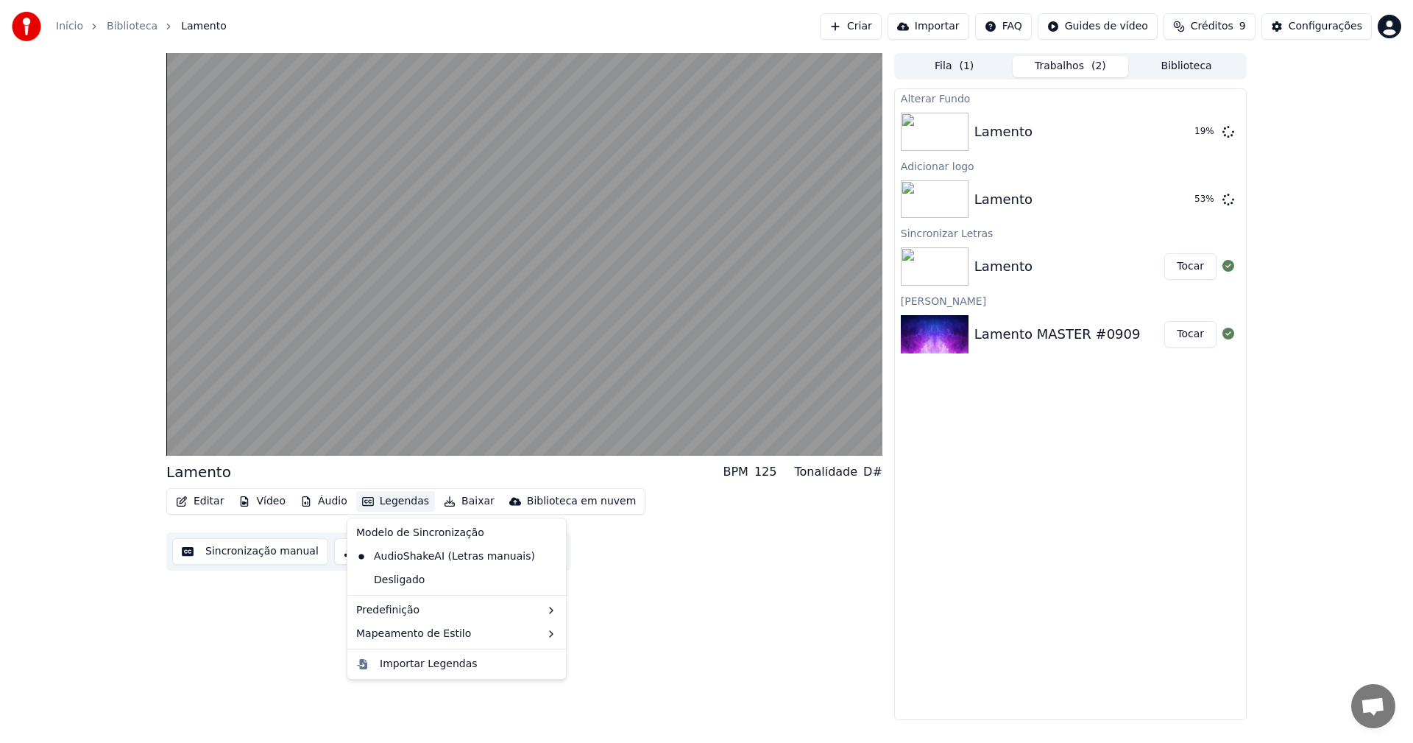
click at [396, 501] on button "Legendas" at bounding box center [395, 501] width 79 height 21
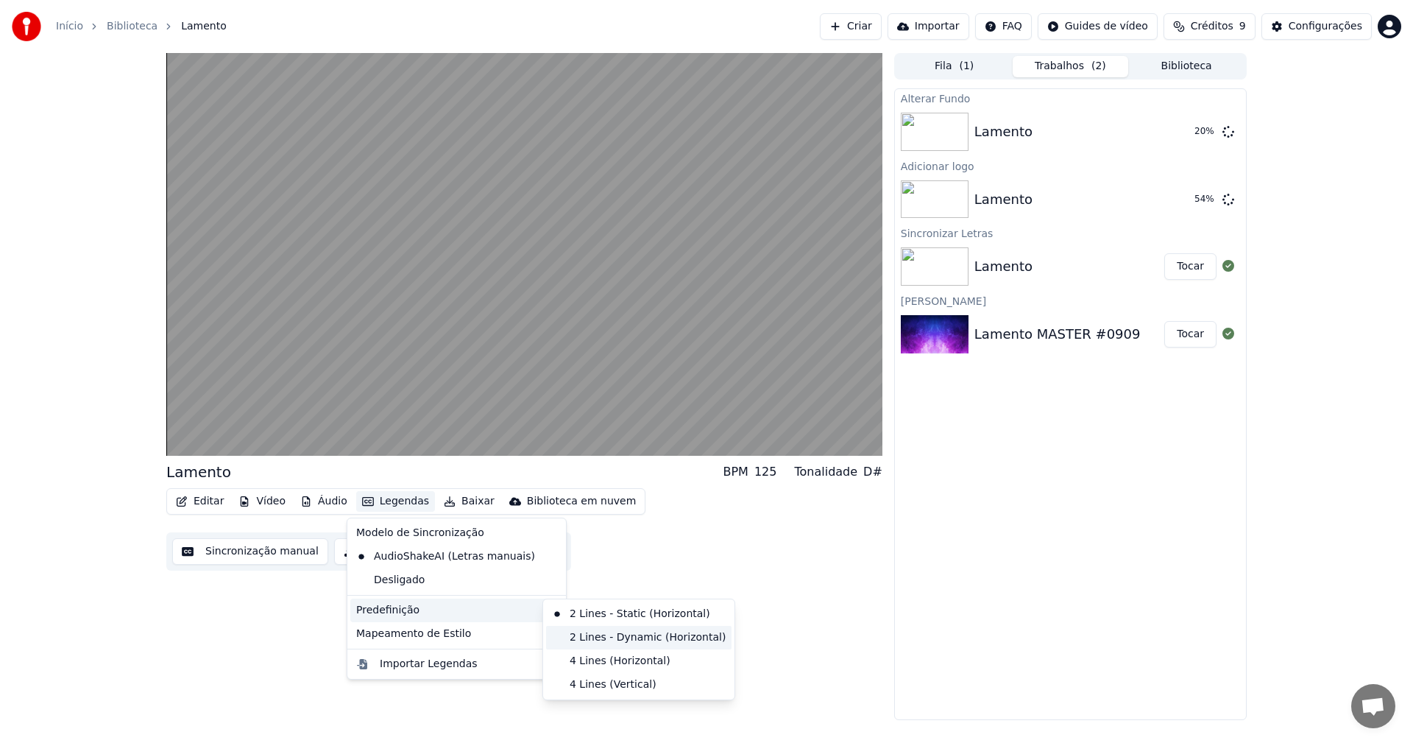
click at [610, 635] on div "2 Lines - Dynamic (Horizontal)" at bounding box center [638, 638] width 185 height 24
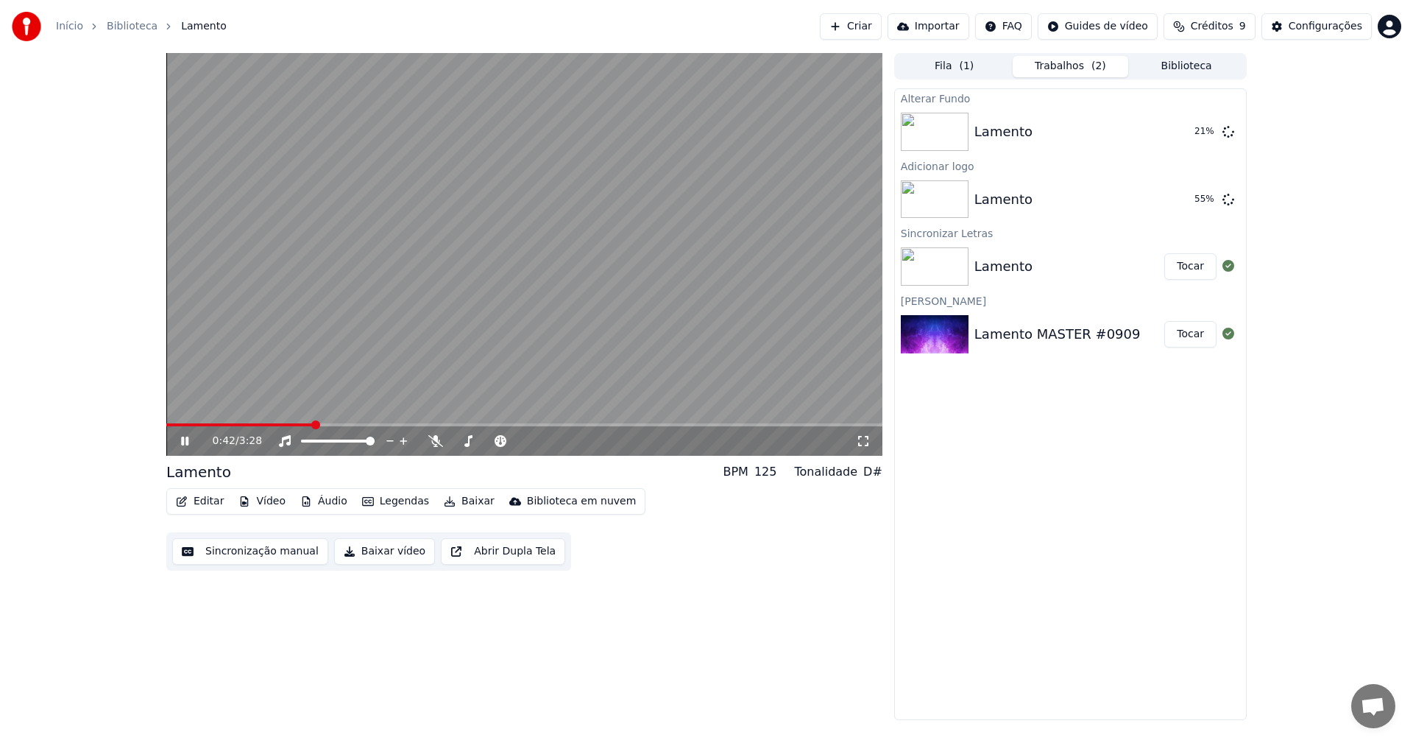
click at [183, 441] on icon at bounding box center [184, 440] width 7 height 9
click at [1200, 205] on button "Tocar" at bounding box center [1190, 199] width 52 height 26
click at [184, 445] on icon at bounding box center [184, 440] width 7 height 9
click at [1200, 138] on button "Tocar" at bounding box center [1190, 131] width 52 height 26
click at [183, 442] on icon at bounding box center [184, 440] width 7 height 9
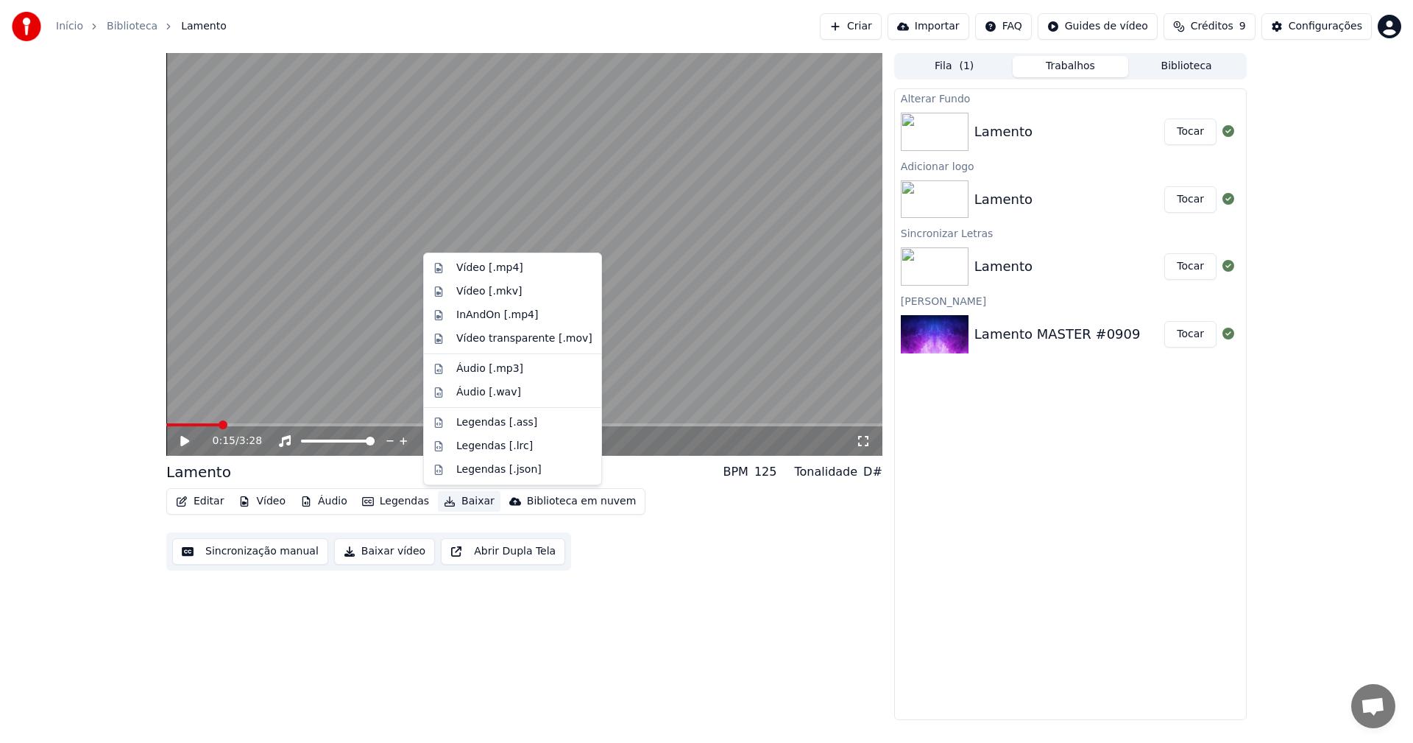
click at [462, 502] on button "Baixar" at bounding box center [469, 501] width 63 height 21
click at [490, 266] on div "Vídeo [.mp4]" at bounding box center [489, 268] width 67 height 15
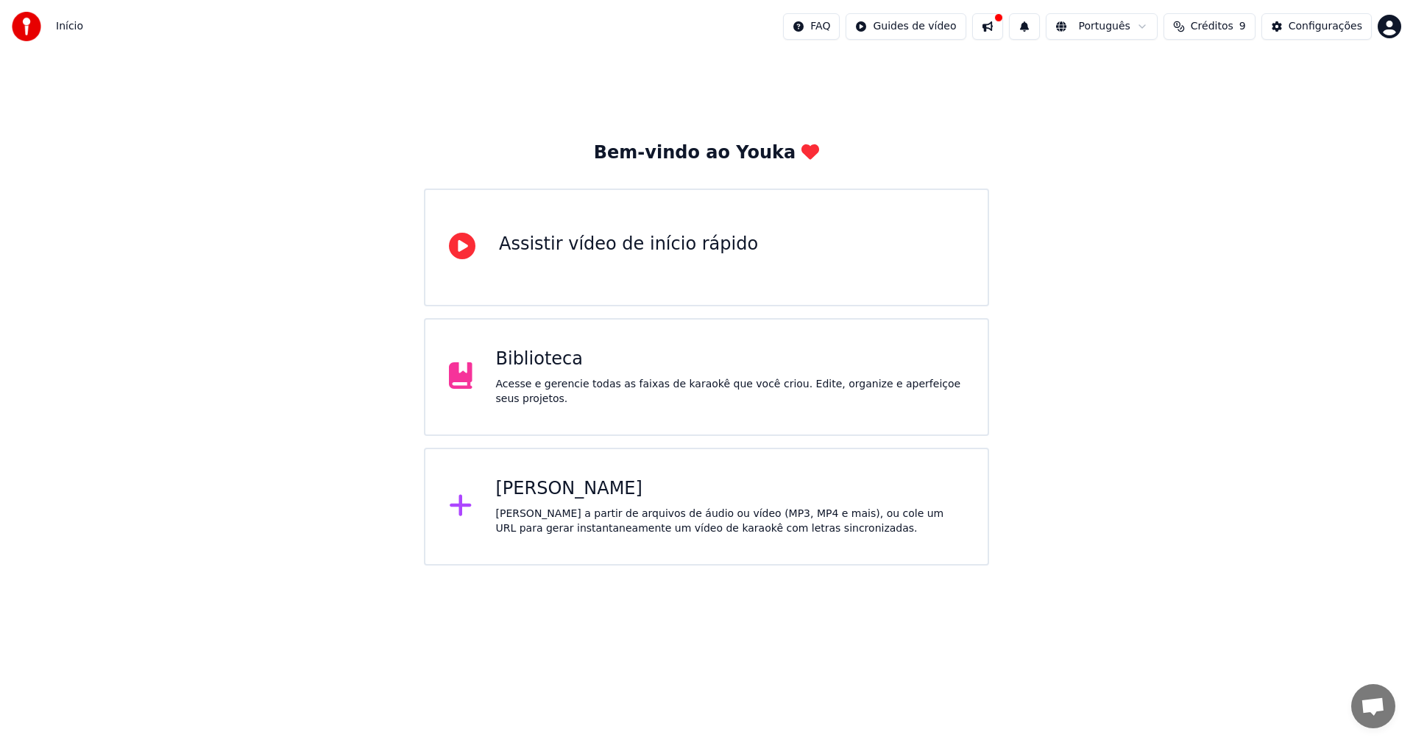
click at [599, 371] on div "Biblioteca" at bounding box center [730, 359] width 469 height 24
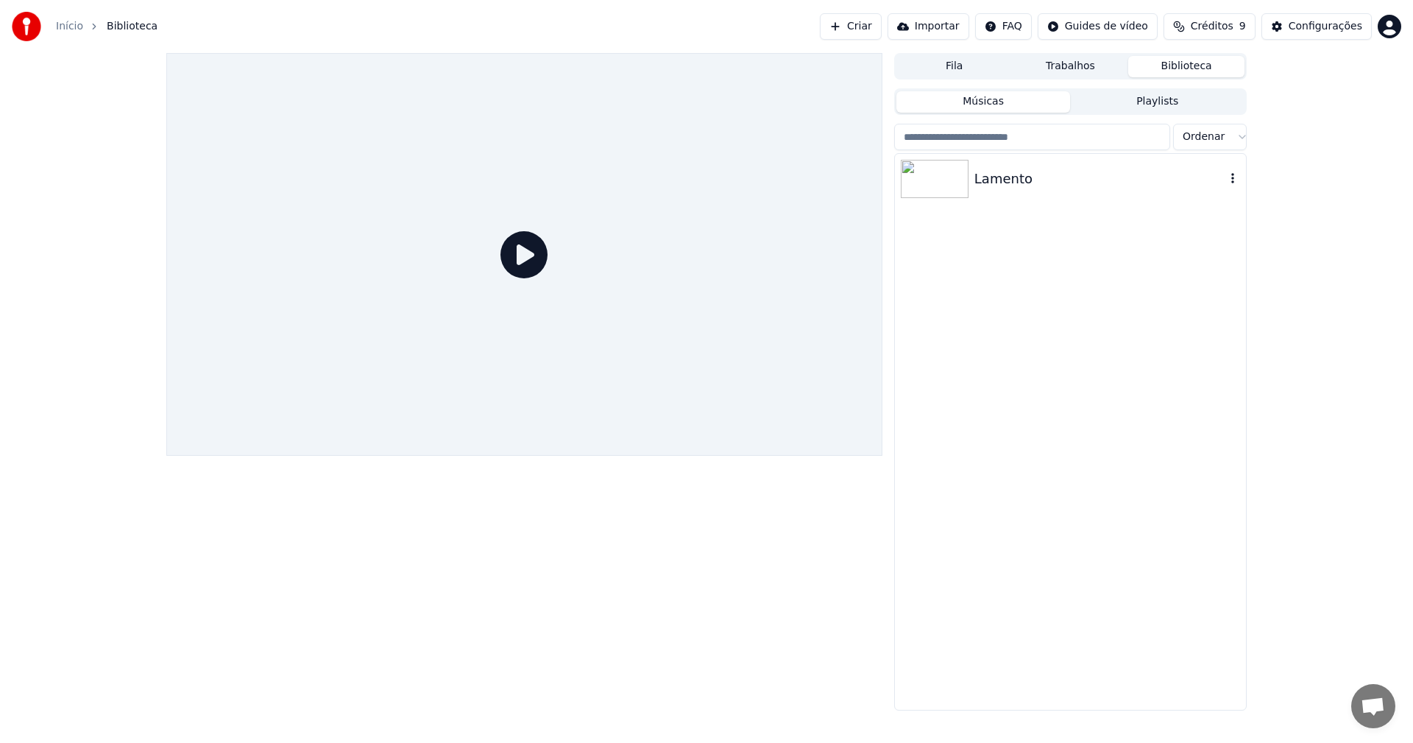
click at [1053, 188] on div "Lamento" at bounding box center [1099, 179] width 251 height 21
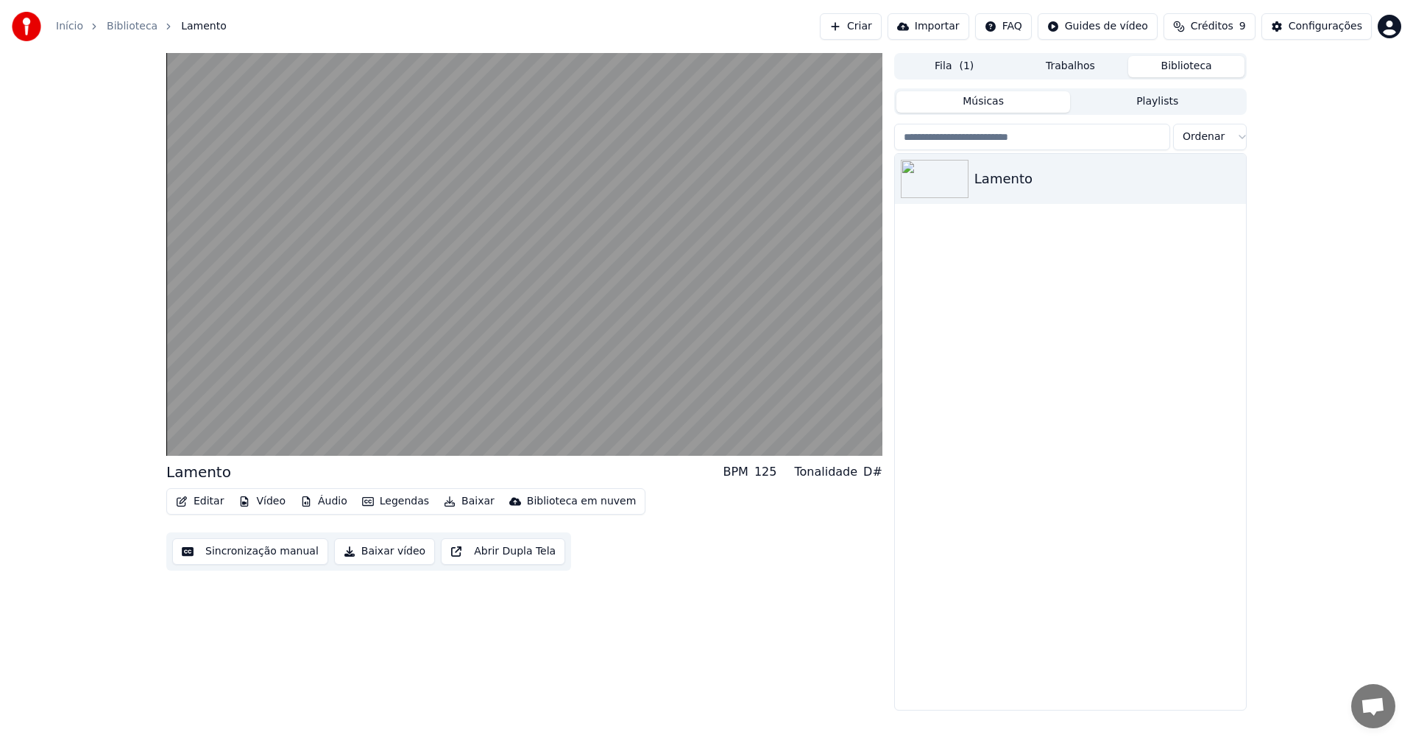
click at [208, 497] on button "Editar" at bounding box center [200, 501] width 60 height 21
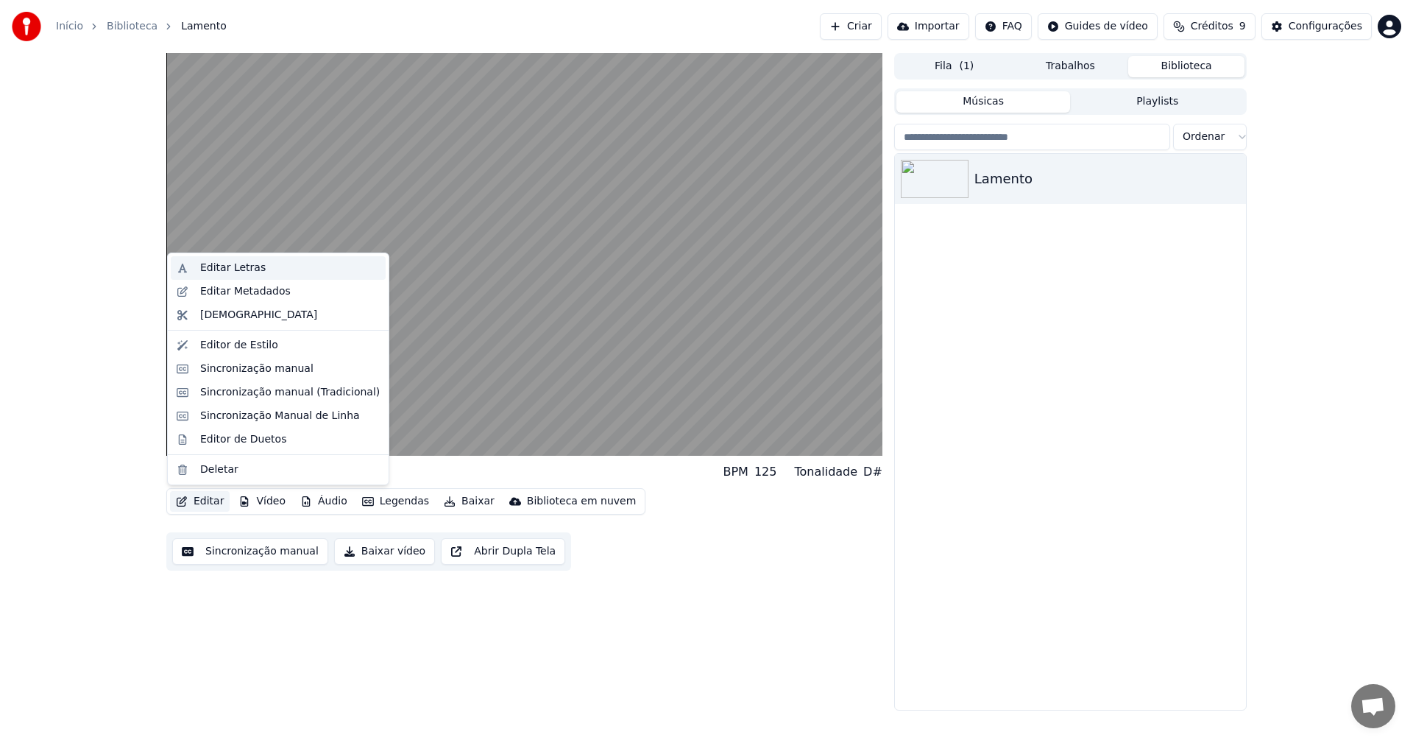
click at [241, 263] on div "Editar Letras" at bounding box center [232, 268] width 65 height 15
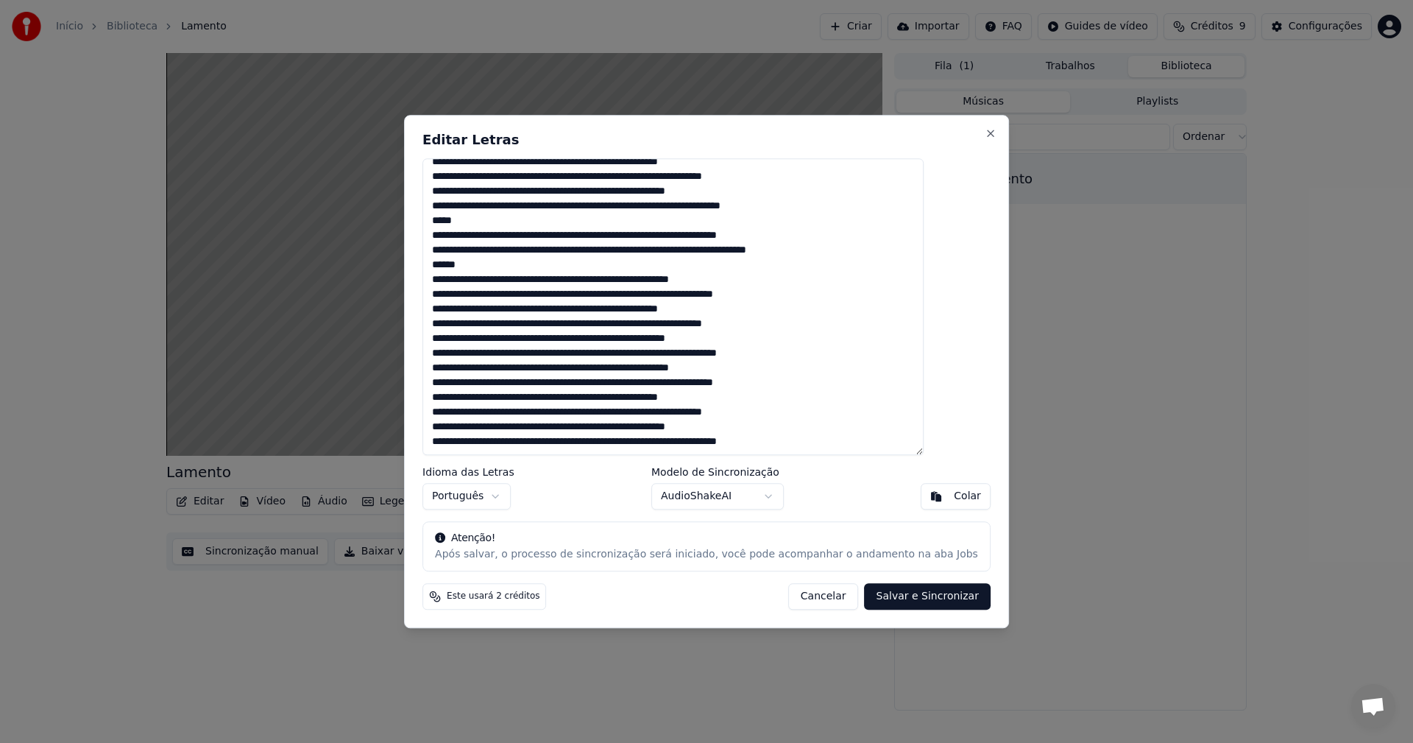
scroll to position [84, 0]
click at [497, 266] on textarea at bounding box center [672, 306] width 501 height 297
click at [493, 222] on textarea at bounding box center [672, 306] width 501 height 297
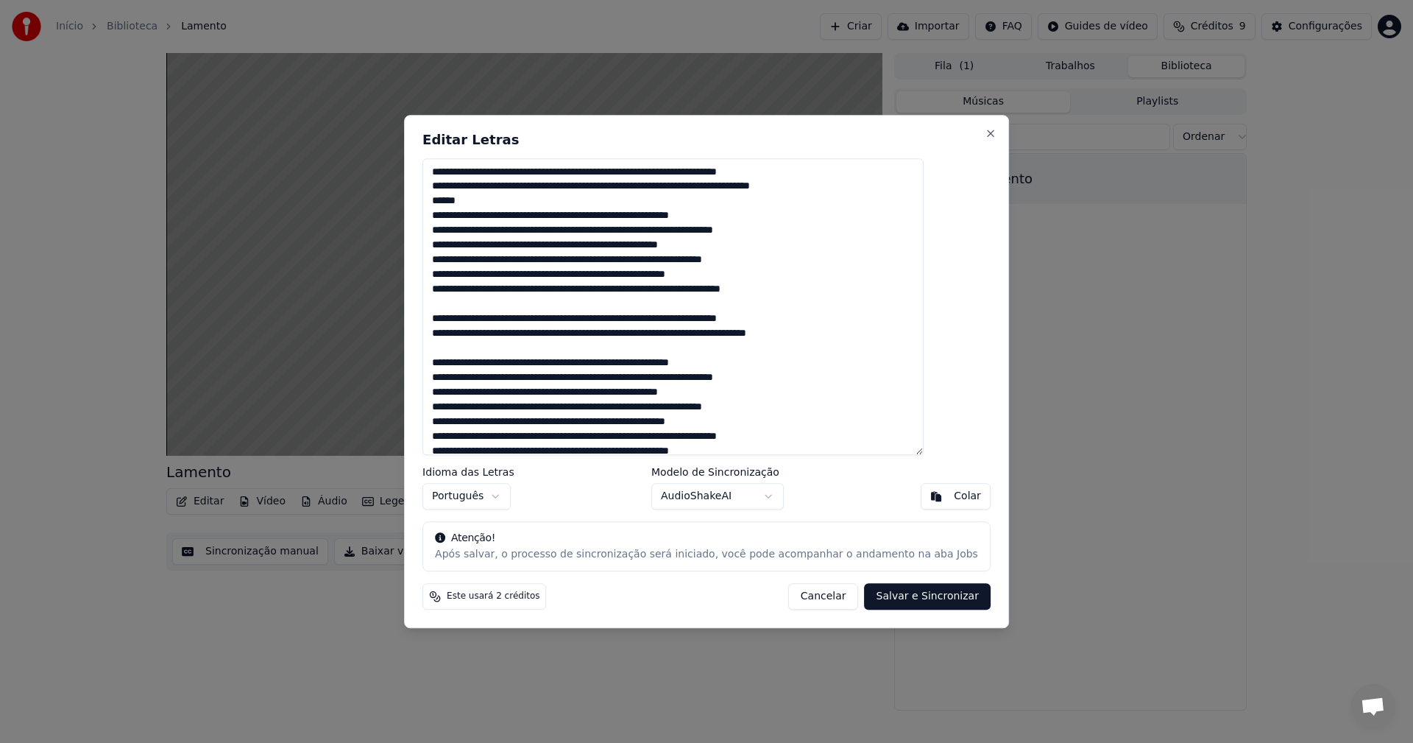
click at [502, 201] on textarea at bounding box center [672, 306] width 501 height 297
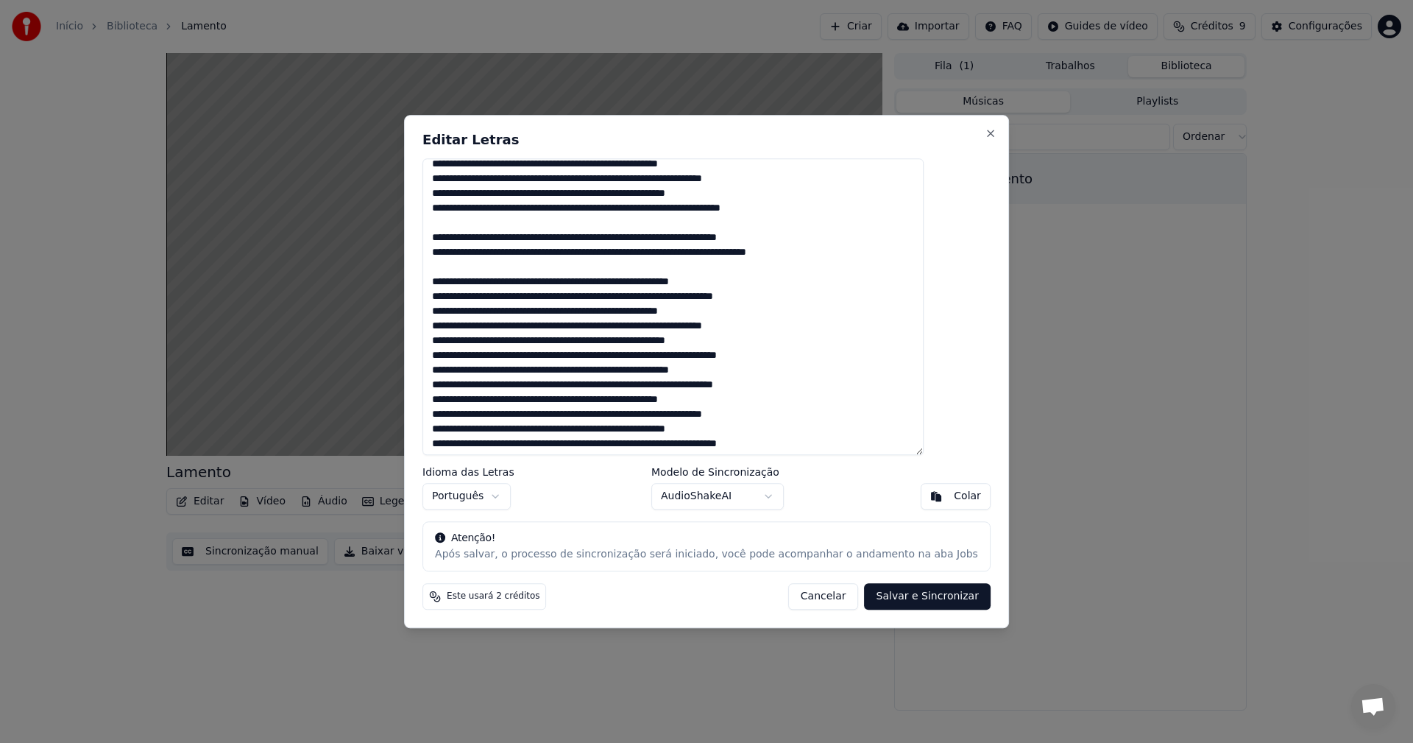
scroll to position [84, 0]
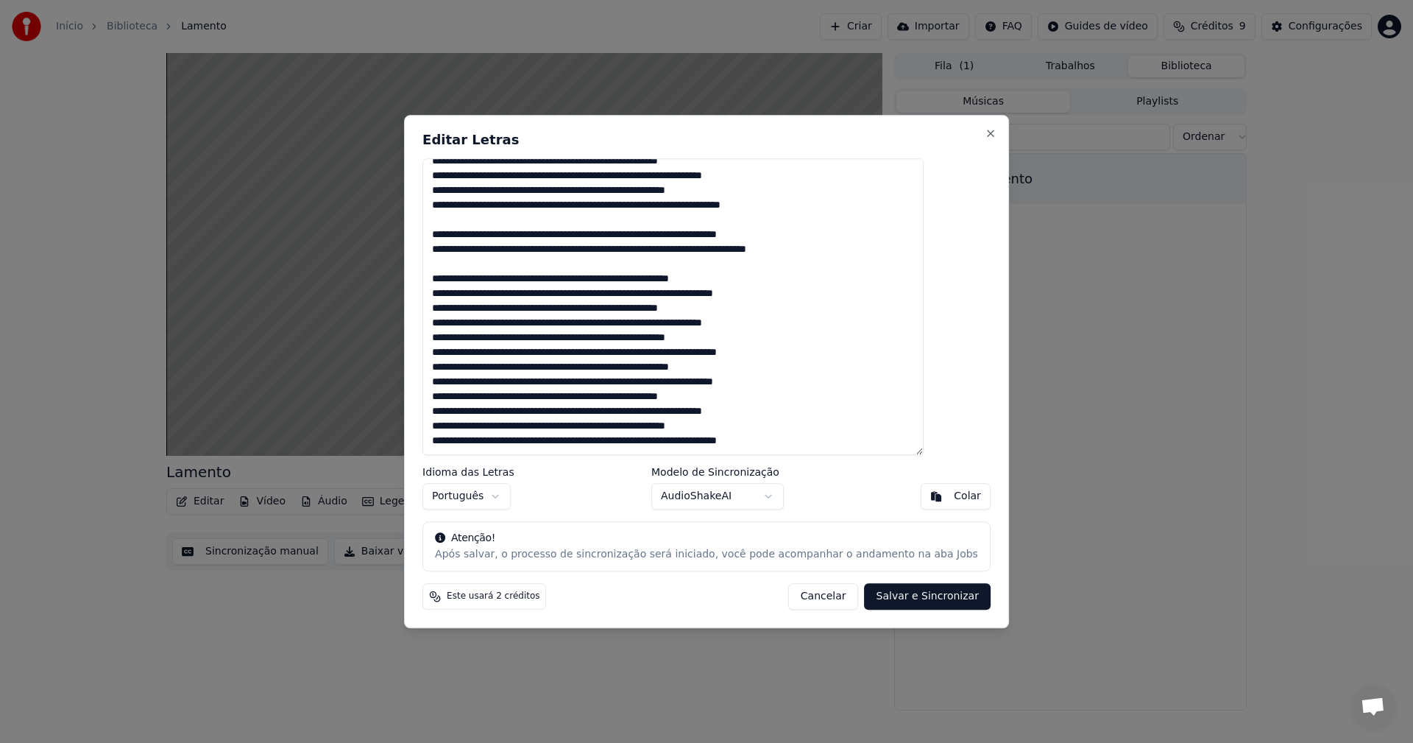
type textarea "**********"
click at [896, 596] on button "Salvar e Sincronizar" at bounding box center [928, 596] width 126 height 26
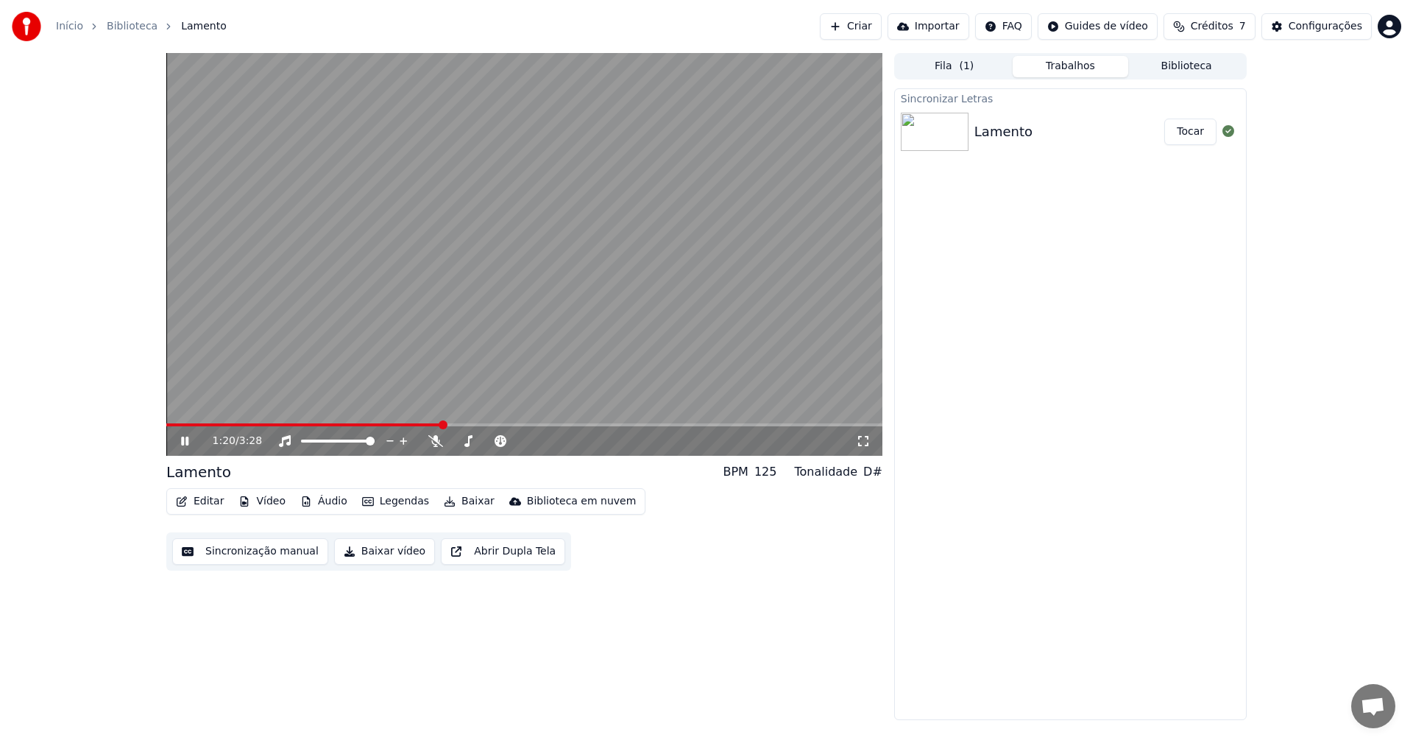
click at [472, 419] on video at bounding box center [524, 254] width 716 height 403
click at [476, 420] on video at bounding box center [524, 254] width 716 height 403
click at [470, 425] on span at bounding box center [466, 424] width 9 height 9
click at [1188, 135] on button "Tocar" at bounding box center [1190, 131] width 52 height 26
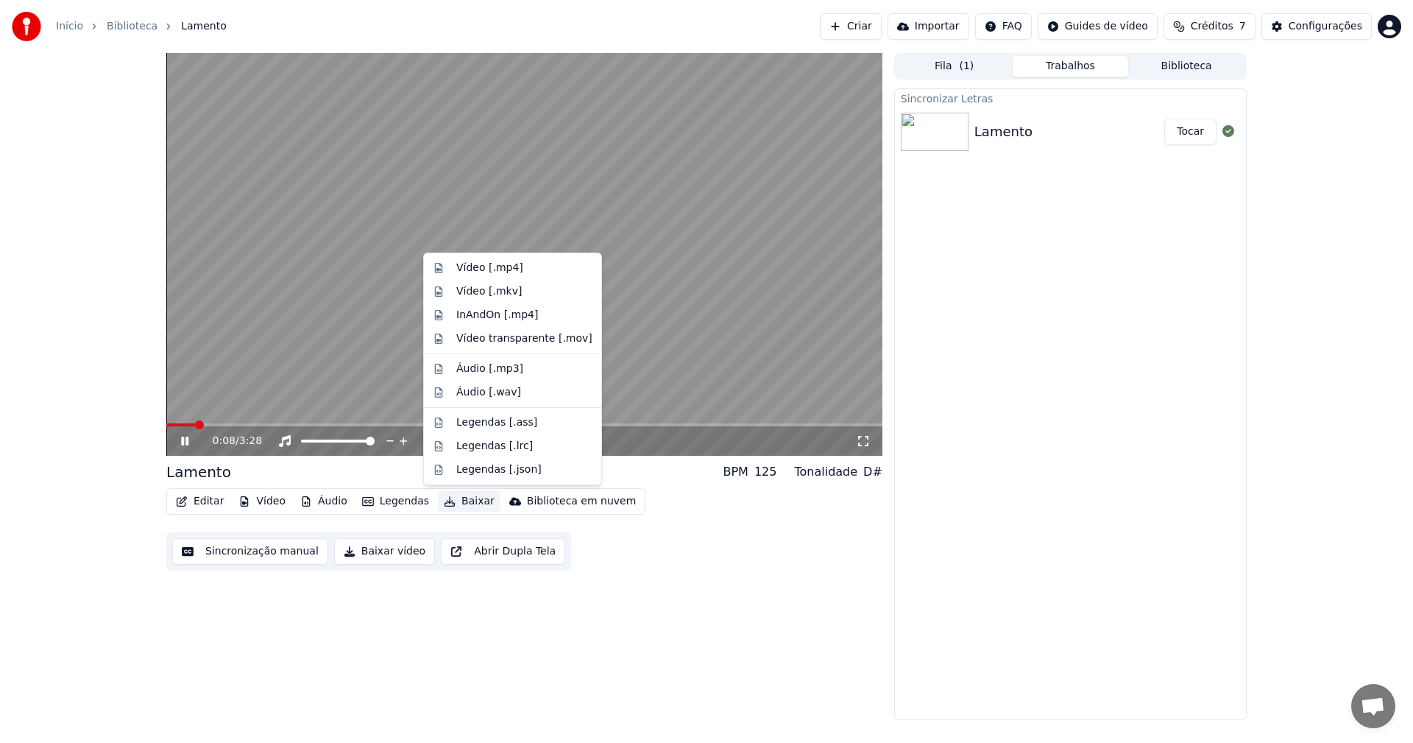
click at [459, 502] on button "Baixar" at bounding box center [469, 501] width 63 height 21
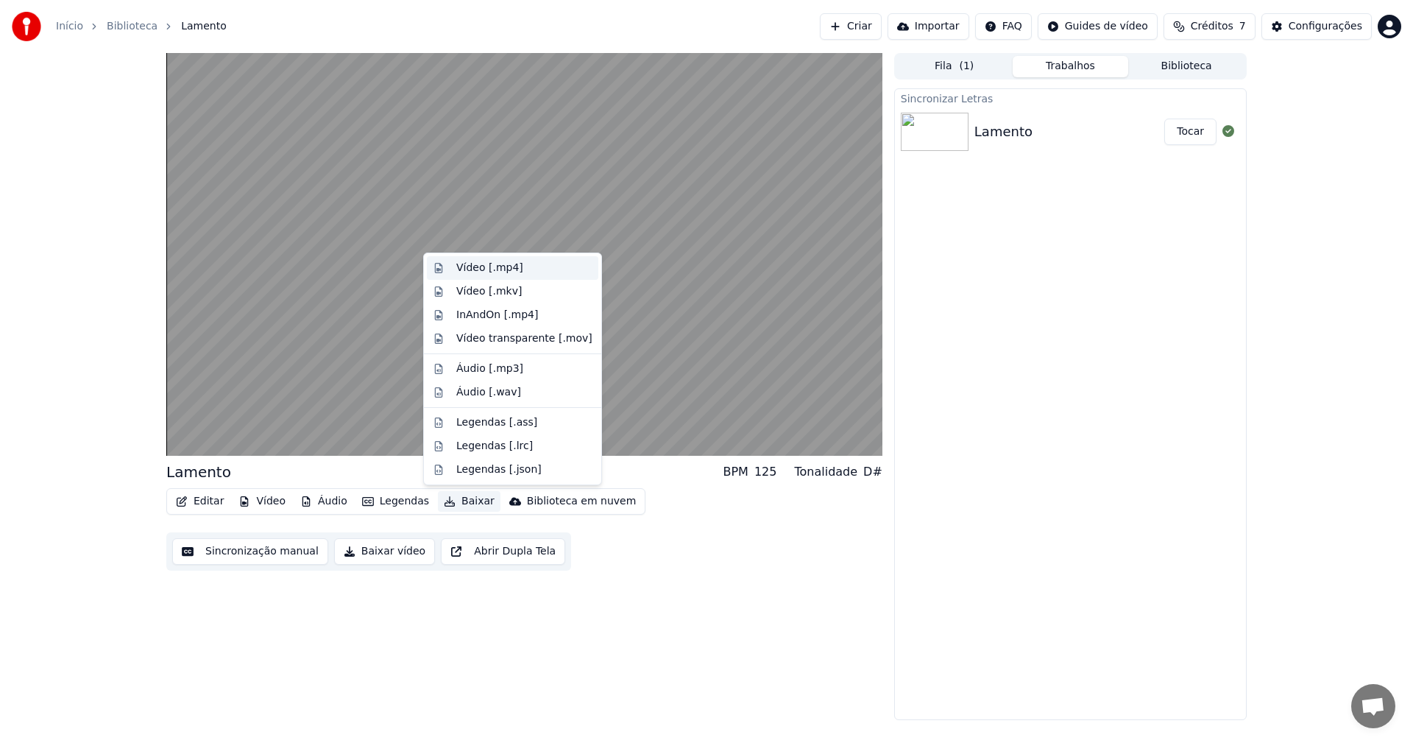
click at [481, 264] on div "Vídeo [.mp4]" at bounding box center [489, 268] width 67 height 15
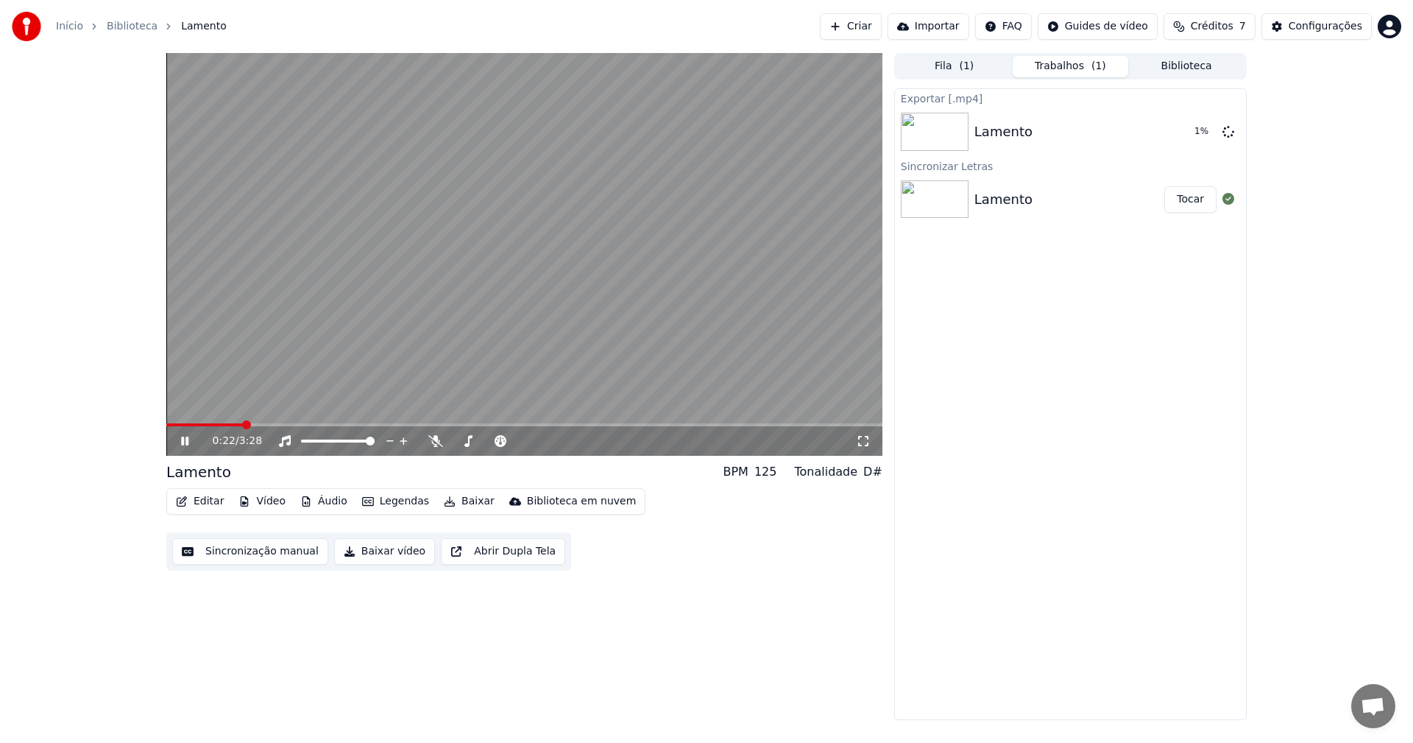
click at [186, 447] on icon at bounding box center [195, 441] width 35 height 12
